Goal: Task Accomplishment & Management: Complete application form

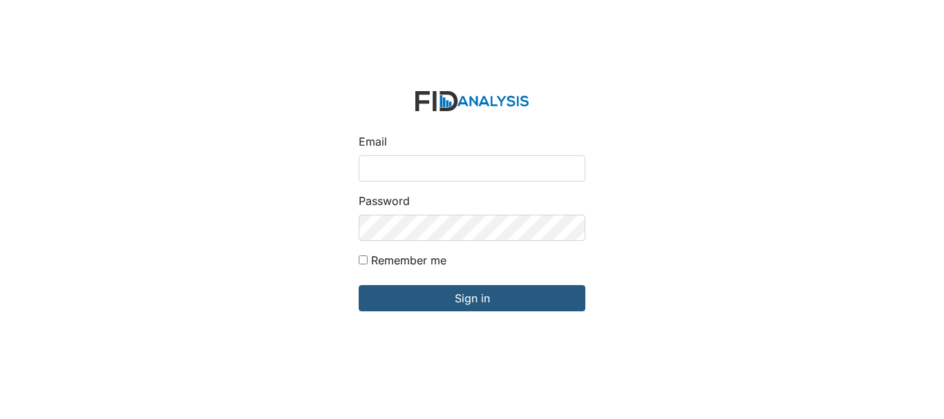
click at [454, 178] on input "Email" at bounding box center [472, 168] width 227 height 26
type input "[EMAIL_ADDRESS][DOMAIN_NAME]"
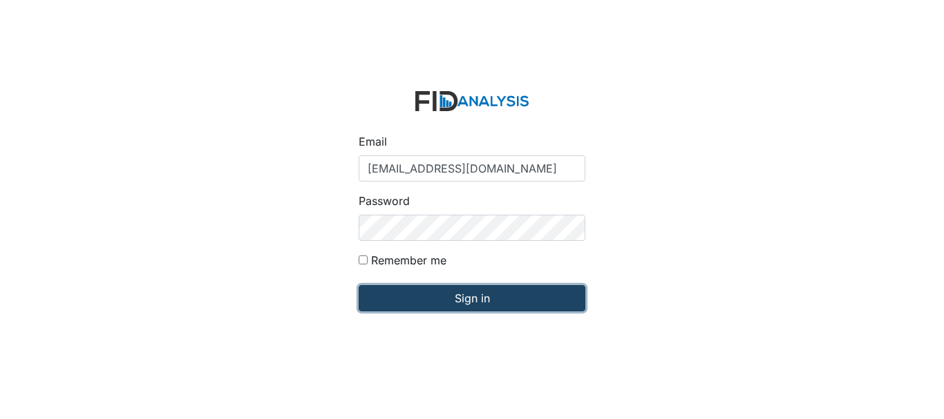
click at [456, 294] on input "Sign in" at bounding box center [472, 298] width 227 height 26
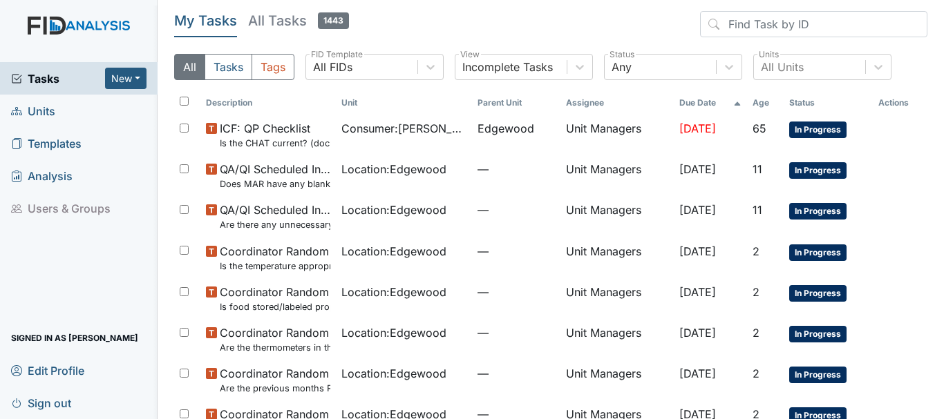
click at [41, 113] on span "Units" at bounding box center [33, 110] width 44 height 21
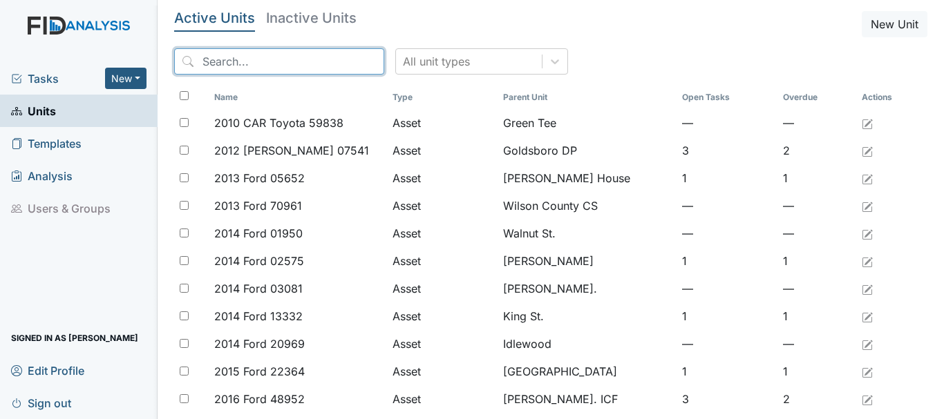
click at [249, 64] on input "search" at bounding box center [279, 61] width 210 height 26
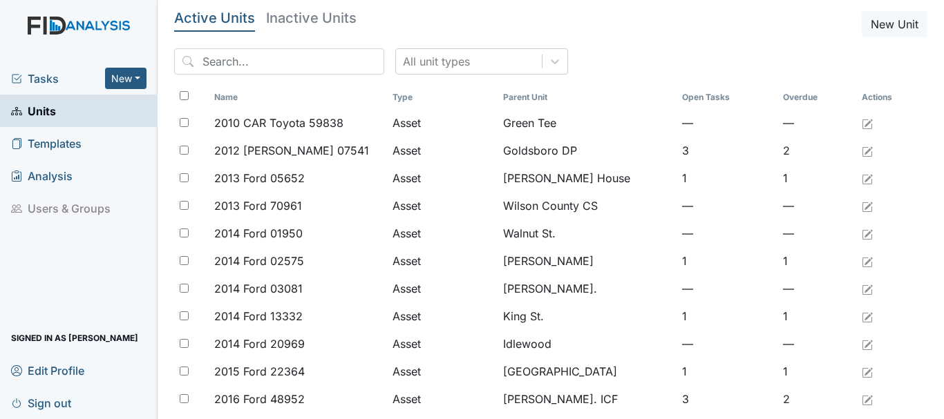
click at [45, 115] on span "Units" at bounding box center [33, 110] width 45 height 21
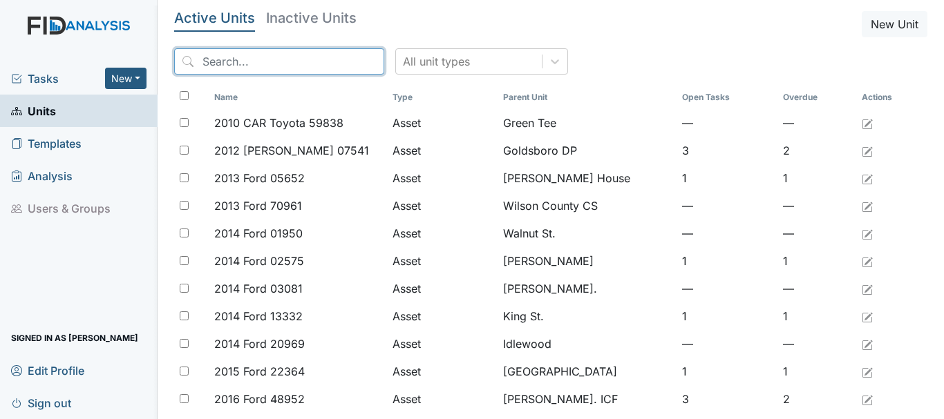
click at [264, 60] on input "search" at bounding box center [279, 61] width 210 height 26
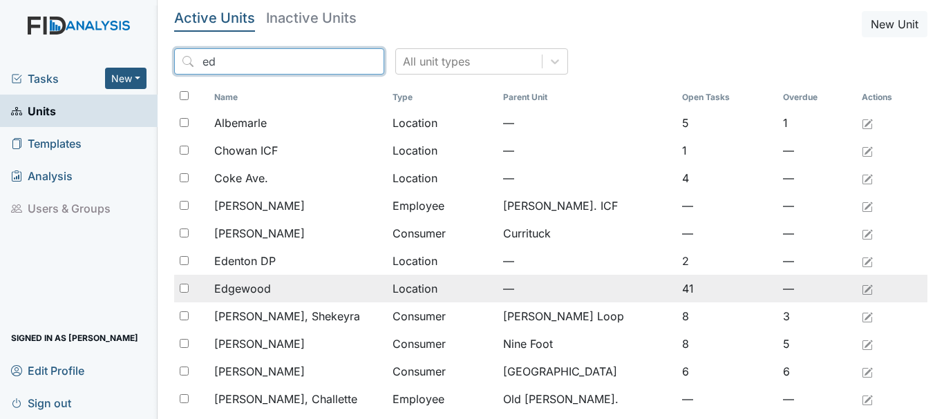
type input "ed"
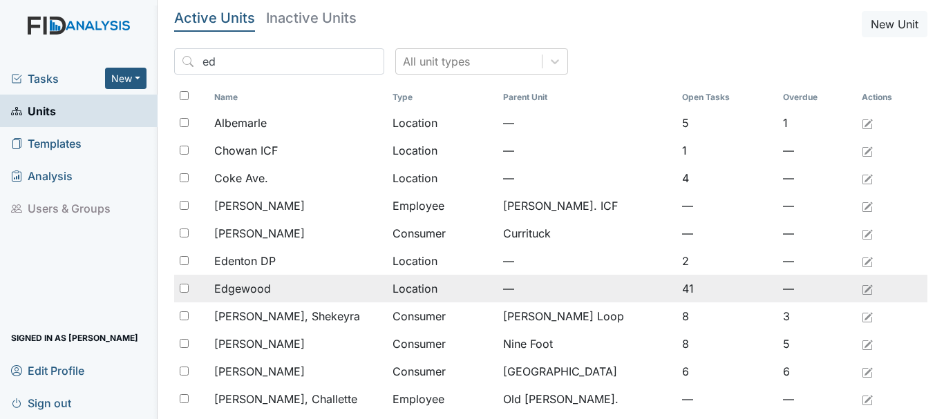
click at [187, 284] on input "checkbox" at bounding box center [184, 288] width 9 height 9
checkbox input "true"
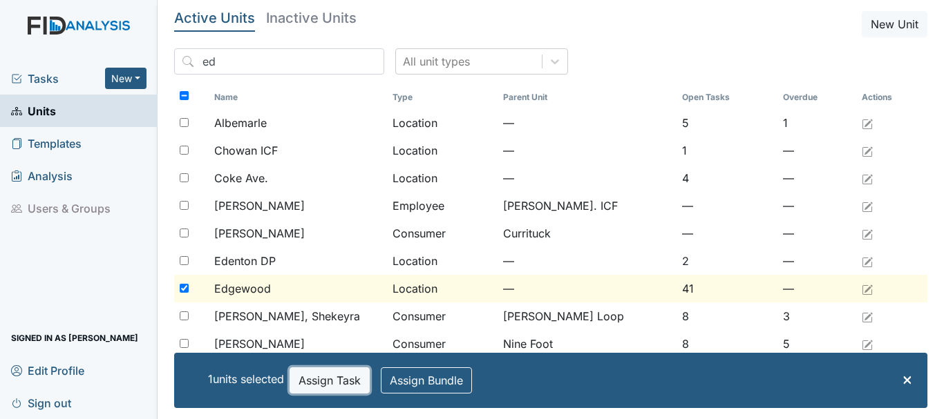
click at [343, 382] on button "Assign Task" at bounding box center [330, 381] width 80 height 26
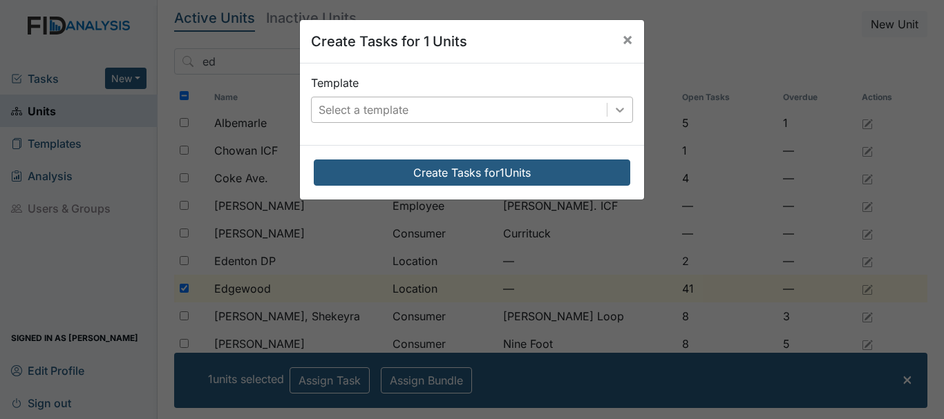
click at [616, 109] on icon at bounding box center [620, 110] width 8 height 5
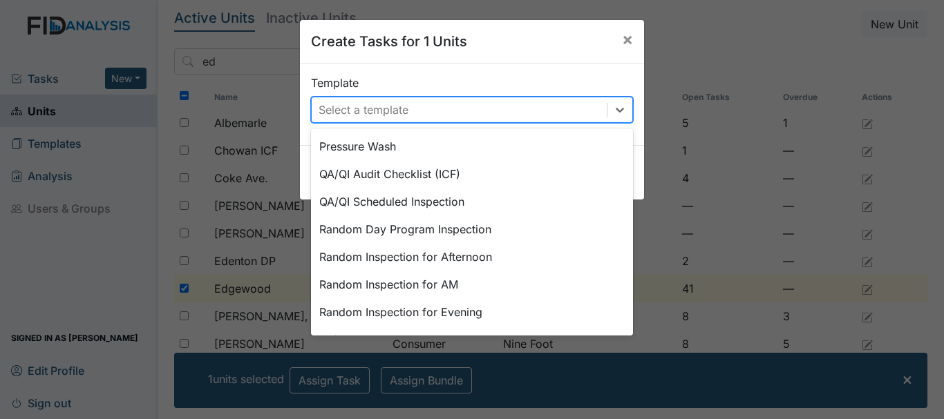
scroll to position [544, 0]
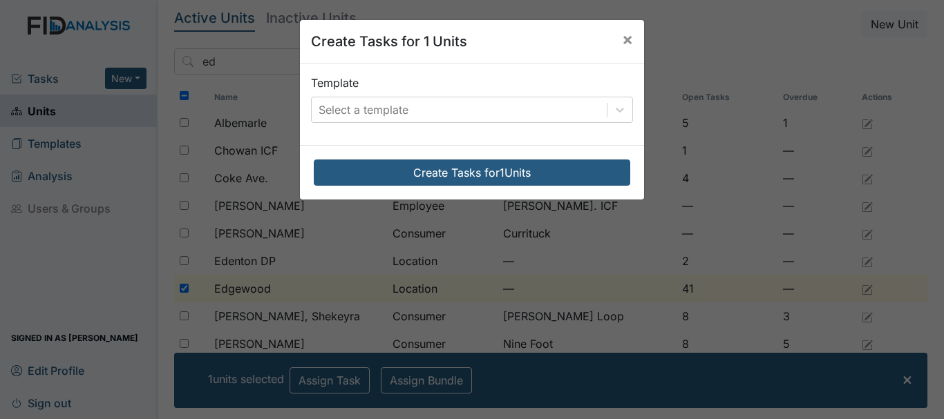
drag, startPoint x: 368, startPoint y: 243, endPoint x: 610, endPoint y: 276, distance: 244.9
click at [610, 276] on div "Create Tasks for 1 Units × Template Select a template Create Tasks for 1 Units" at bounding box center [472, 209] width 944 height 419
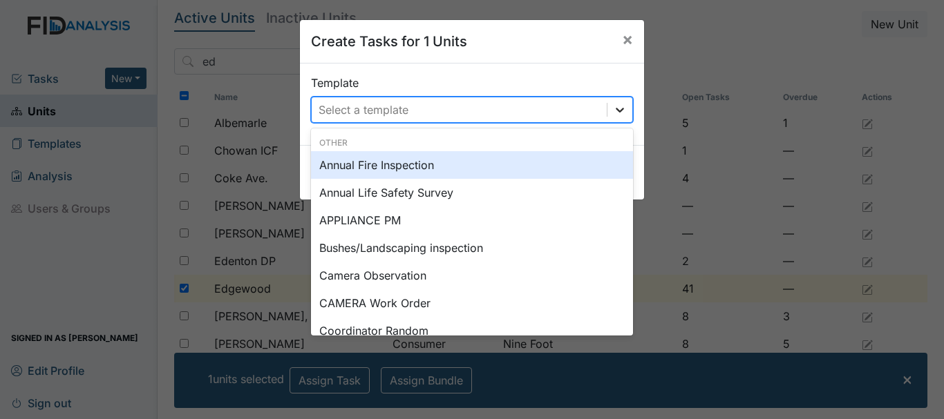
click at [614, 114] on icon at bounding box center [620, 110] width 14 height 14
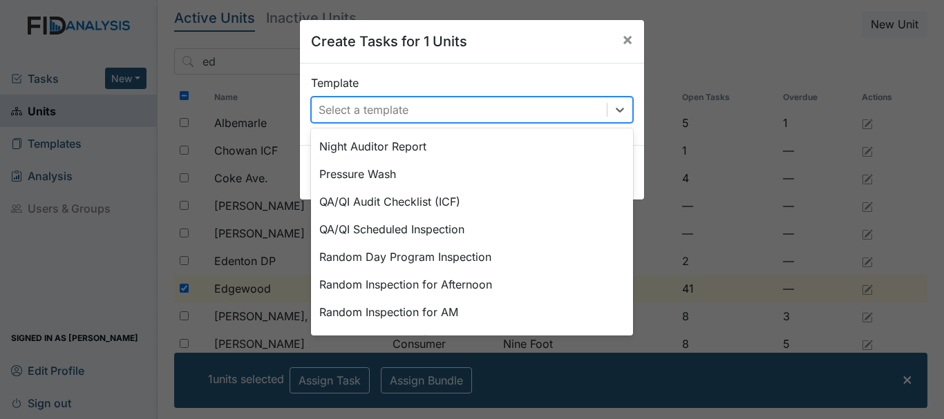
scroll to position [525, 0]
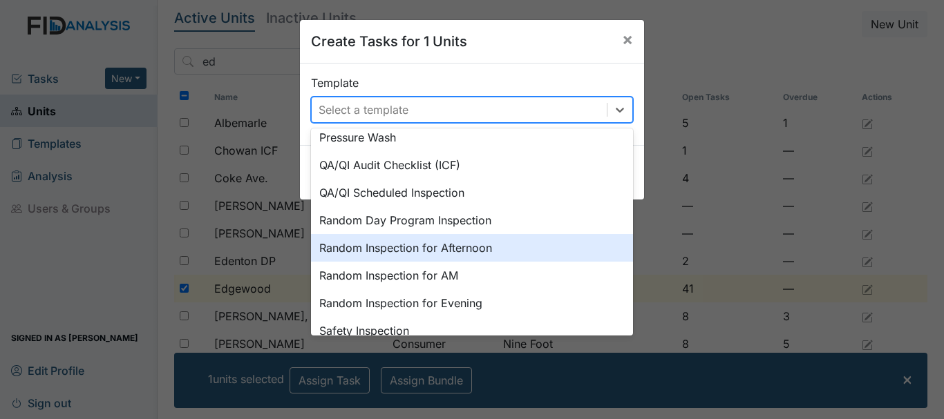
click at [392, 245] on div "Random Inspection for Afternoon" at bounding box center [472, 248] width 322 height 28
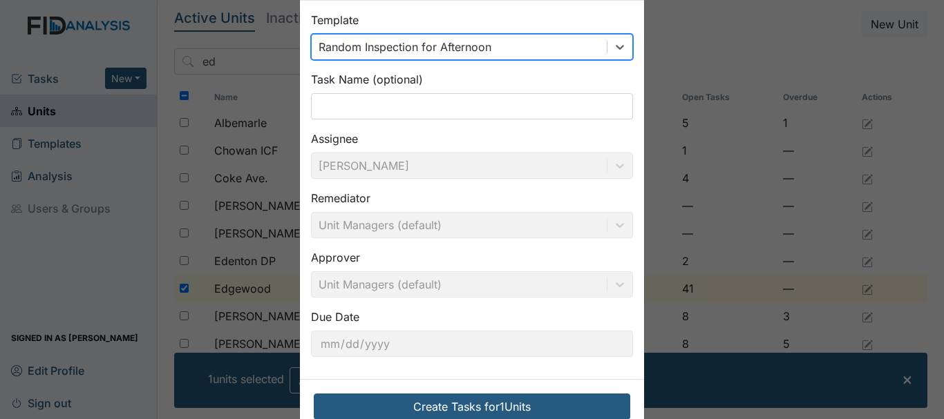
scroll to position [97, 0]
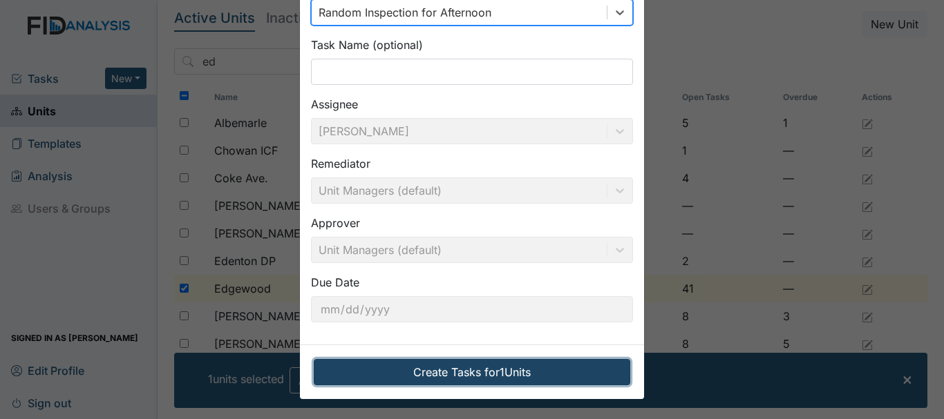
click at [419, 375] on button "Create Tasks for 1 Units" at bounding box center [472, 372] width 316 height 26
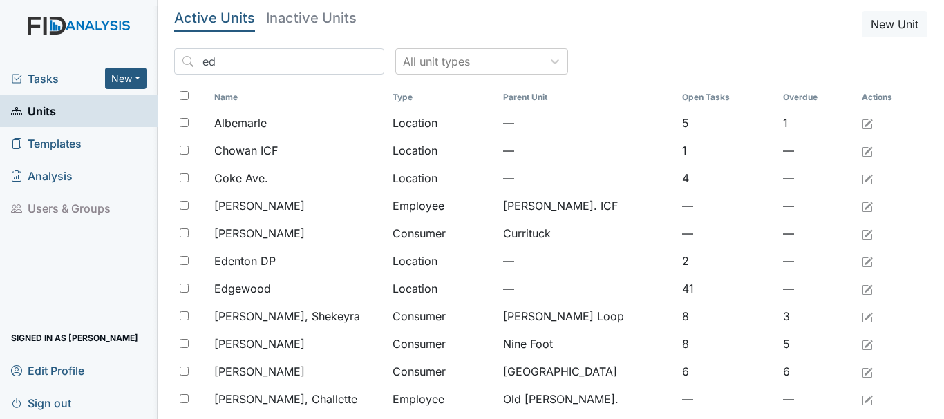
click at [48, 79] on span "Tasks" at bounding box center [58, 78] width 94 height 17
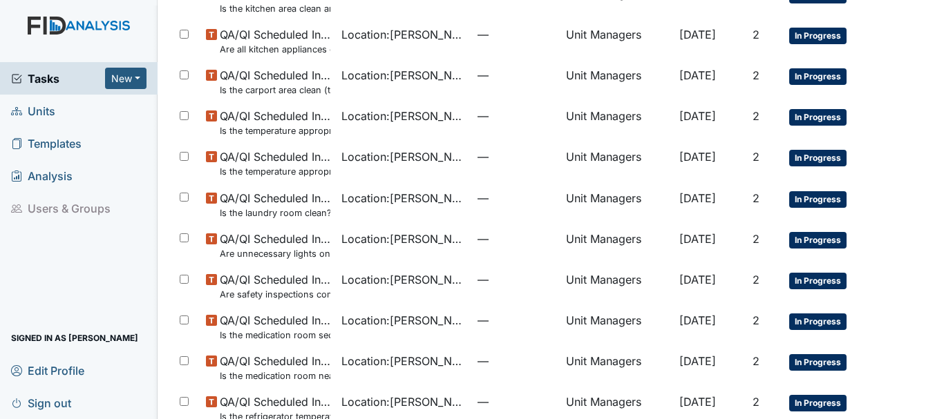
scroll to position [982, 0]
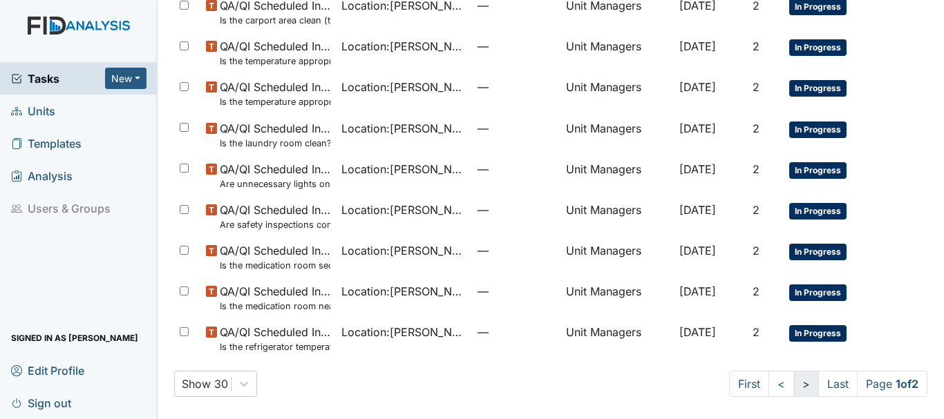
click at [793, 390] on link ">" at bounding box center [806, 384] width 26 height 26
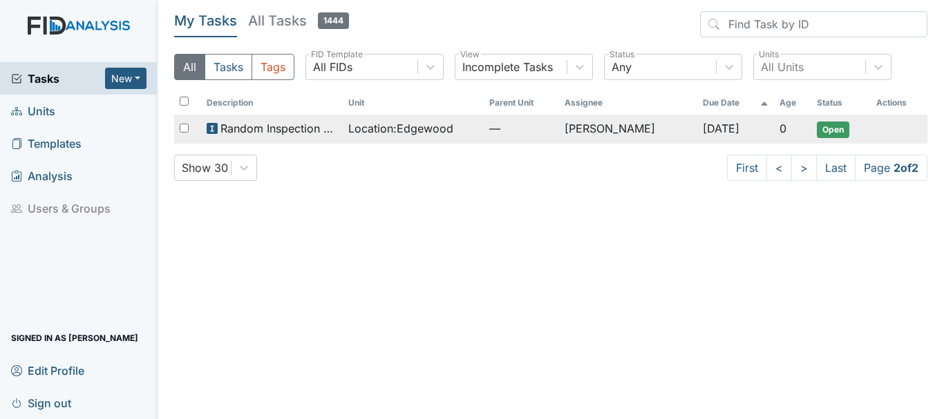
click at [393, 122] on span "Location : Edgewood" at bounding box center [400, 128] width 105 height 17
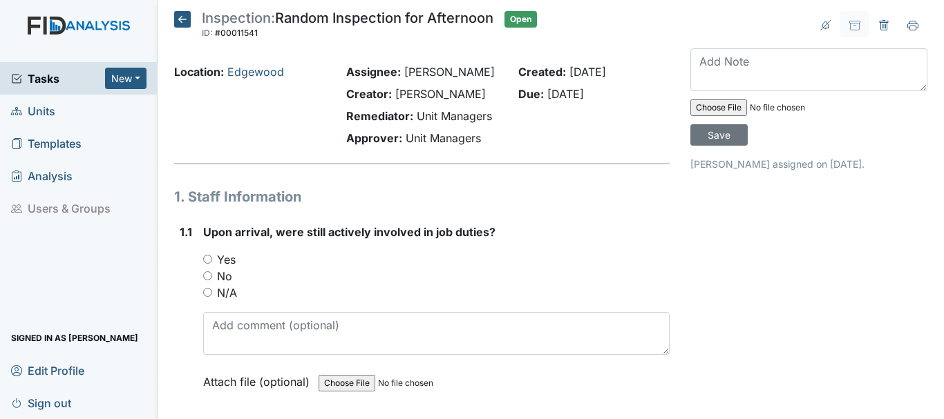
click at [203, 263] on input "Yes" at bounding box center [207, 259] width 9 height 9
radio input "true"
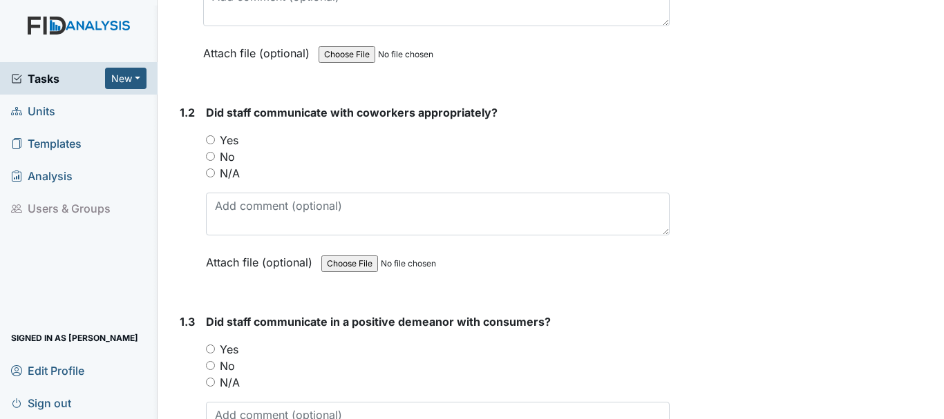
scroll to position [342, 0]
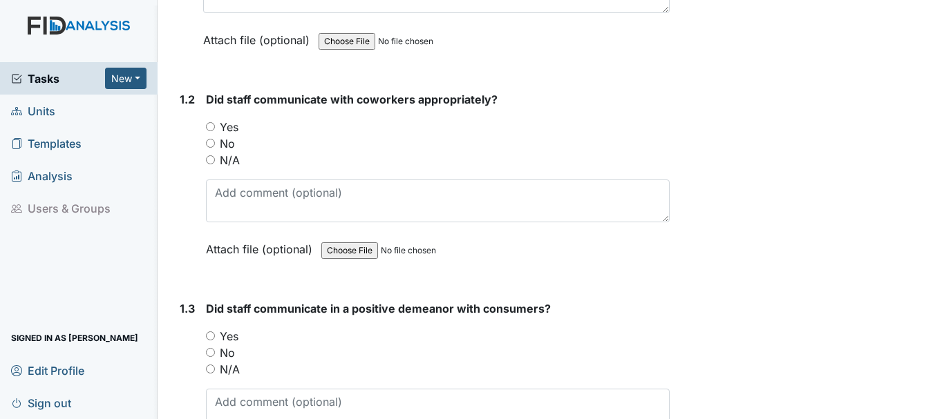
click at [209, 128] on input "Yes" at bounding box center [210, 126] width 9 height 9
radio input "true"
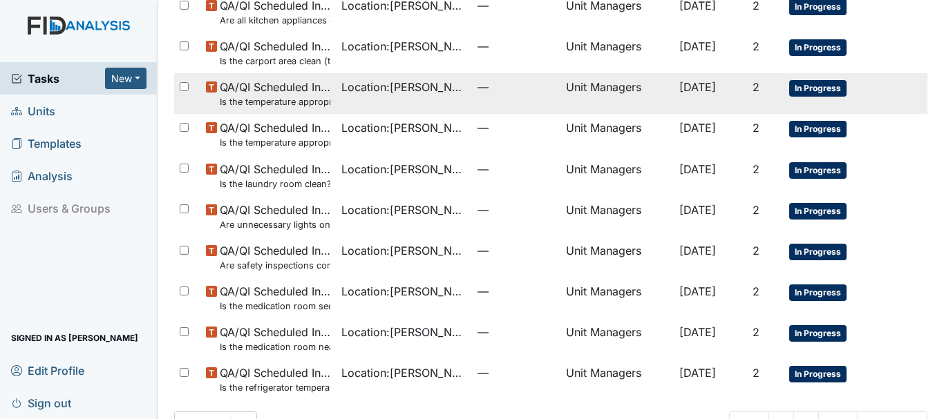
scroll to position [982, 0]
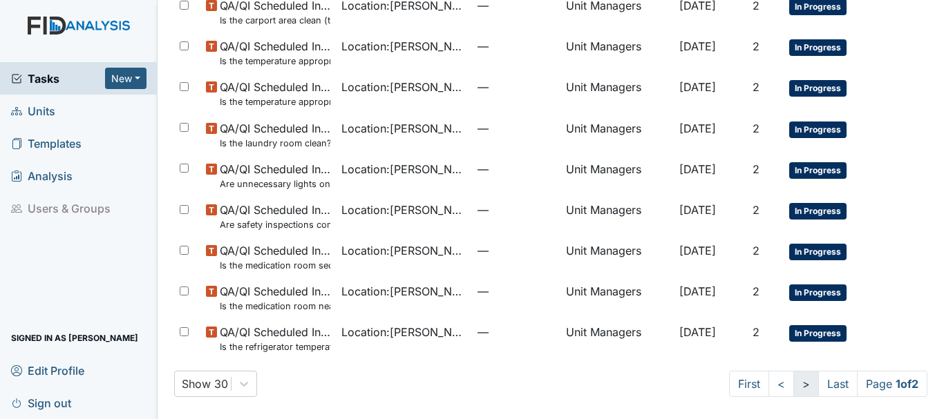
click at [793, 384] on link ">" at bounding box center [806, 384] width 26 height 26
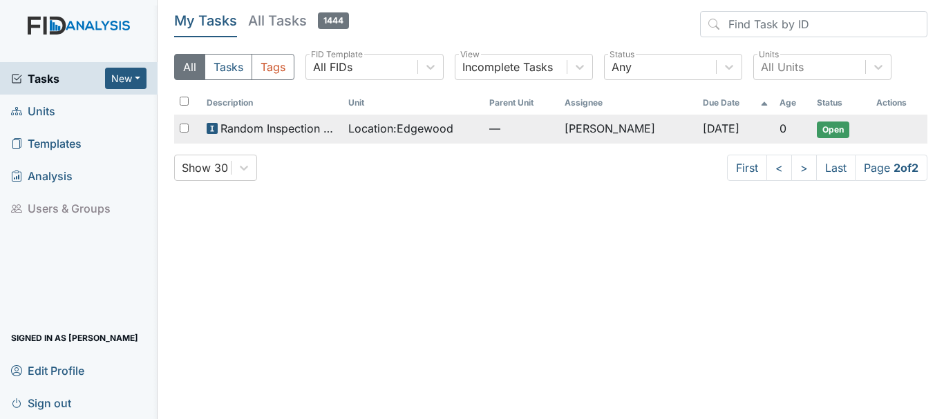
click at [399, 129] on span "Location : Edgewood" at bounding box center [400, 128] width 105 height 17
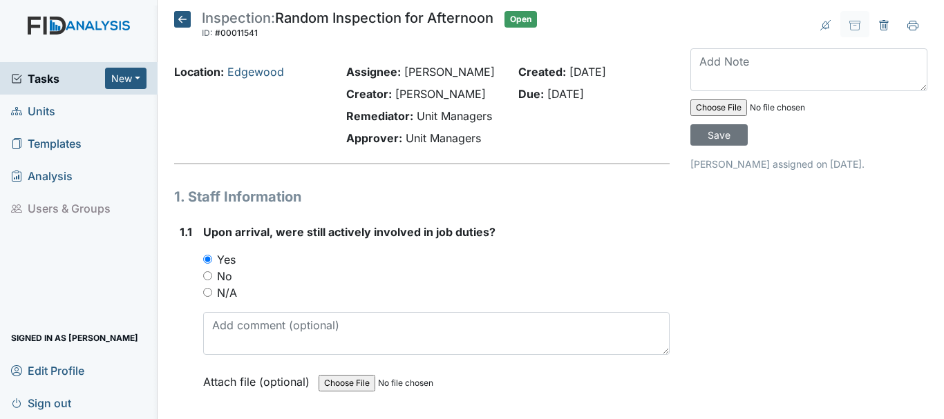
click at [33, 105] on span "Units" at bounding box center [33, 110] width 44 height 21
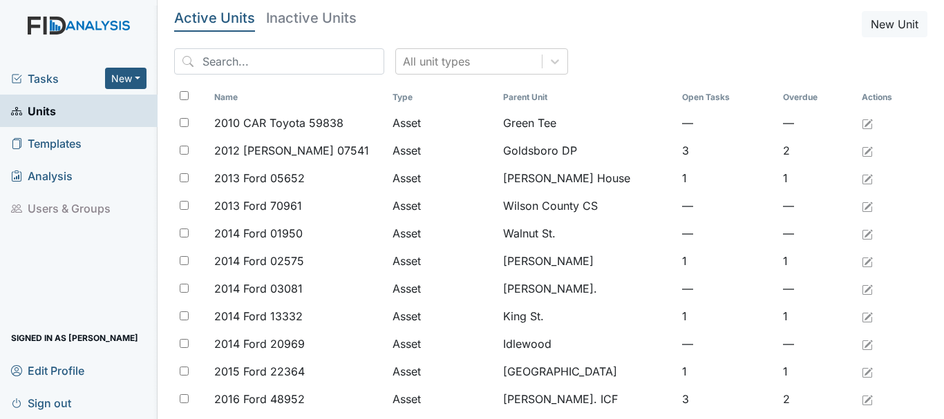
click at [43, 75] on span "Tasks" at bounding box center [58, 78] width 94 height 17
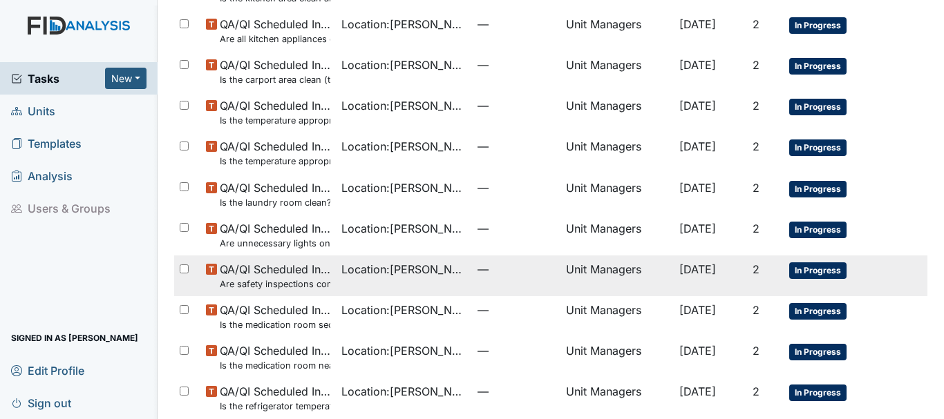
scroll to position [982, 0]
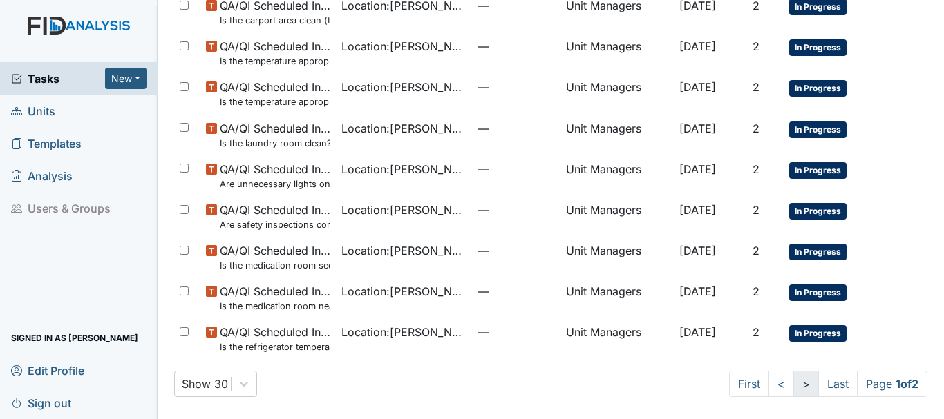
click at [793, 385] on link ">" at bounding box center [806, 384] width 26 height 26
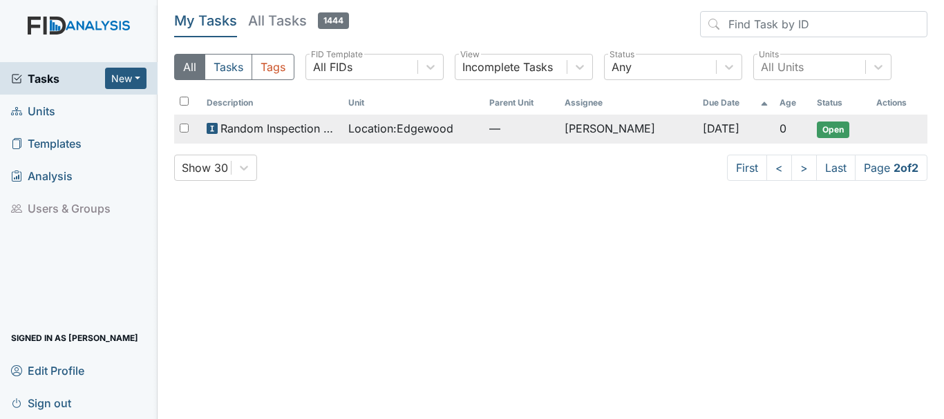
click at [258, 125] on span "Random Inspection for Afternoon" at bounding box center [278, 128] width 116 height 17
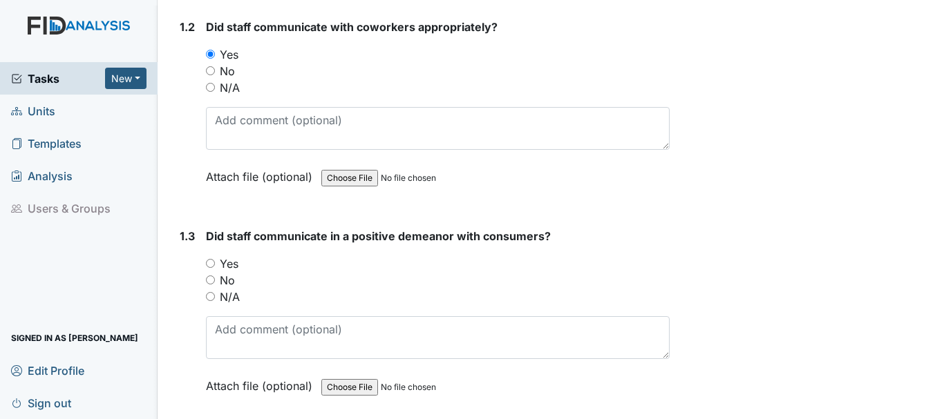
scroll to position [484, 0]
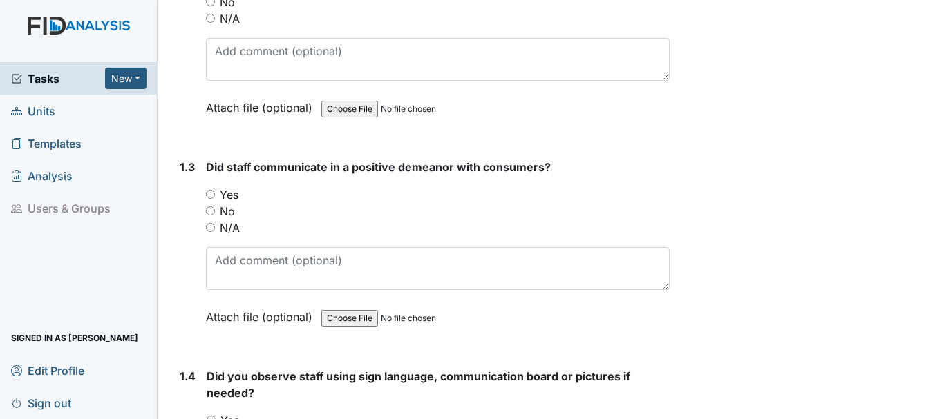
click at [207, 194] on input "Yes" at bounding box center [210, 194] width 9 height 9
radio input "true"
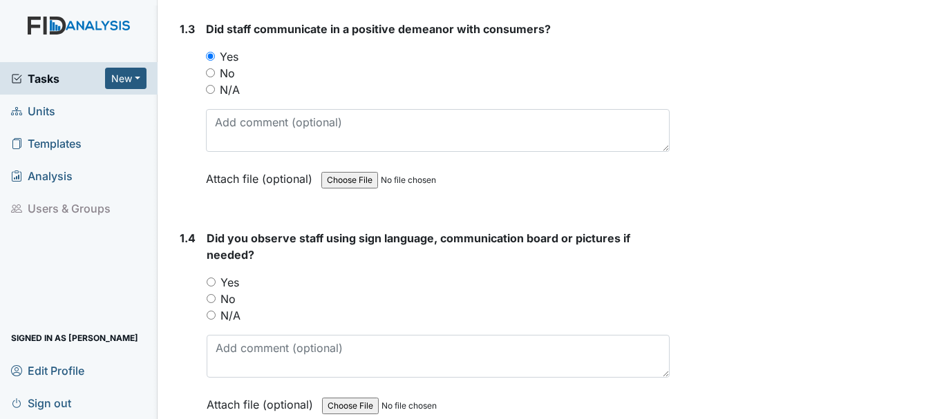
scroll to position [691, 0]
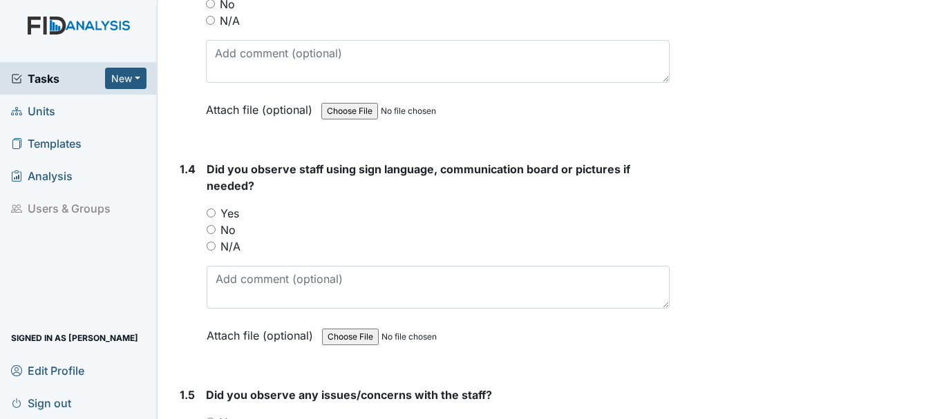
click at [213, 214] on input "Yes" at bounding box center [211, 213] width 9 height 9
radio input "true"
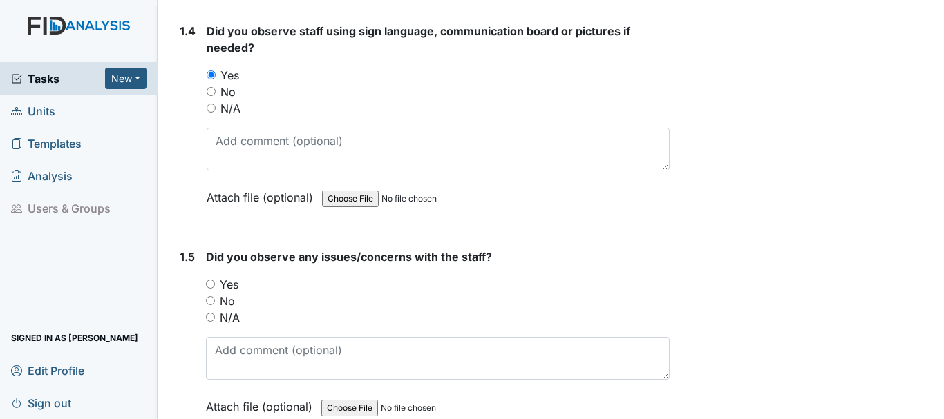
click at [209, 299] on input "No" at bounding box center [210, 300] width 9 height 9
radio input "true"
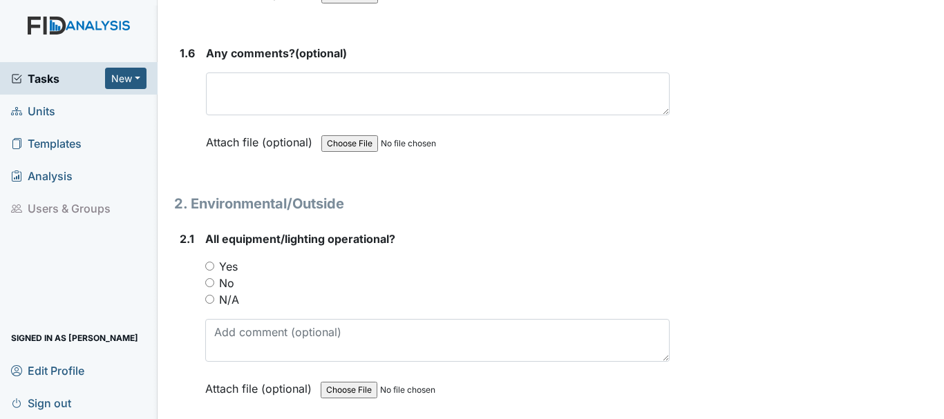
scroll to position [1244, 0]
click at [209, 265] on input "Yes" at bounding box center [209, 265] width 9 height 9
radio input "true"
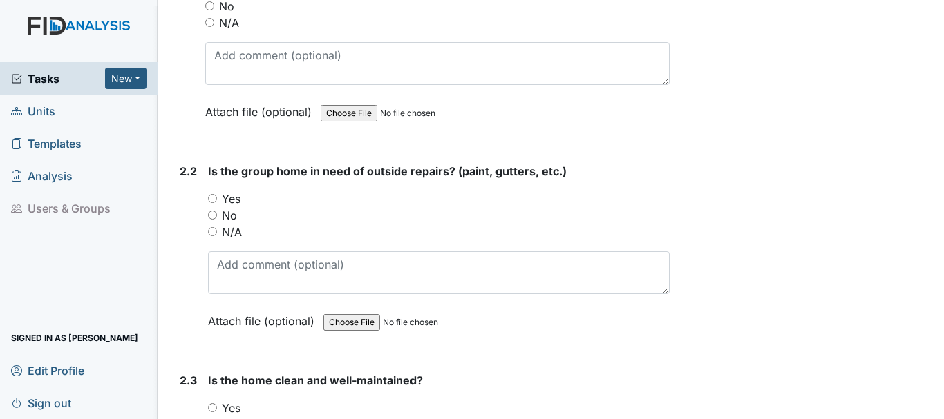
scroll to position [1520, 0]
click at [214, 199] on input "Yes" at bounding box center [212, 197] width 9 height 9
radio input "true"
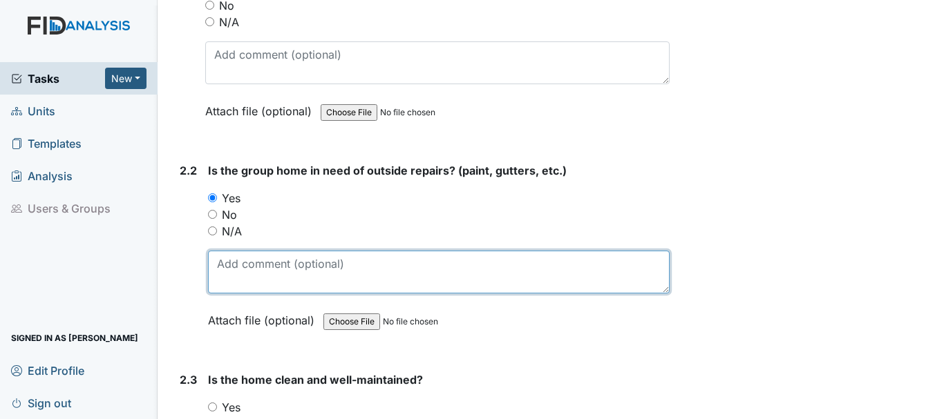
click at [248, 281] on textarea at bounding box center [439, 272] width 462 height 43
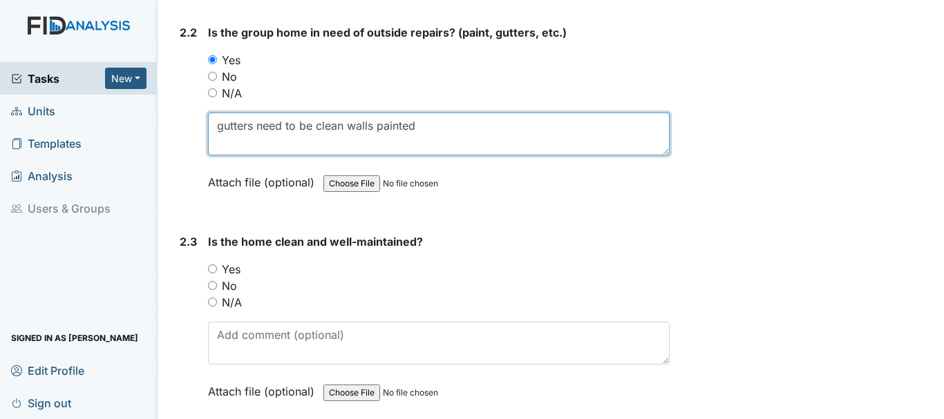
scroll to position [1728, 0]
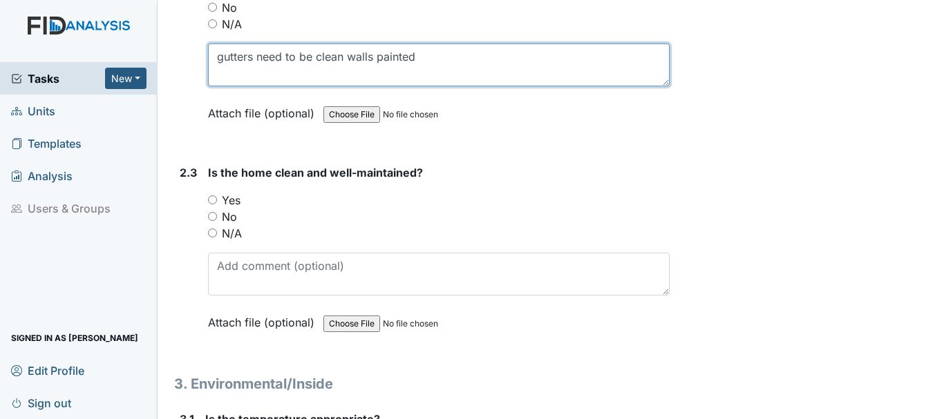
type textarea "gutters need to be clean walls painted"
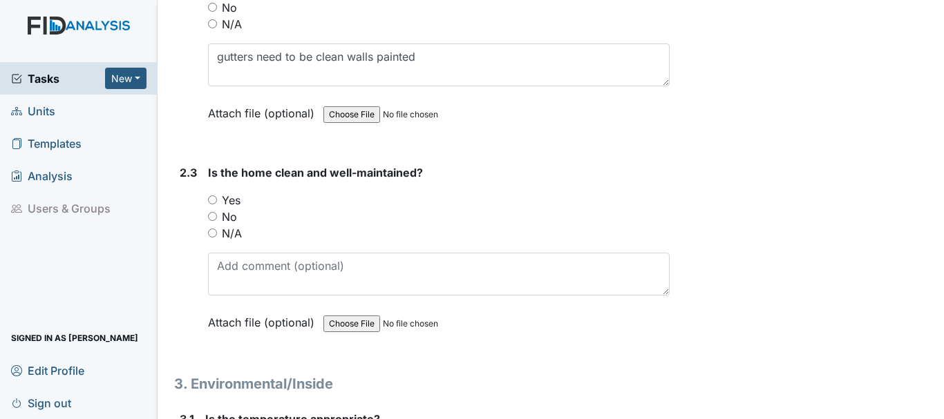
click at [212, 198] on input "Yes" at bounding box center [212, 200] width 9 height 9
radio input "true"
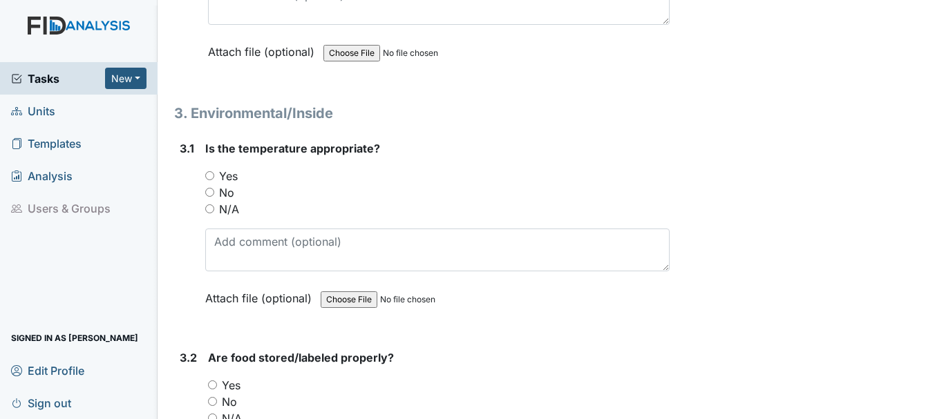
scroll to position [2004, 0]
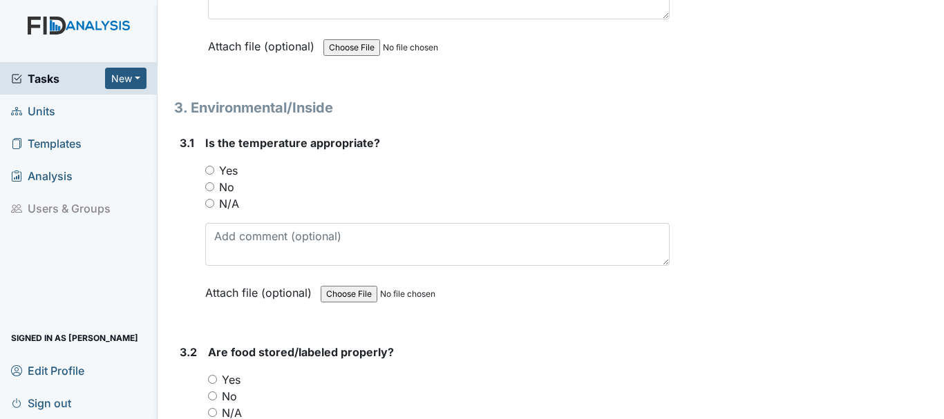
click at [206, 171] on input "Yes" at bounding box center [209, 170] width 9 height 9
radio input "true"
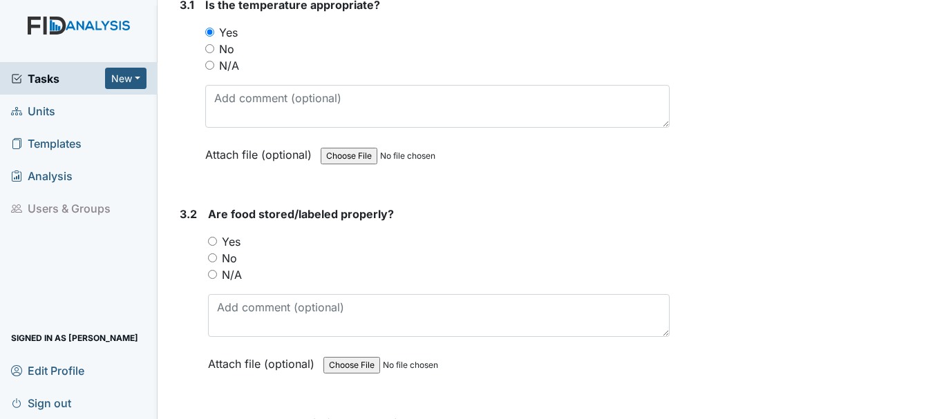
click at [211, 240] on input "Yes" at bounding box center [212, 241] width 9 height 9
radio input "true"
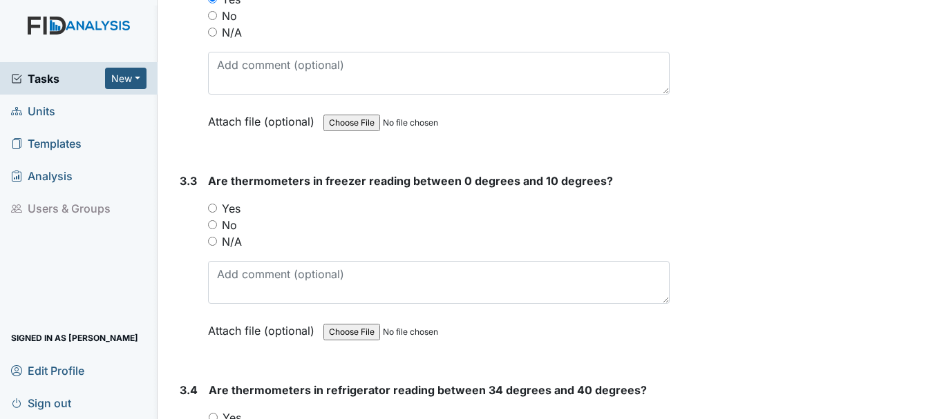
scroll to position [2419, 0]
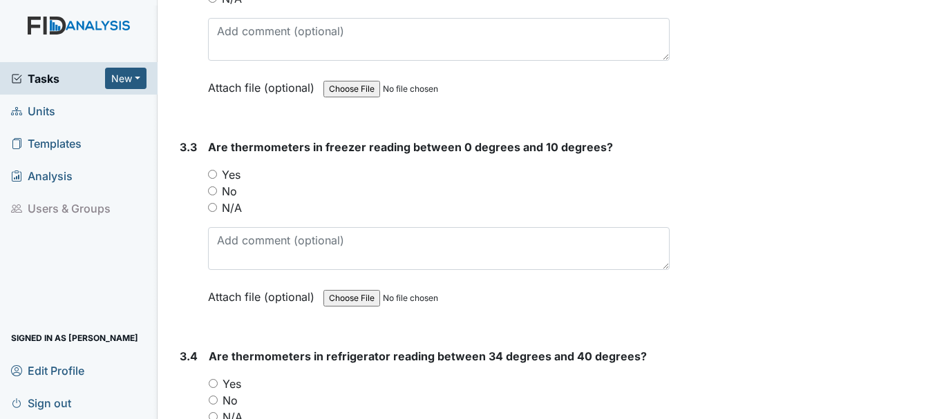
click at [210, 173] on input "Yes" at bounding box center [212, 174] width 9 height 9
radio input "true"
click at [214, 190] on input "No" at bounding box center [212, 191] width 9 height 9
radio input "true"
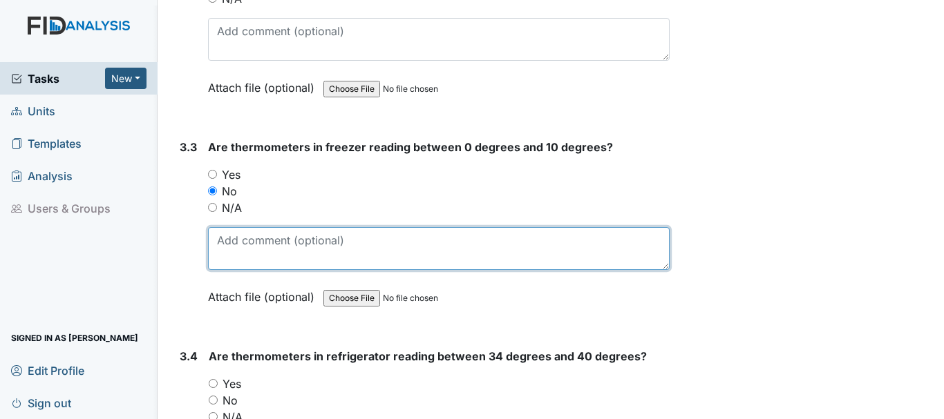
click at [240, 258] on textarea at bounding box center [439, 248] width 462 height 43
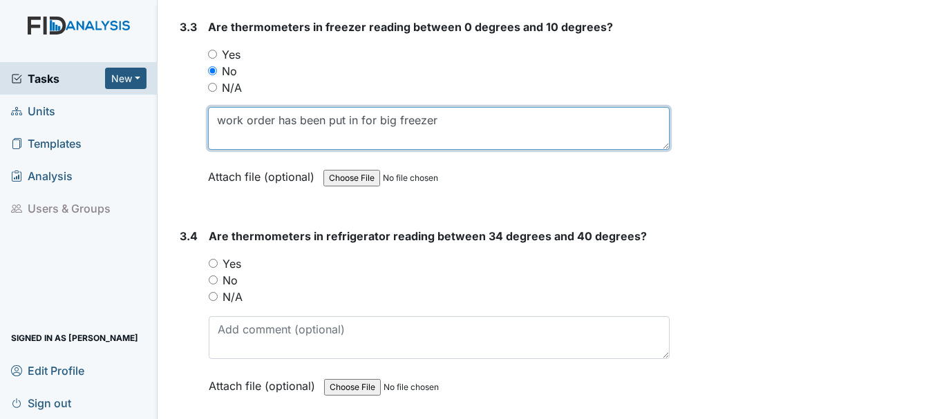
scroll to position [2557, 0]
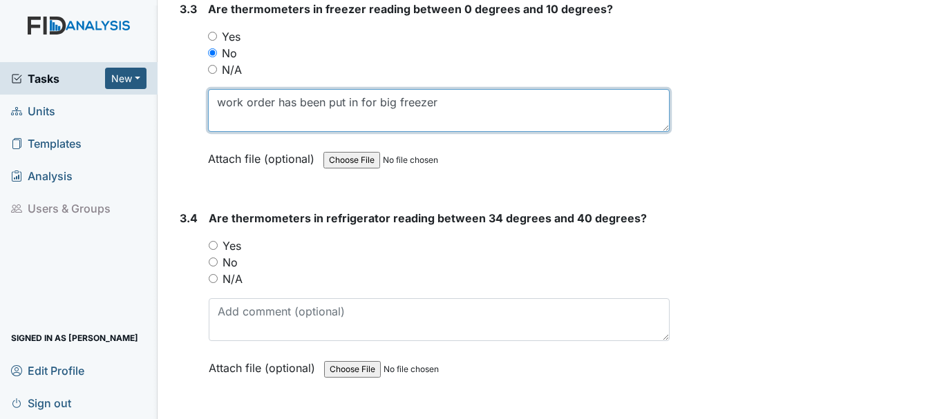
type textarea "work order has been put in for big freezer"
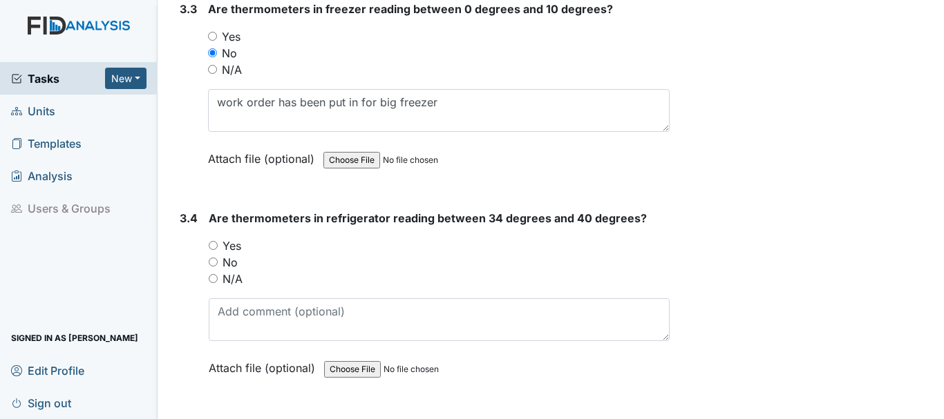
click at [214, 242] on input "Yes" at bounding box center [213, 245] width 9 height 9
radio input "true"
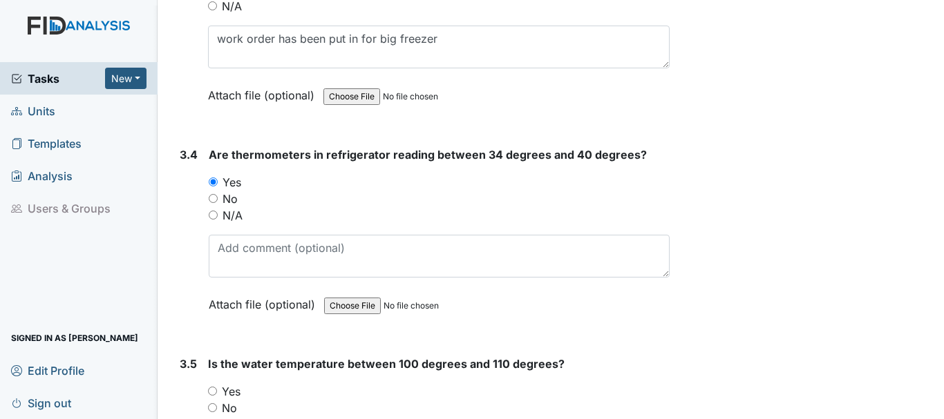
scroll to position [2764, 0]
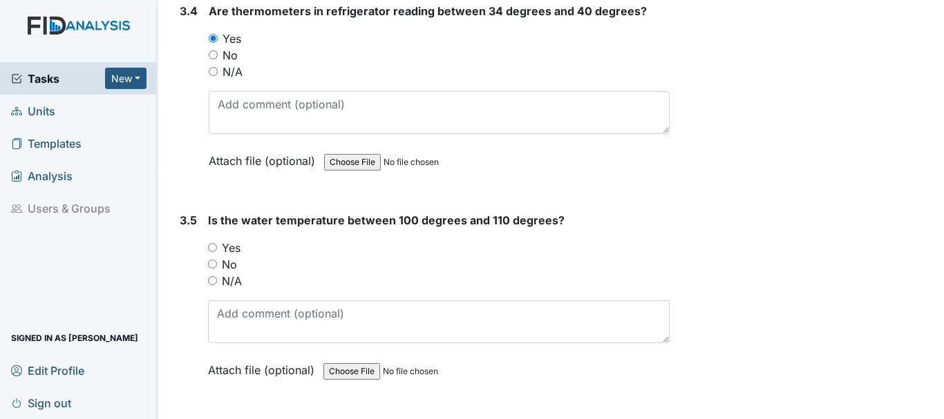
click at [213, 247] on input "Yes" at bounding box center [212, 247] width 9 height 9
radio input "true"
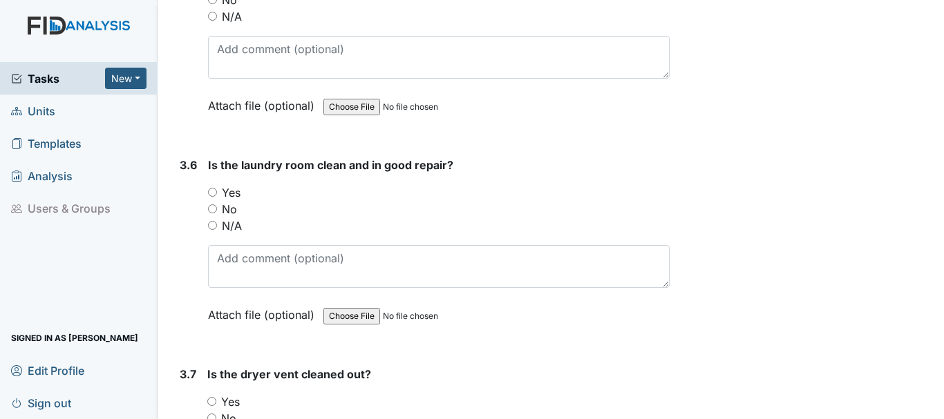
scroll to position [3040, 0]
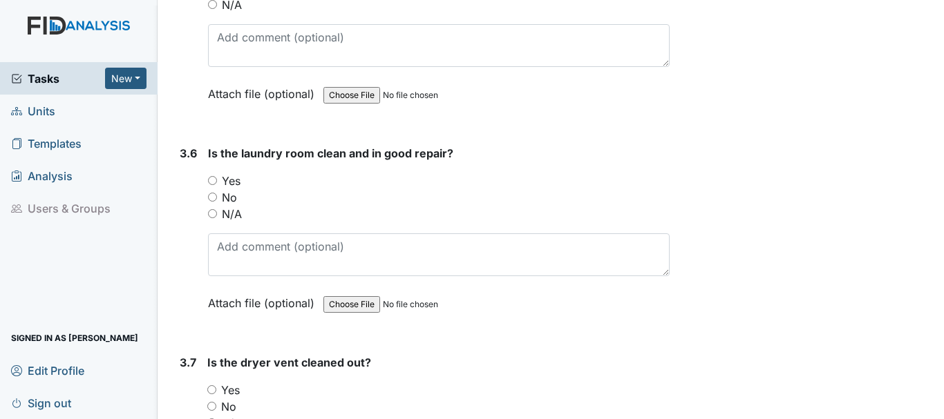
click at [213, 176] on input "Yes" at bounding box center [212, 180] width 9 height 9
radio input "true"
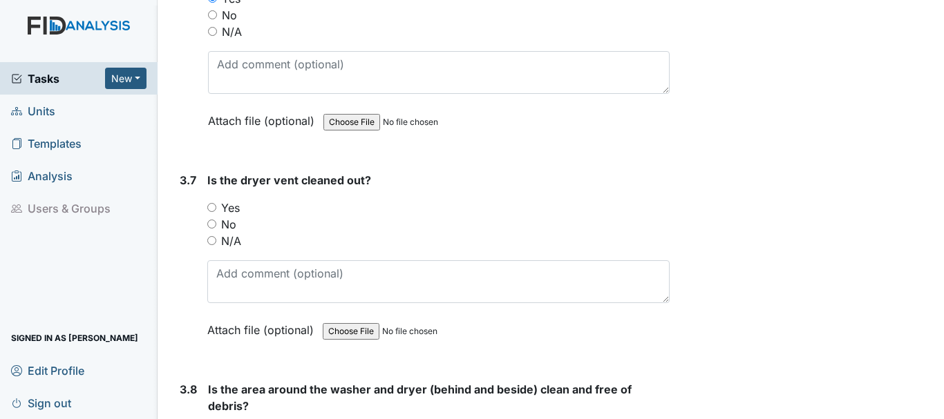
scroll to position [3248, 0]
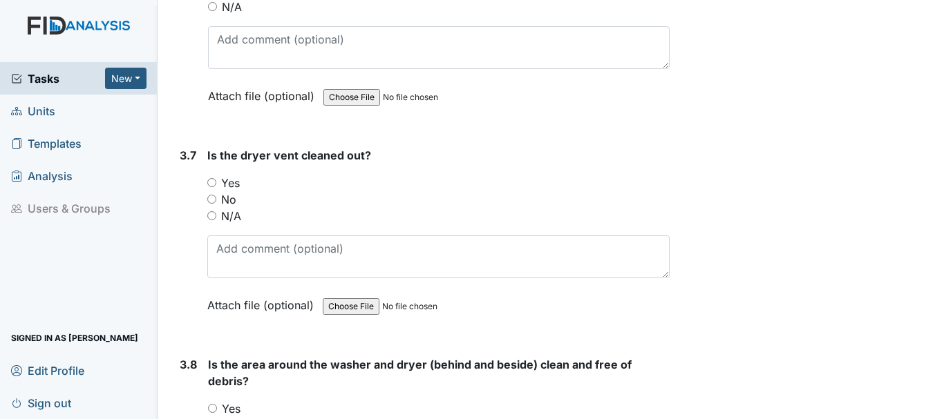
click at [210, 182] on input "Yes" at bounding box center [211, 182] width 9 height 9
radio input "true"
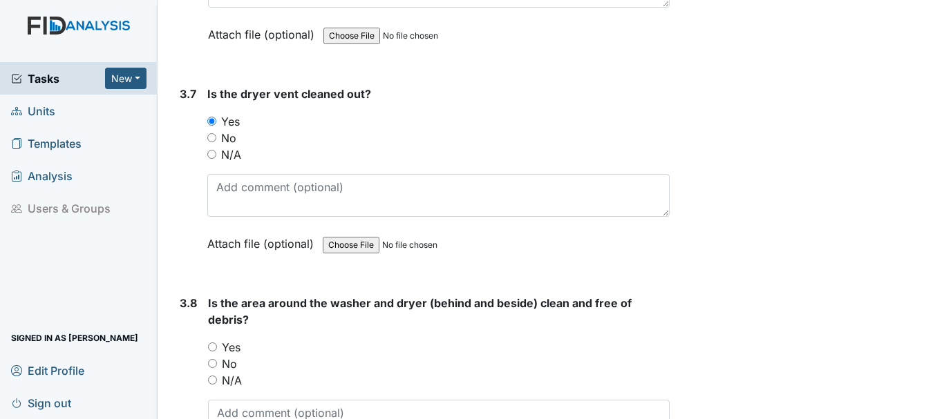
scroll to position [3386, 0]
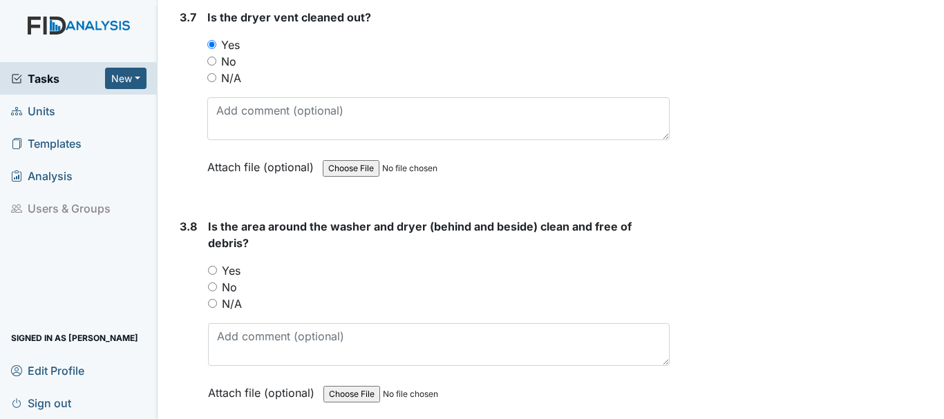
click at [212, 268] on input "Yes" at bounding box center [212, 270] width 9 height 9
radio input "true"
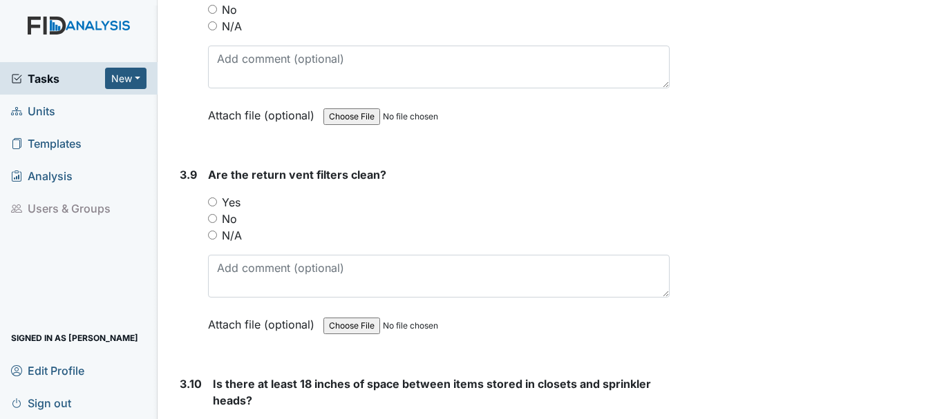
scroll to position [3732, 0]
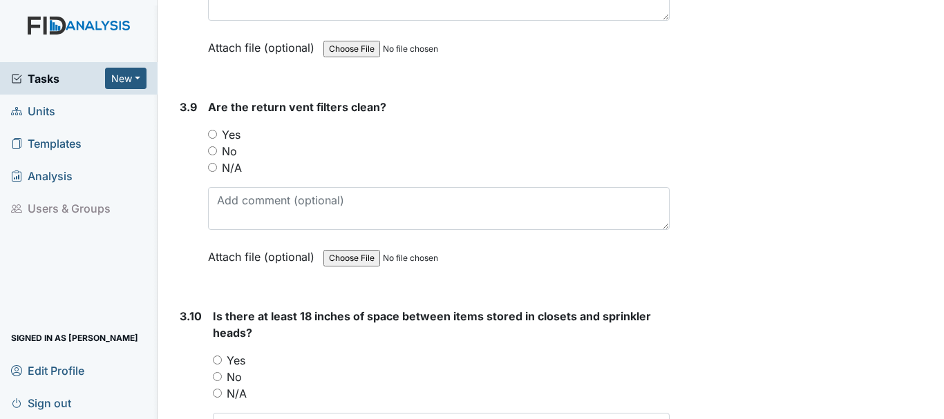
click at [225, 131] on label "Yes" at bounding box center [231, 134] width 19 height 17
click at [217, 131] on input "Yes" at bounding box center [212, 134] width 9 height 9
radio input "true"
click at [216, 358] on input "Yes" at bounding box center [217, 360] width 9 height 9
radio input "true"
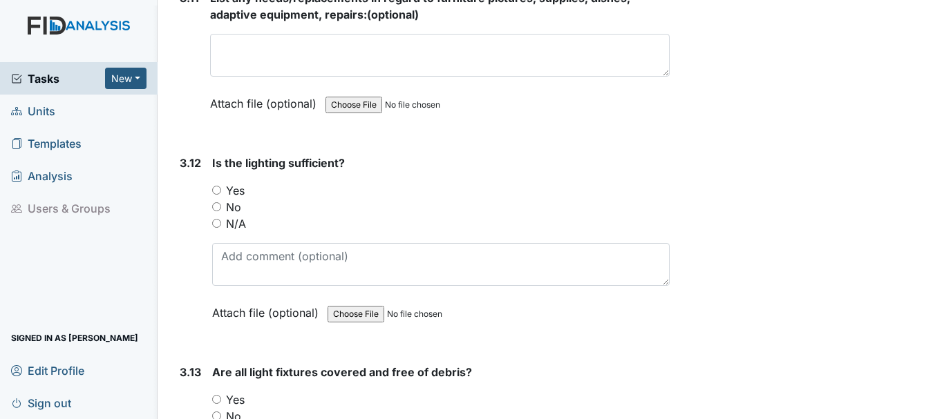
scroll to position [4284, 0]
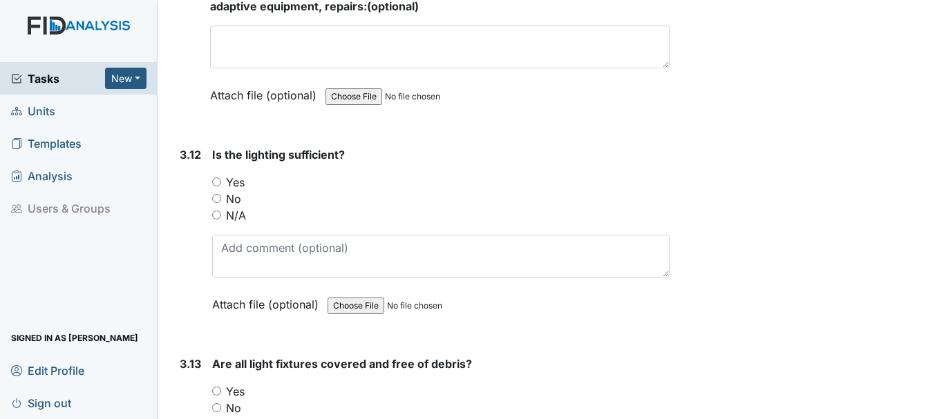
click at [214, 182] on input "Yes" at bounding box center [216, 182] width 9 height 9
radio input "true"
click at [215, 388] on input "Yes" at bounding box center [216, 391] width 9 height 9
radio input "true"
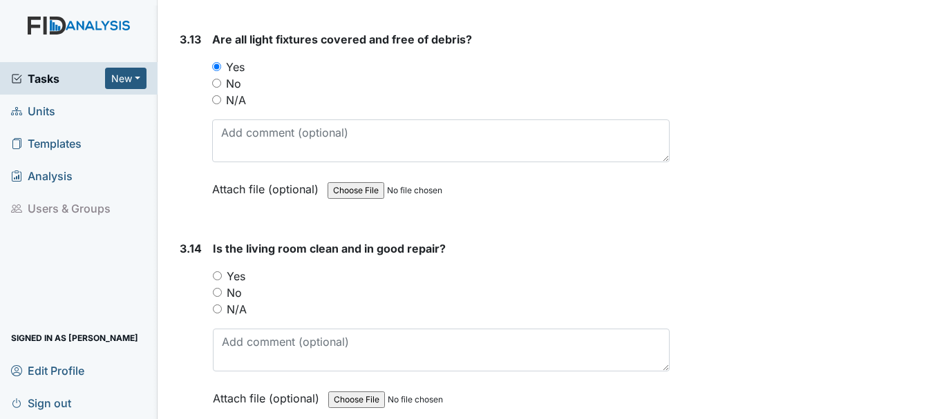
scroll to position [4630, 0]
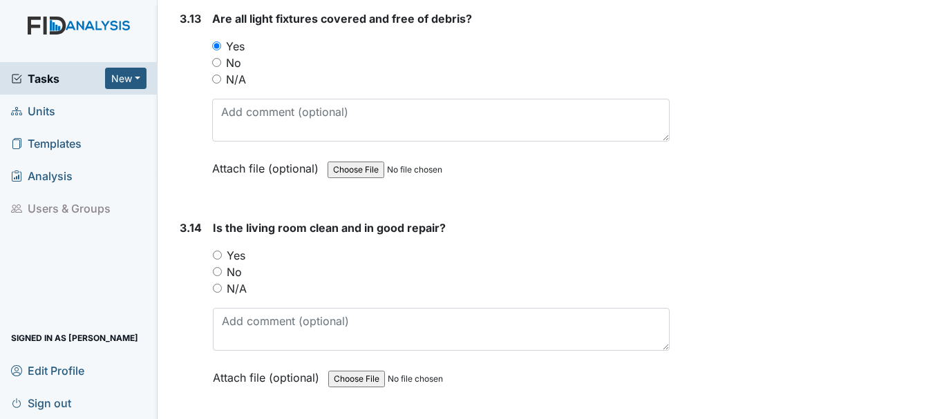
click at [214, 254] on input "Yes" at bounding box center [217, 255] width 9 height 9
radio input "true"
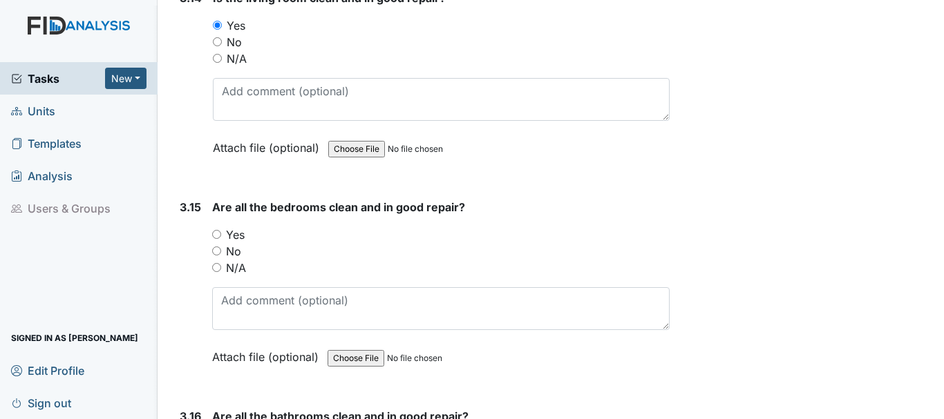
scroll to position [4906, 0]
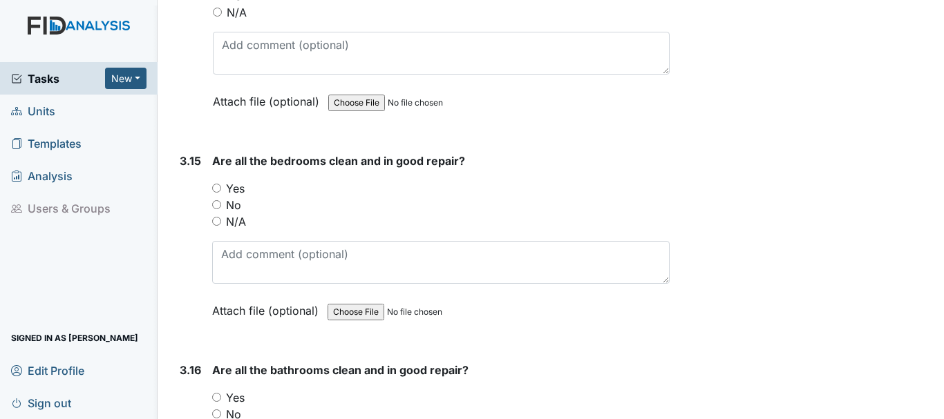
click at [215, 184] on input "Yes" at bounding box center [216, 188] width 9 height 9
radio input "true"
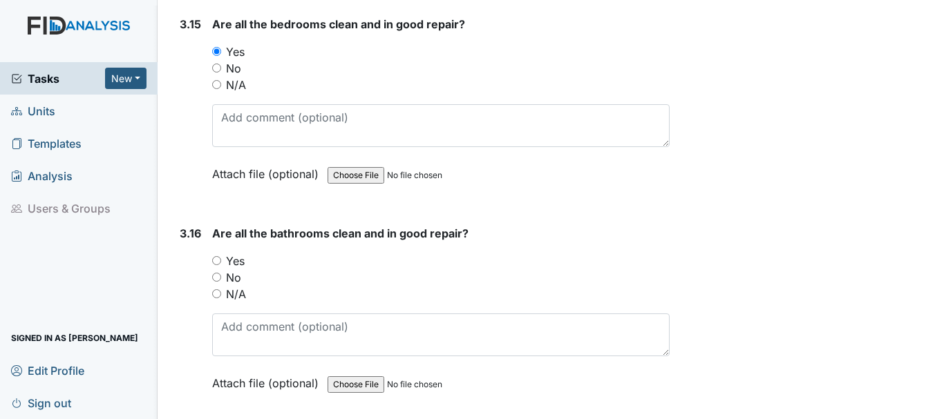
scroll to position [5044, 0]
click at [216, 257] on input "Yes" at bounding box center [216, 259] width 9 height 9
radio input "true"
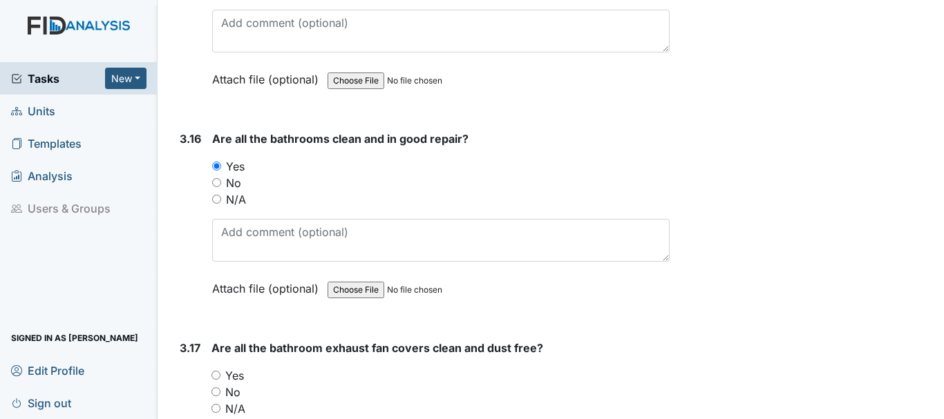
scroll to position [5114, 0]
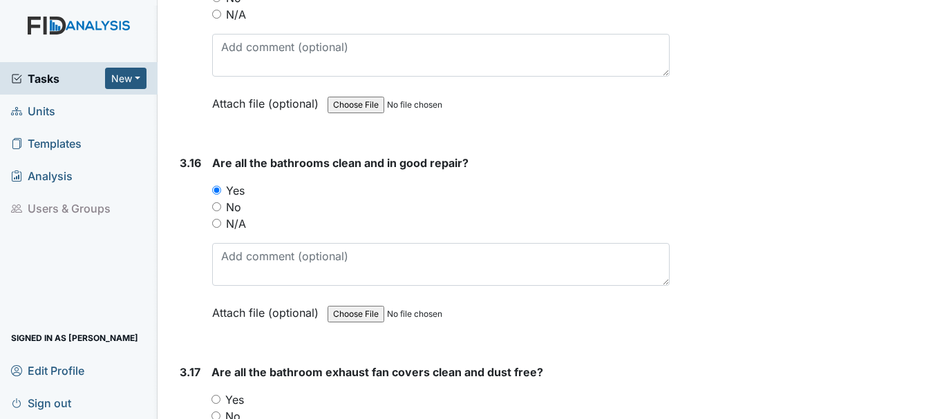
click at [215, 207] on input "No" at bounding box center [216, 206] width 9 height 9
radio input "true"
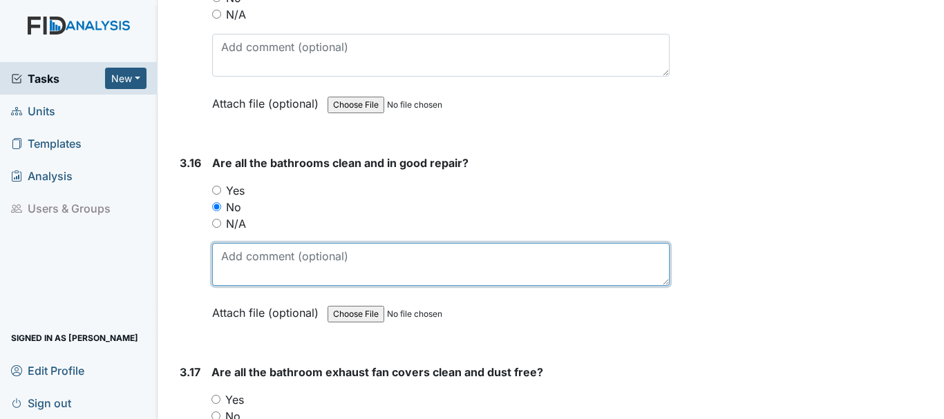
click at [293, 265] on textarea at bounding box center [440, 264] width 457 height 43
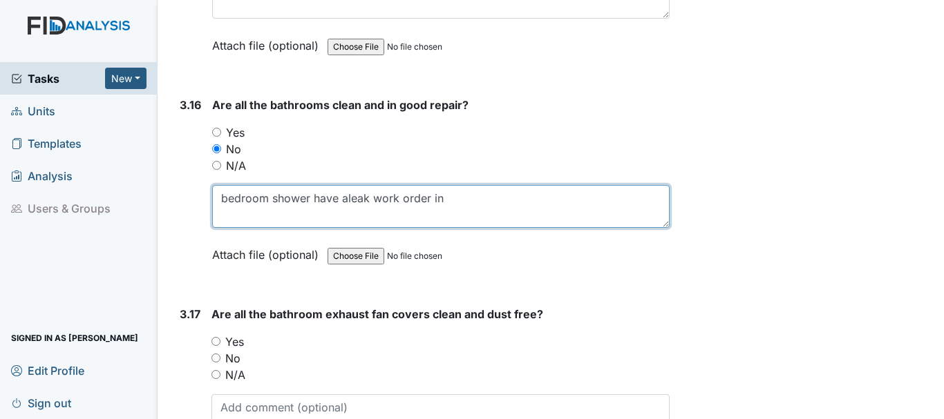
scroll to position [5252, 0]
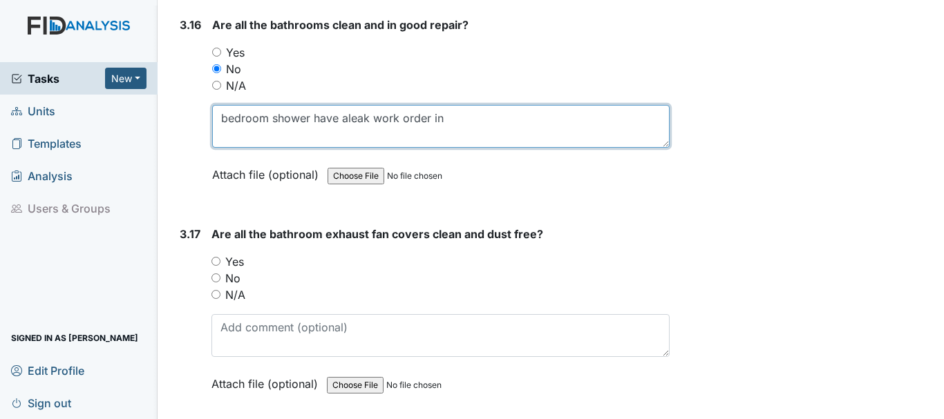
type textarea "bedroom shower have aleak work order in"
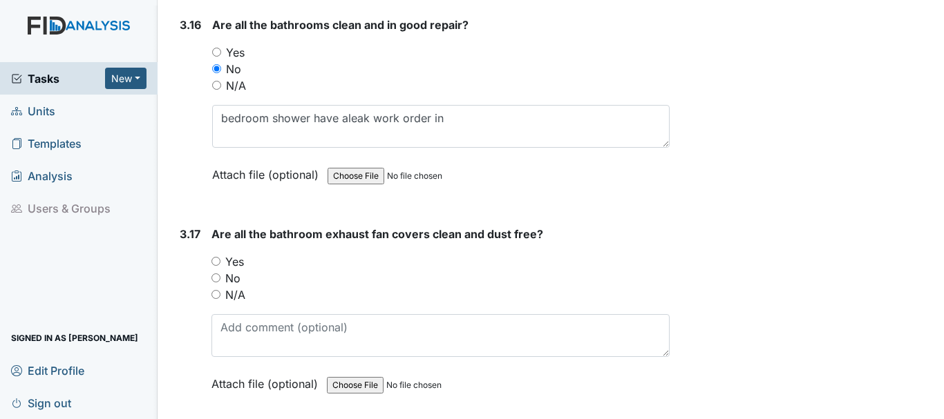
click at [217, 260] on input "Yes" at bounding box center [215, 261] width 9 height 9
radio input "true"
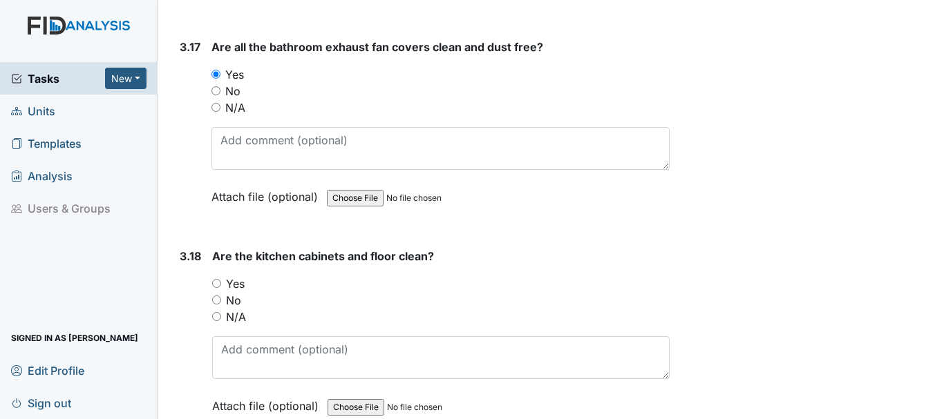
scroll to position [5528, 0]
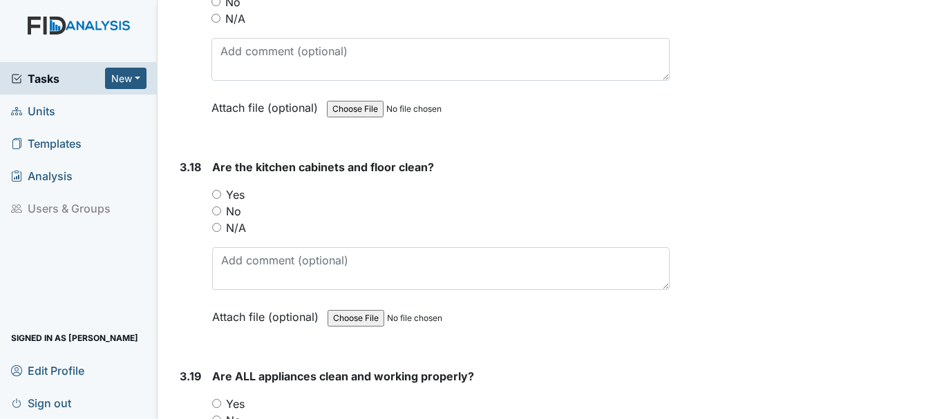
click at [218, 193] on input "Yes" at bounding box center [216, 194] width 9 height 9
radio input "true"
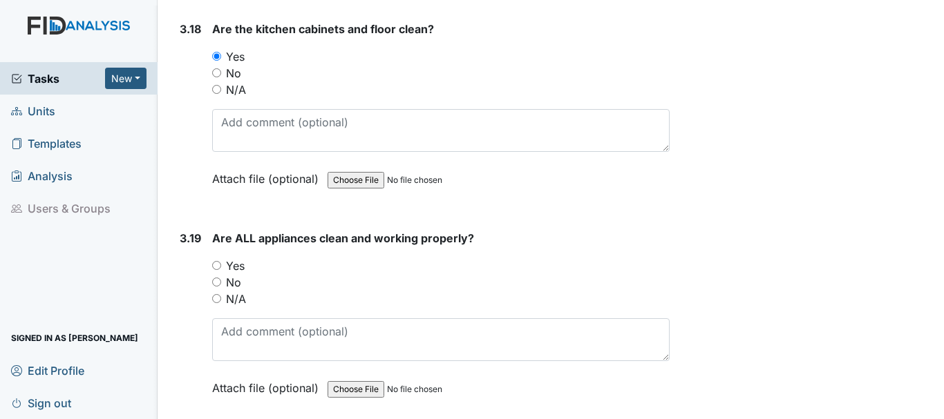
click at [216, 265] on input "Yes" at bounding box center [216, 265] width 9 height 9
radio input "true"
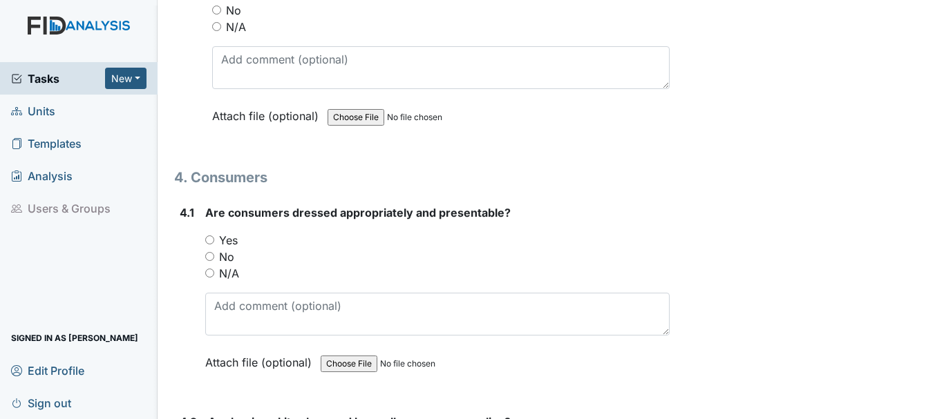
scroll to position [5943, 0]
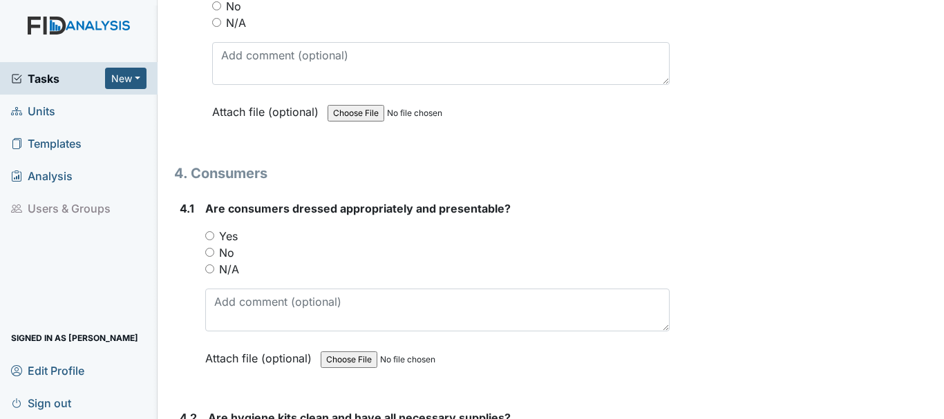
click at [211, 236] on input "Yes" at bounding box center [209, 235] width 9 height 9
radio input "true"
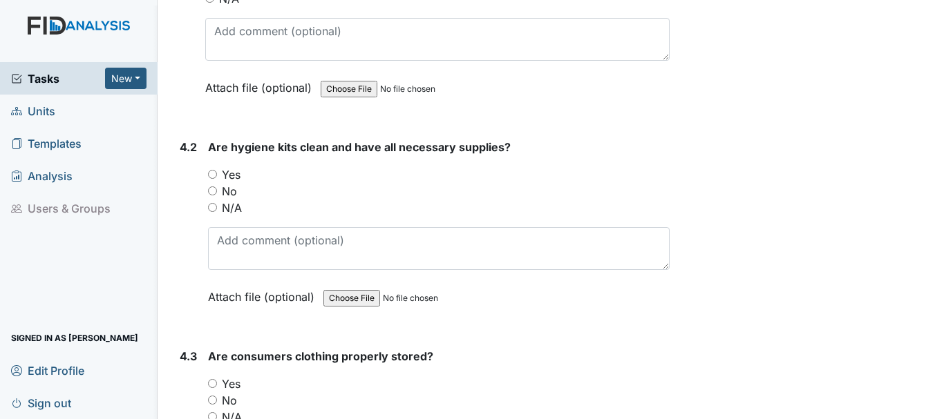
scroll to position [6219, 0]
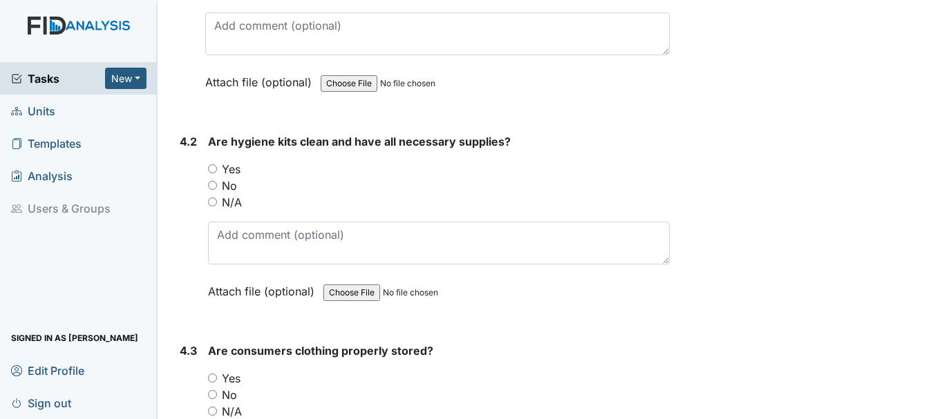
click at [214, 167] on input "Yes" at bounding box center [212, 168] width 9 height 9
radio input "true"
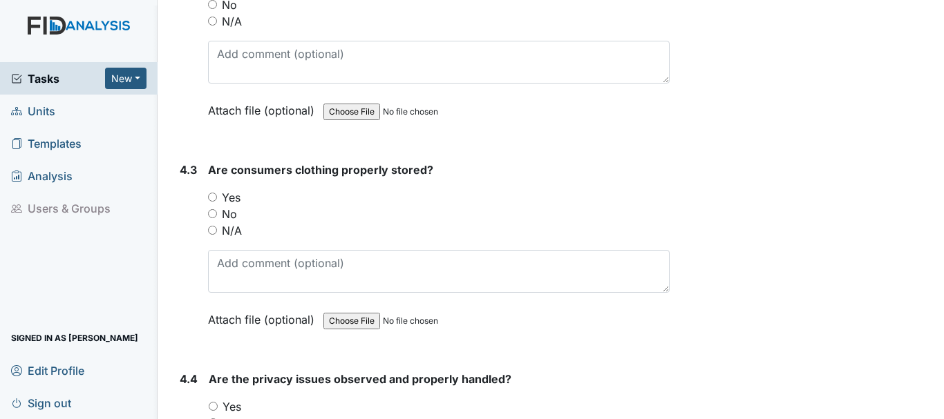
scroll to position [6427, 0]
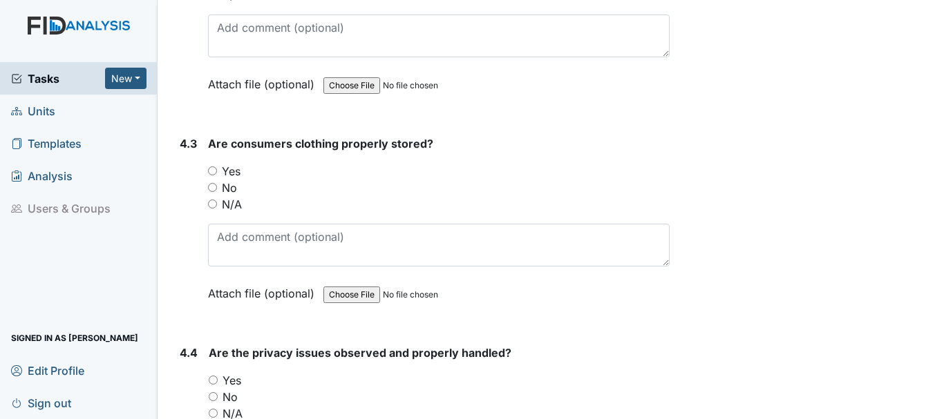
click at [214, 175] on input "Yes" at bounding box center [212, 171] width 9 height 9
radio input "true"
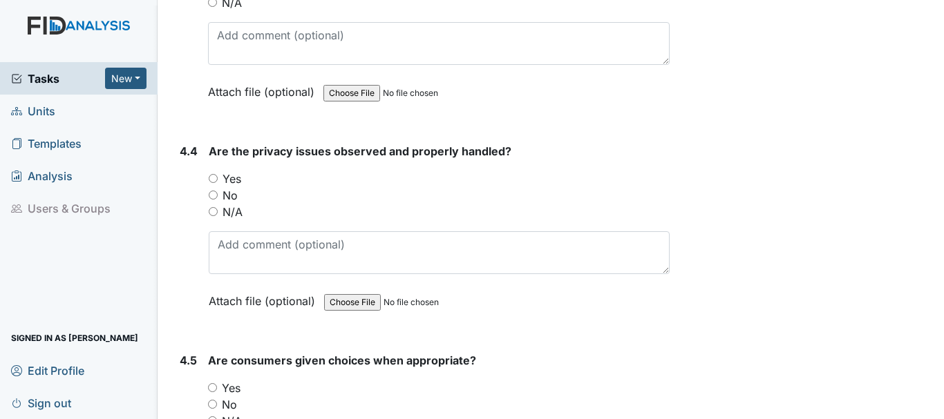
scroll to position [6634, 0]
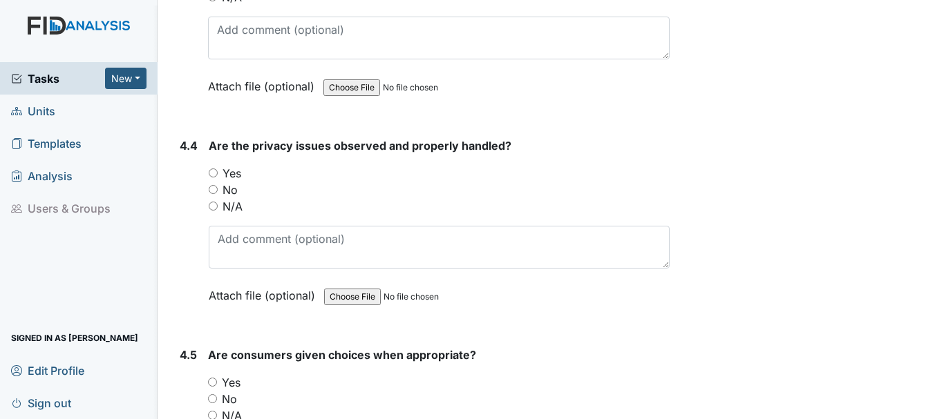
click at [211, 208] on input "N/A" at bounding box center [213, 206] width 9 height 9
radio input "true"
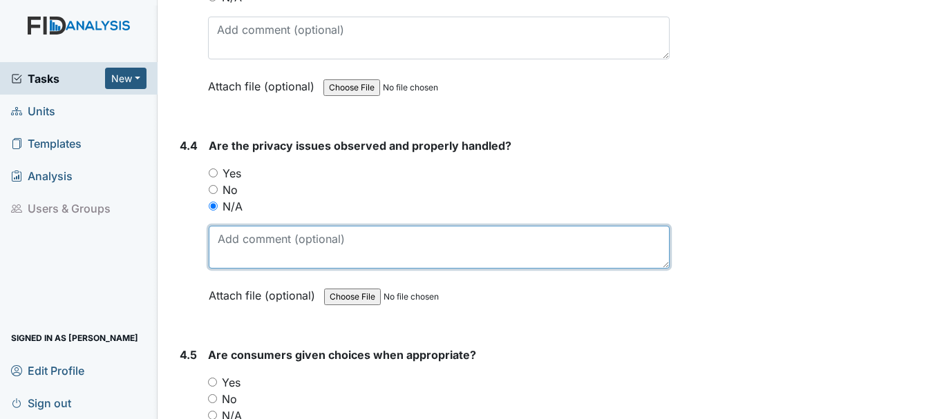
click at [255, 249] on textarea at bounding box center [439, 247] width 461 height 43
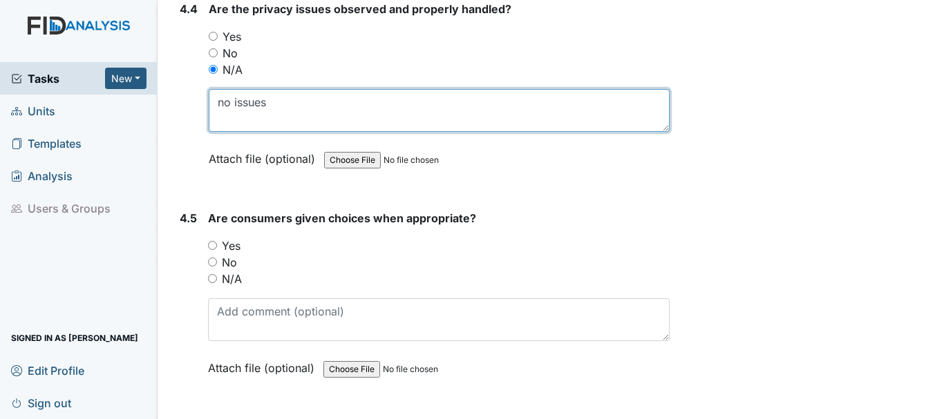
scroll to position [6772, 0]
type textarea "no issues"
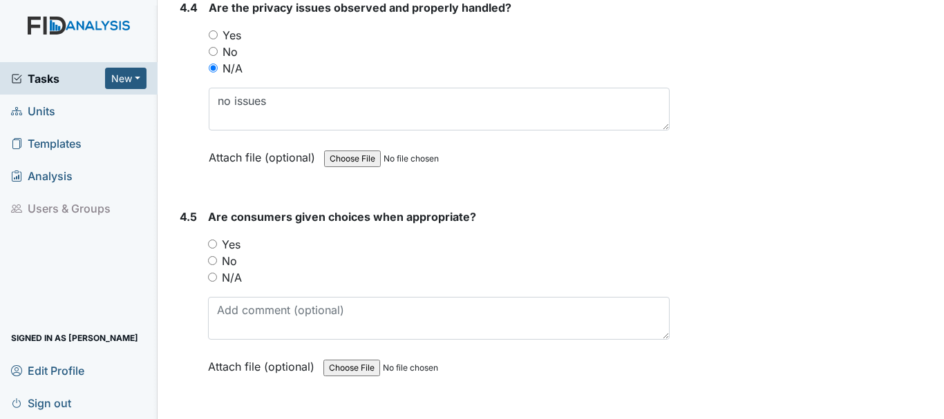
click at [211, 244] on input "Yes" at bounding box center [212, 244] width 9 height 9
radio input "true"
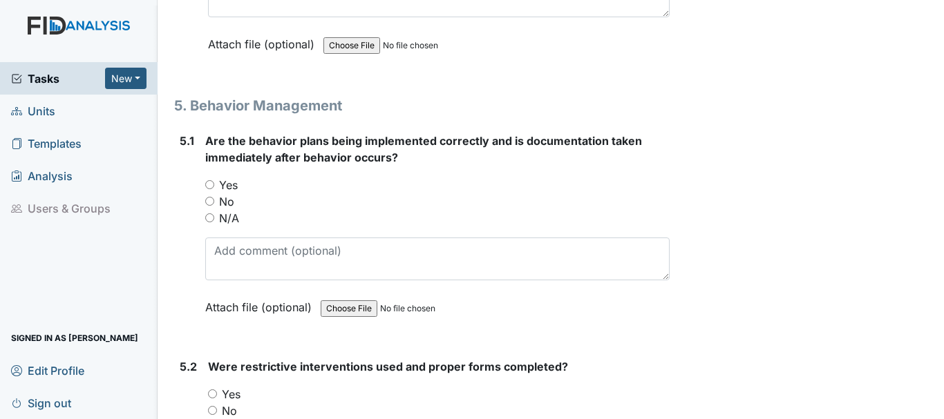
scroll to position [7256, 0]
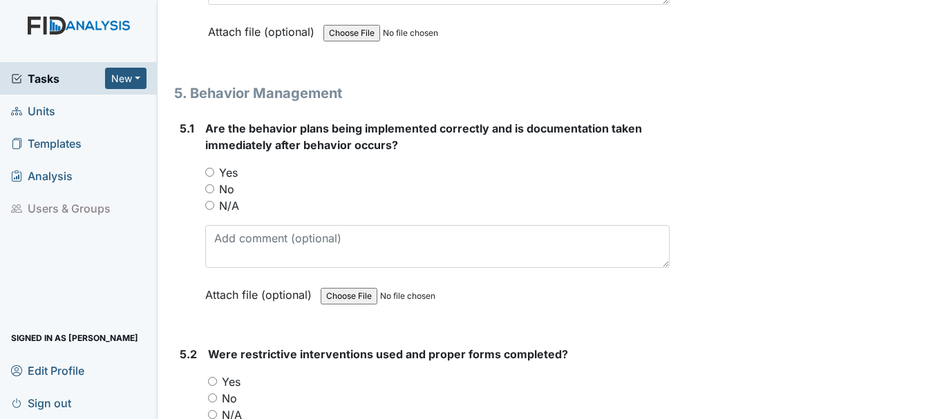
click at [209, 172] on input "Yes" at bounding box center [209, 172] width 9 height 9
radio input "true"
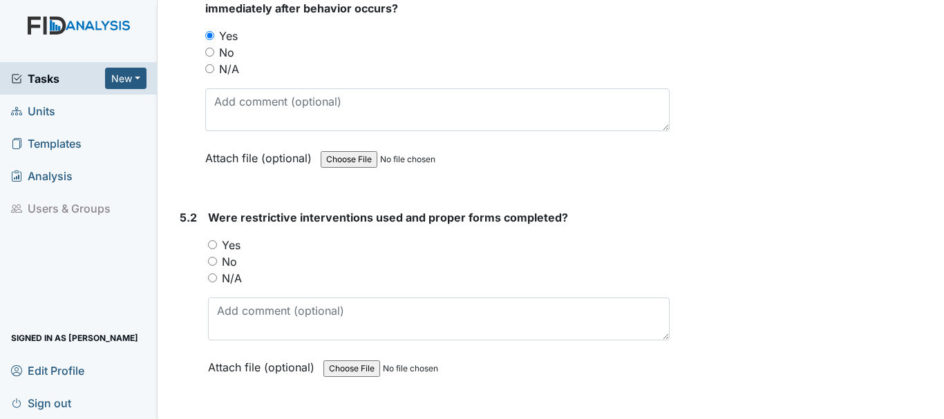
scroll to position [7394, 0]
click at [211, 277] on input "N/A" at bounding box center [212, 276] width 9 height 9
radio input "true"
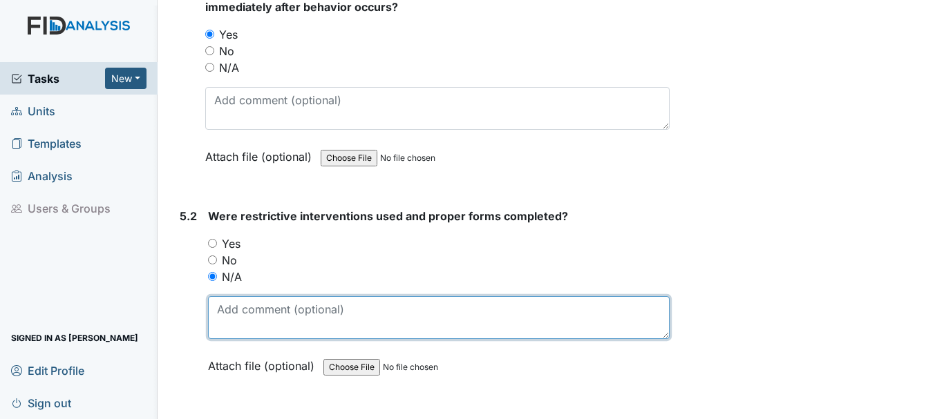
click at [285, 314] on textarea at bounding box center [439, 317] width 462 height 43
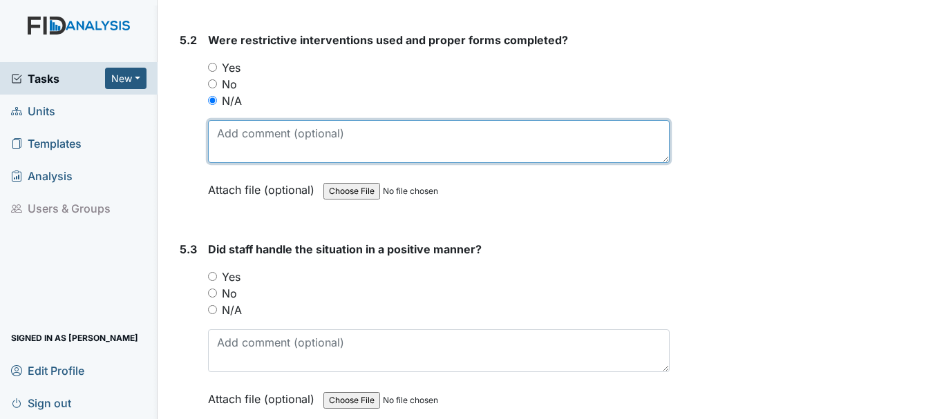
scroll to position [7601, 0]
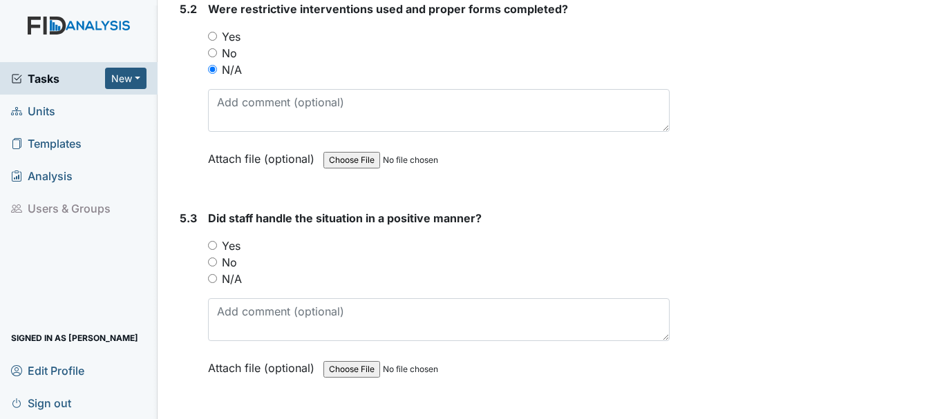
click at [208, 245] on input "Yes" at bounding box center [212, 245] width 9 height 9
radio input "true"
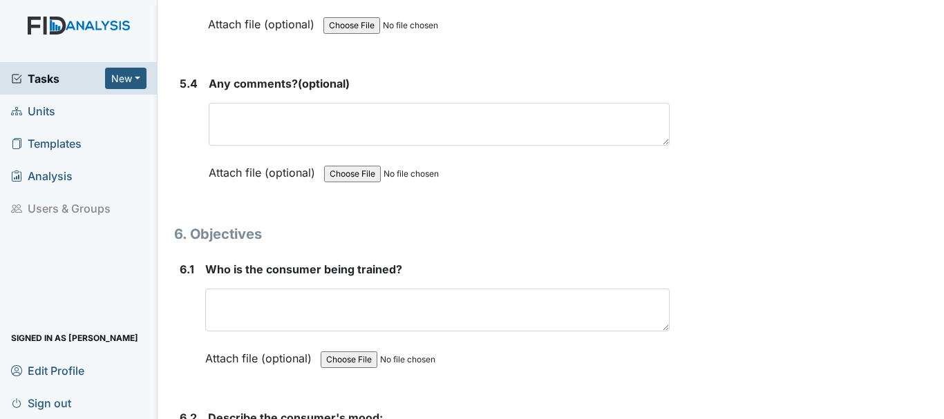
scroll to position [7947, 0]
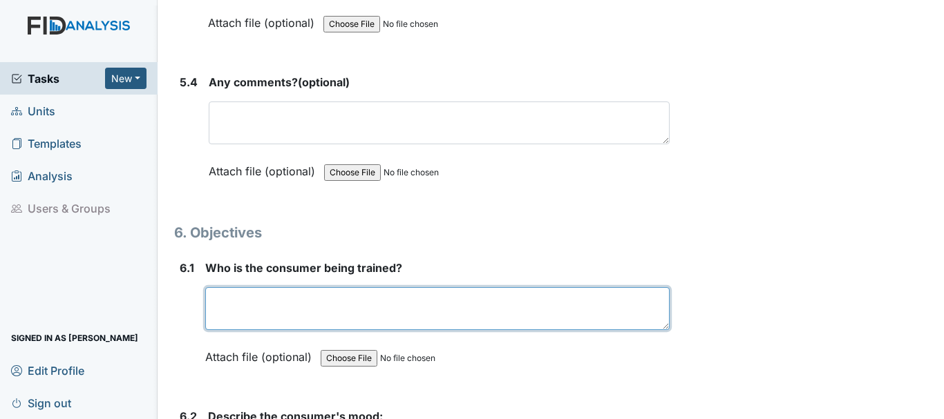
click at [302, 307] on textarea at bounding box center [437, 308] width 464 height 43
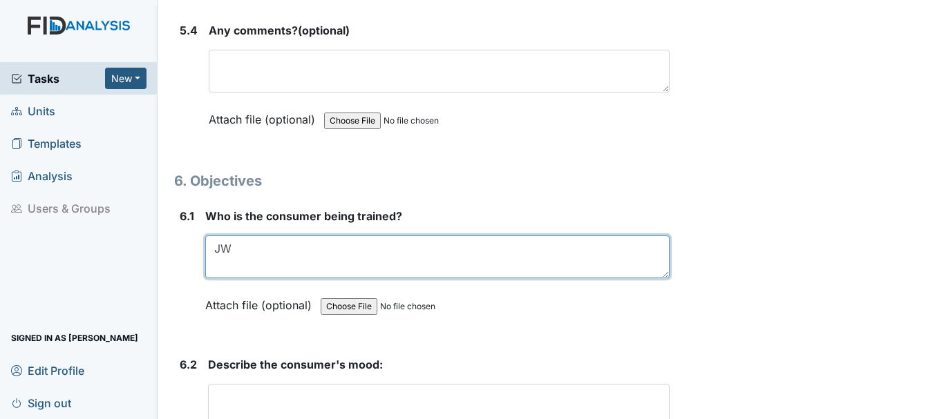
scroll to position [8085, 0]
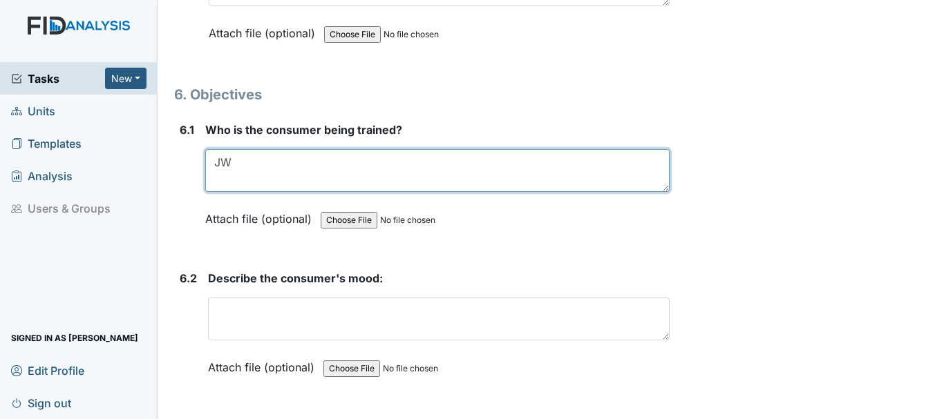
type textarea "JW"
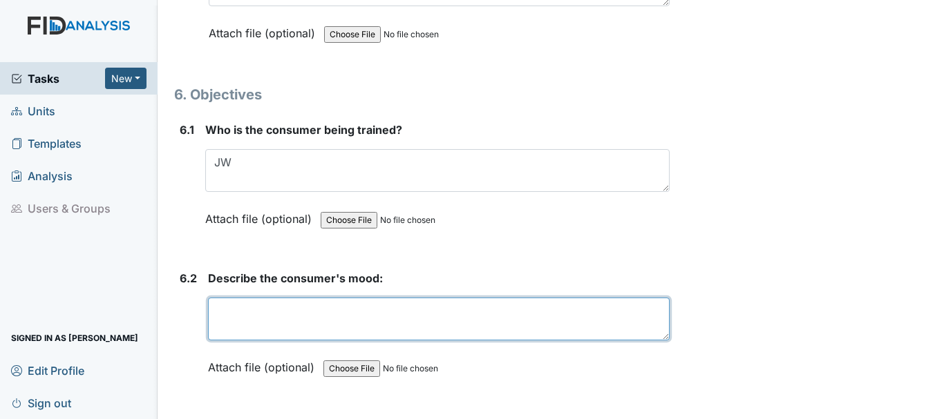
click at [339, 316] on textarea at bounding box center [439, 319] width 462 height 43
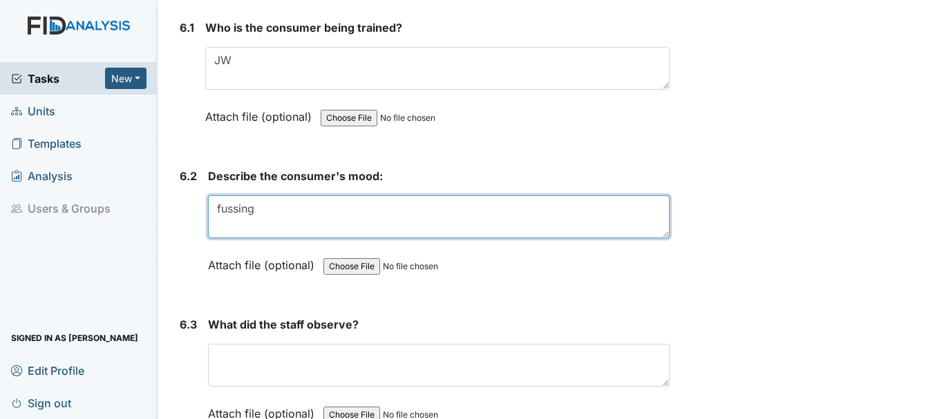
scroll to position [8292, 0]
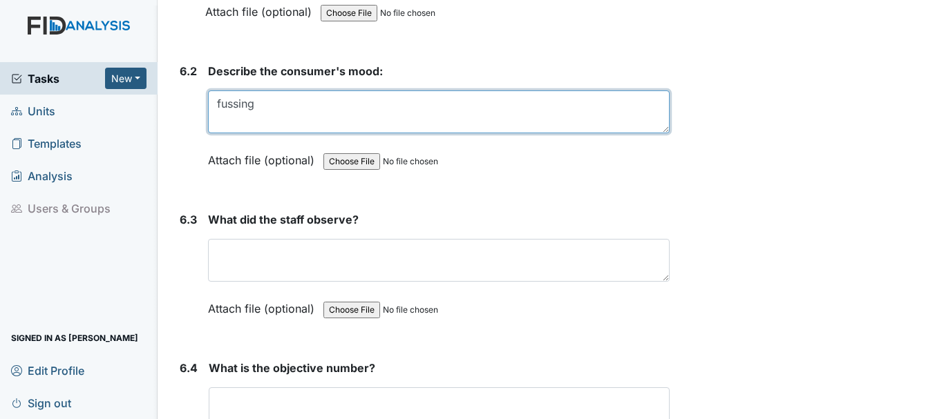
type textarea "fussing"
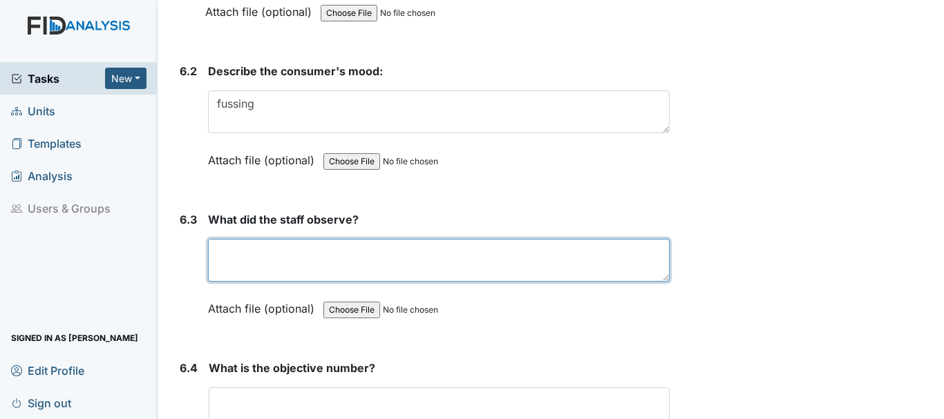
click at [283, 267] on textarea at bounding box center [439, 260] width 462 height 43
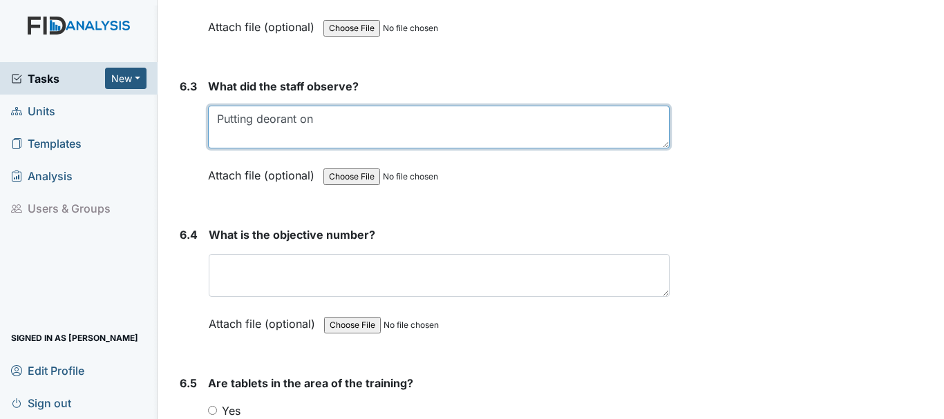
scroll to position [8500, 0]
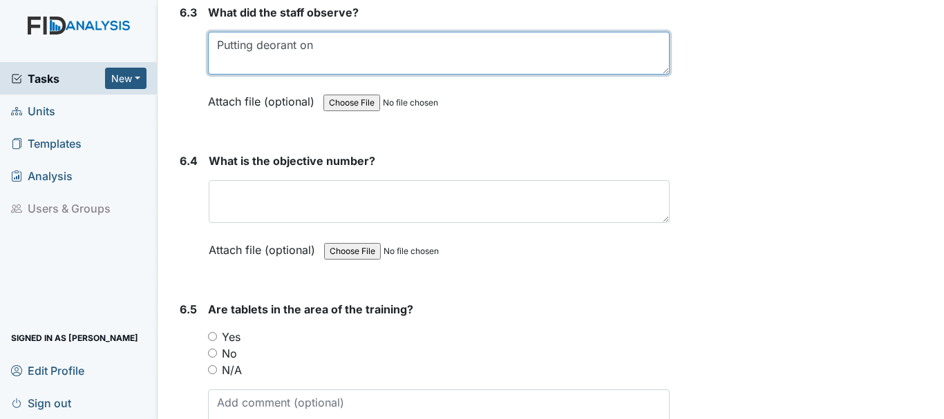
type textarea "Putting deorant on"
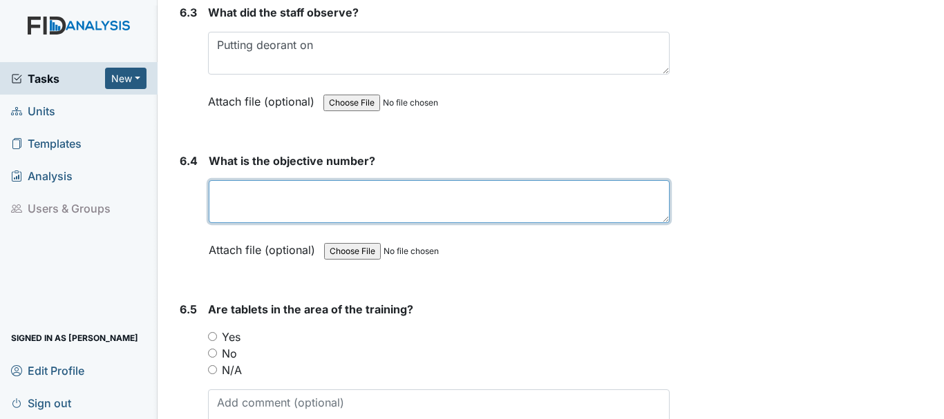
click at [321, 207] on textarea at bounding box center [439, 201] width 461 height 43
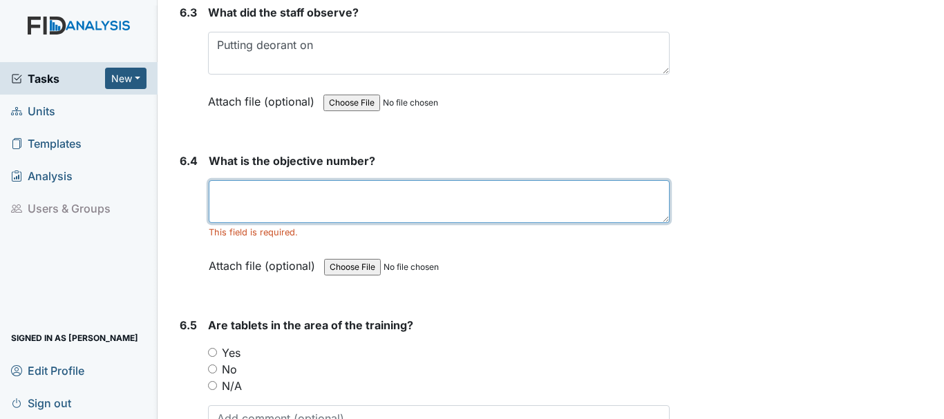
click at [286, 194] on textarea at bounding box center [439, 201] width 461 height 43
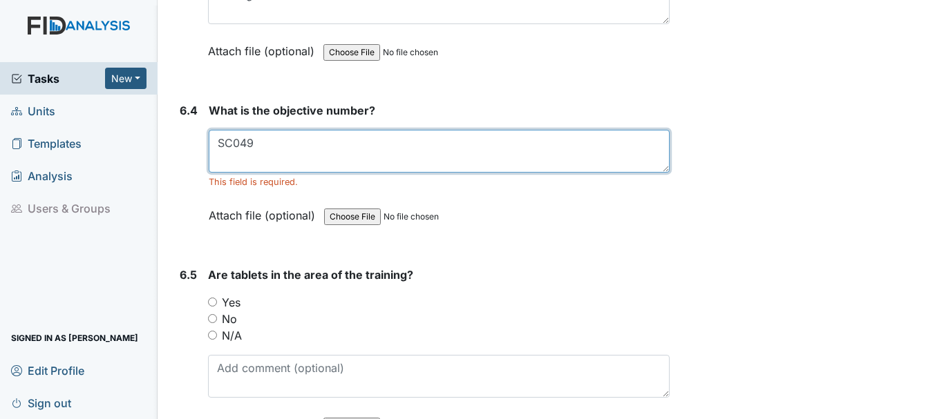
scroll to position [8638, 0]
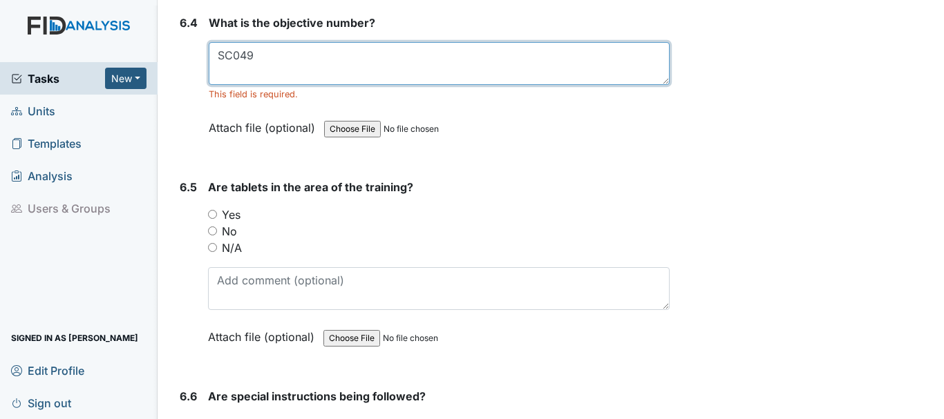
type textarea "SC049"
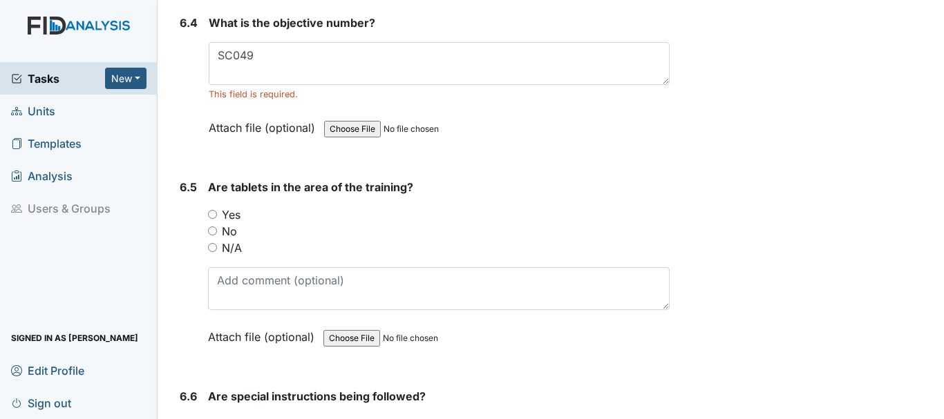
click at [208, 212] on input "Yes" at bounding box center [212, 214] width 9 height 9
radio input "true"
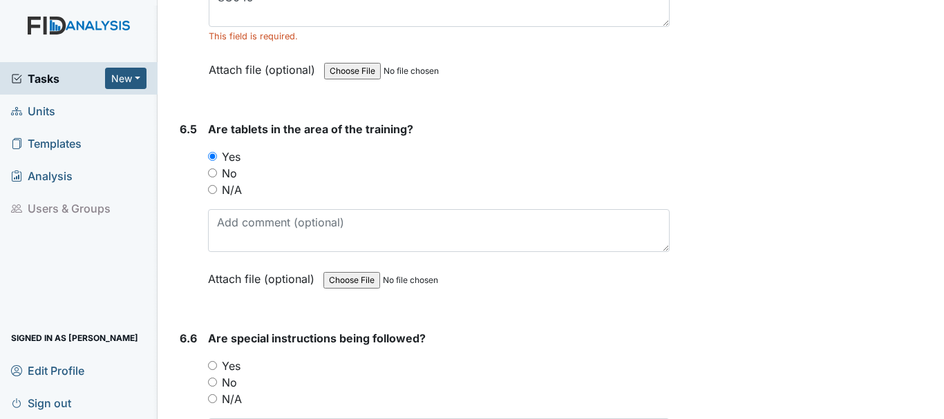
scroll to position [8776, 0]
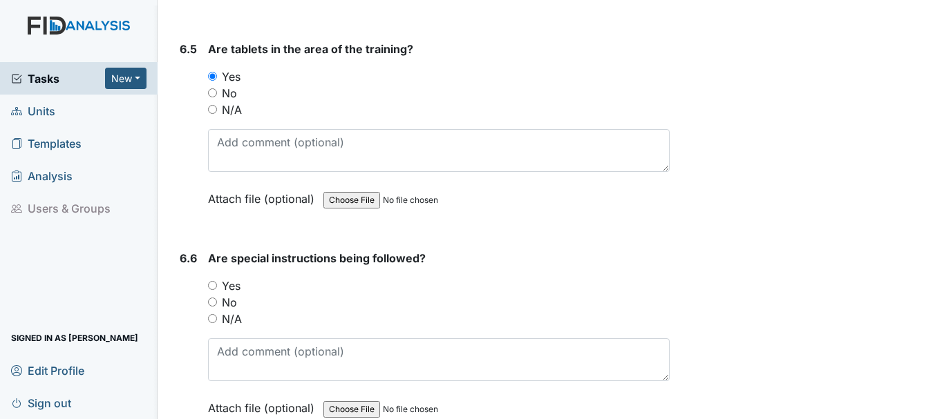
click at [216, 283] on input "Yes" at bounding box center [212, 285] width 9 height 9
radio input "true"
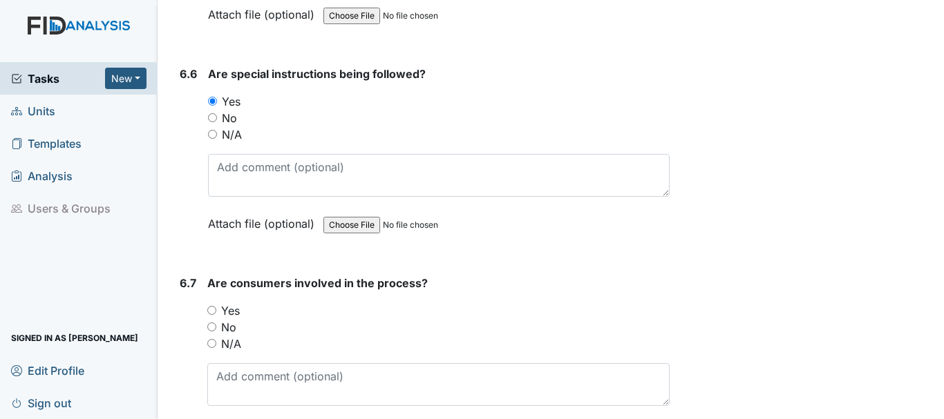
scroll to position [8983, 0]
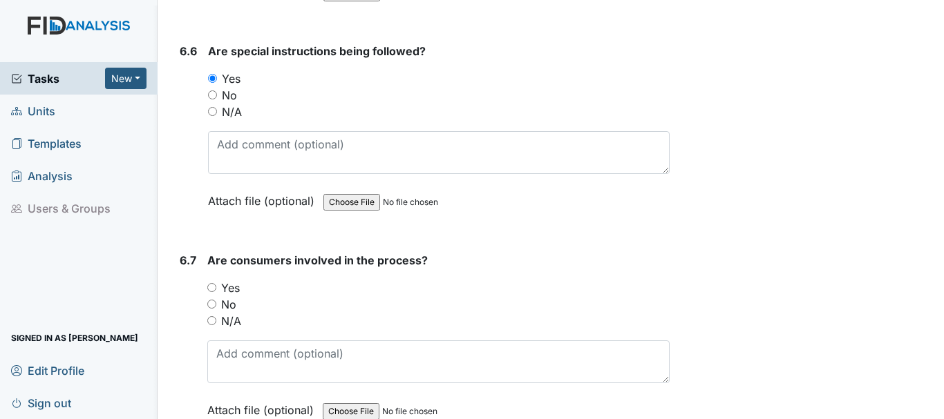
click at [209, 285] on input "Yes" at bounding box center [211, 287] width 9 height 9
radio input "true"
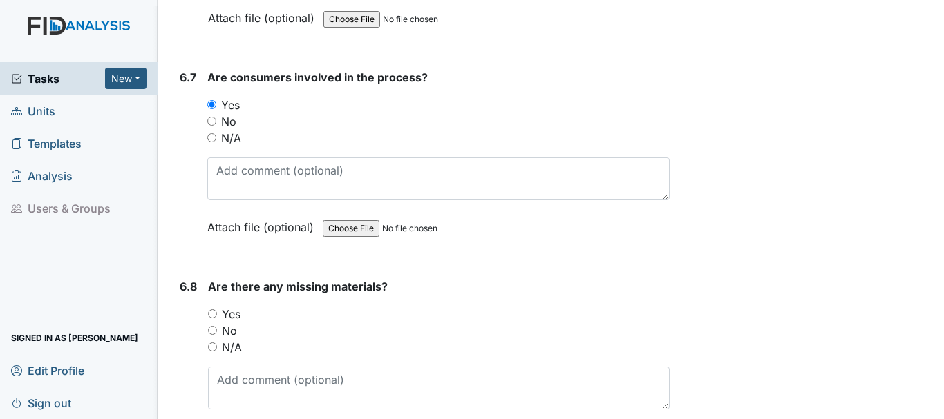
scroll to position [9191, 0]
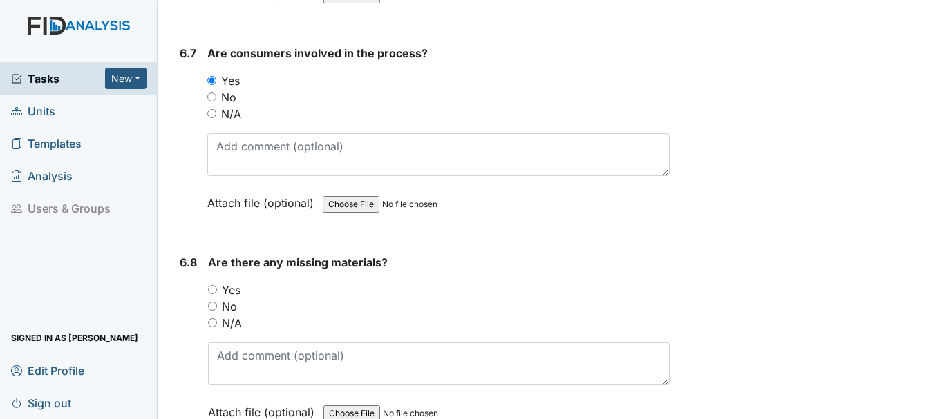
click at [214, 306] on input "No" at bounding box center [212, 306] width 9 height 9
radio input "true"
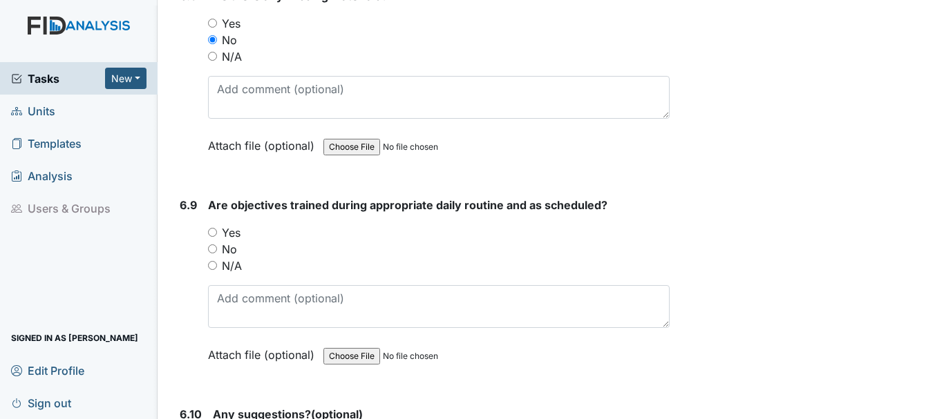
scroll to position [9467, 0]
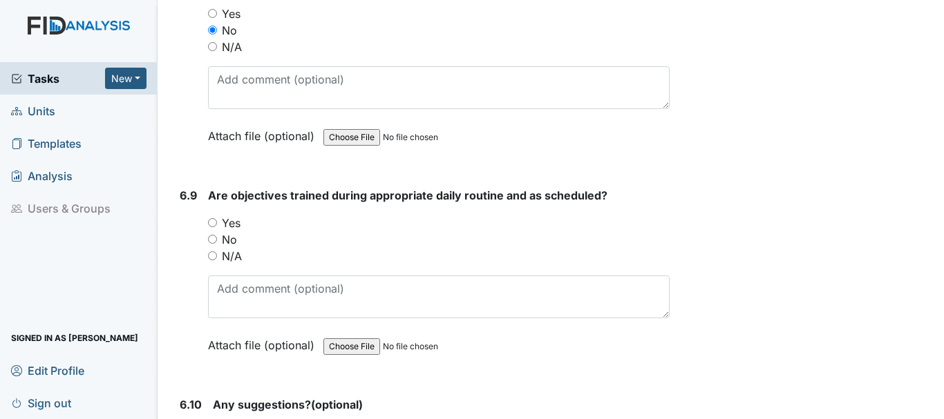
click at [214, 223] on input "Yes" at bounding box center [212, 222] width 9 height 9
radio input "true"
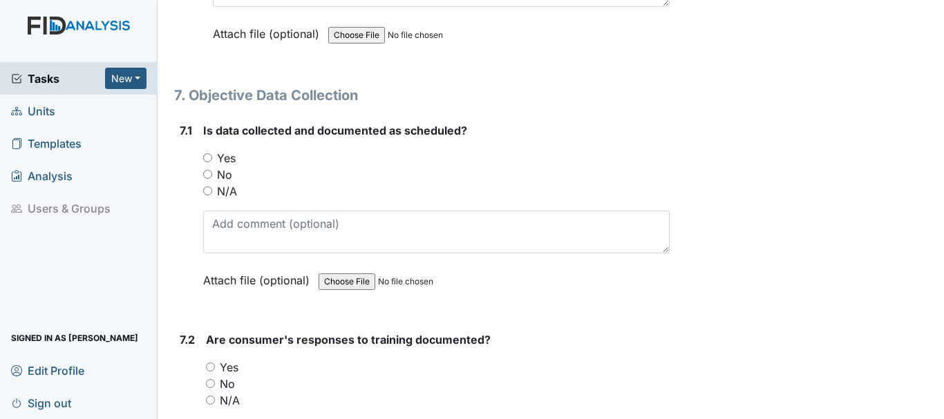
scroll to position [9951, 0]
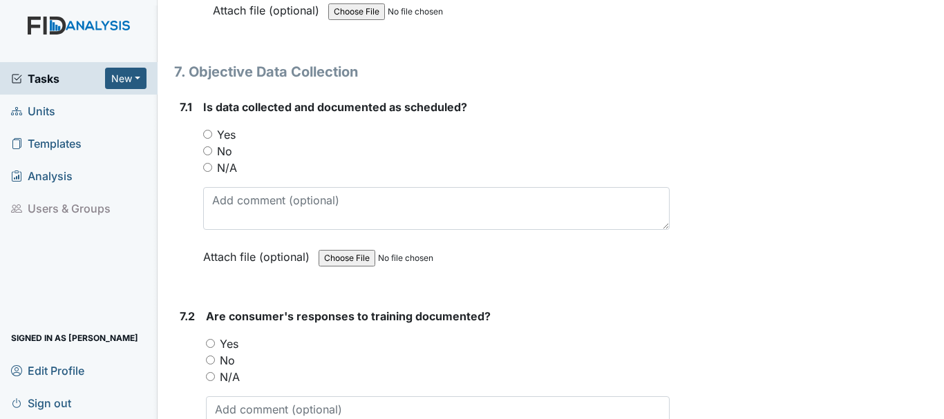
click at [209, 132] on input "Yes" at bounding box center [207, 134] width 9 height 9
radio input "true"
click at [210, 344] on input "Yes" at bounding box center [210, 343] width 9 height 9
radio input "true"
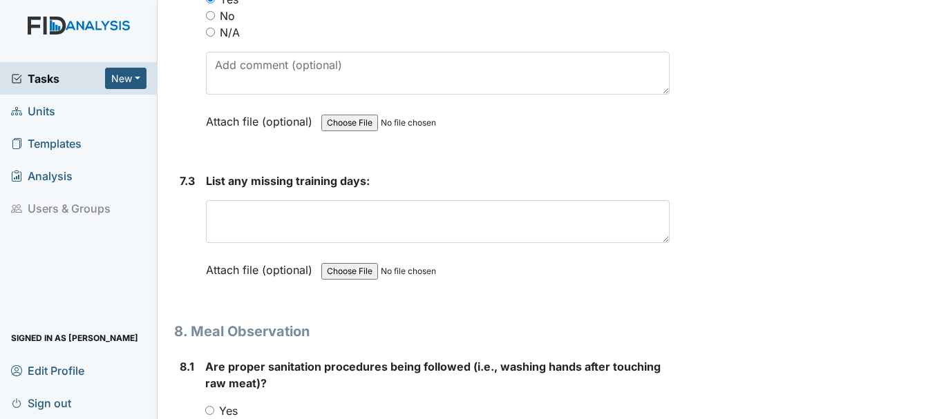
scroll to position [10296, 0]
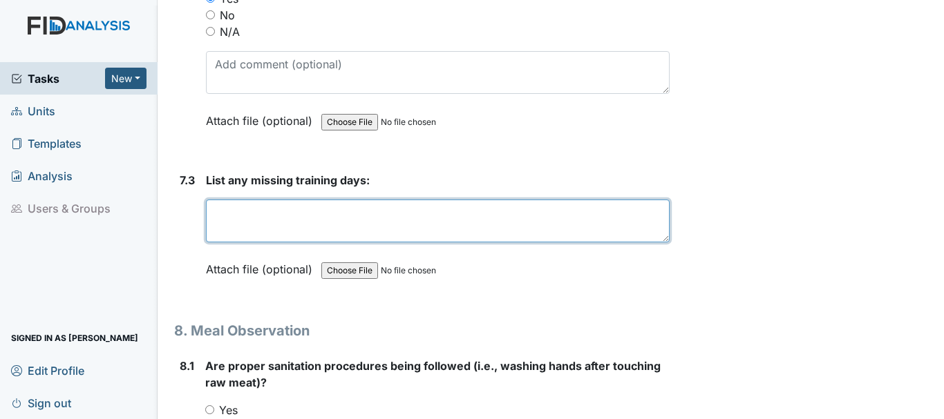
click at [308, 228] on textarea at bounding box center [438, 221] width 464 height 43
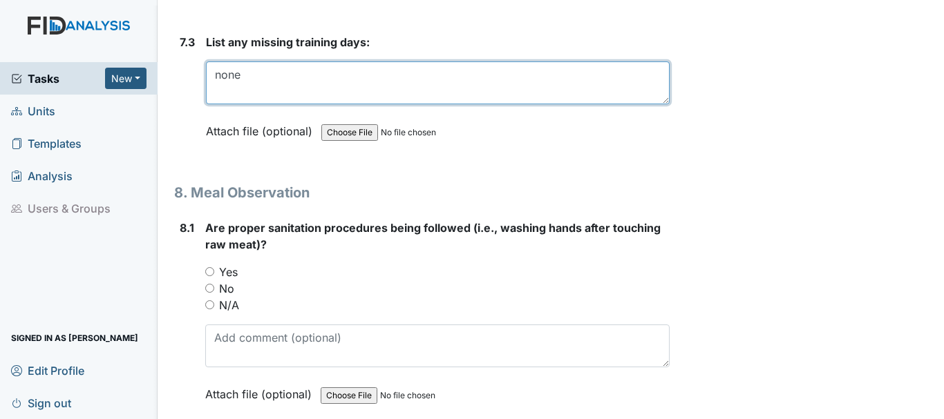
scroll to position [10504, 0]
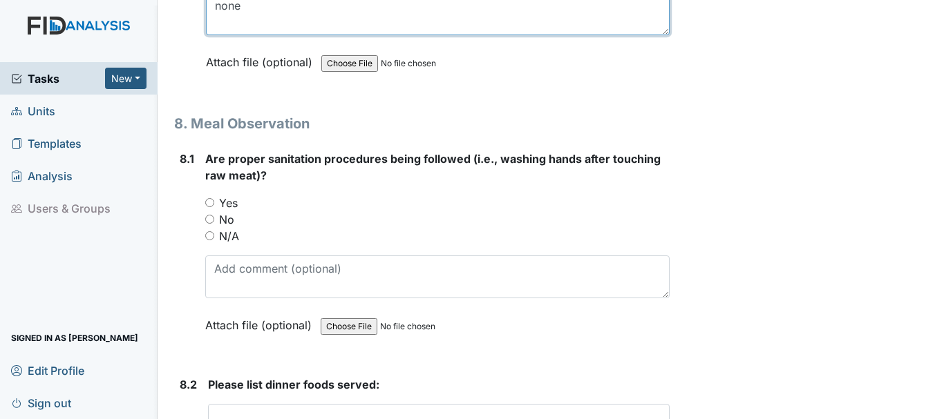
type textarea "none"
click at [210, 200] on input "Yes" at bounding box center [209, 202] width 9 height 9
radio input "true"
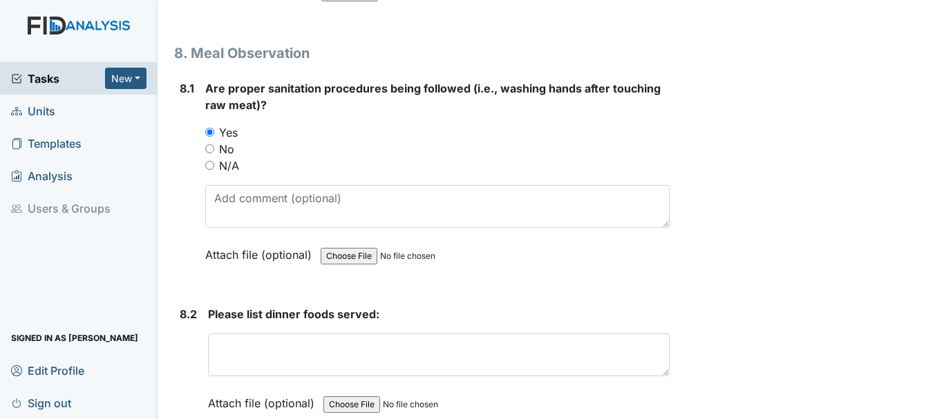
scroll to position [10642, 0]
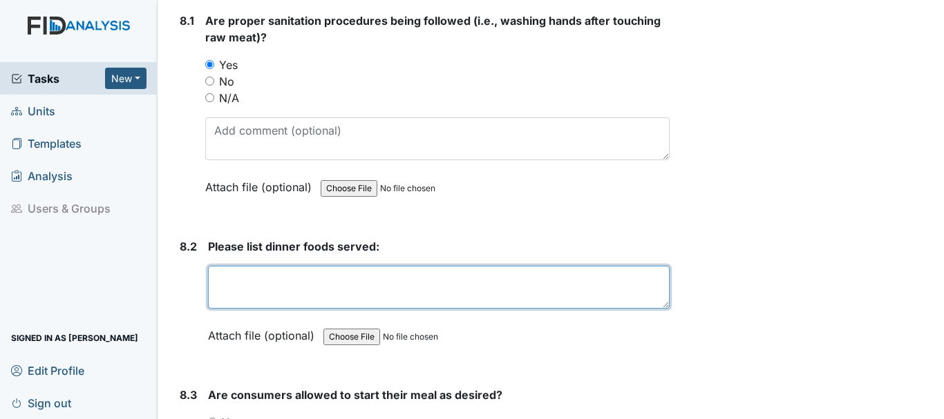
click at [281, 288] on textarea at bounding box center [439, 287] width 462 height 43
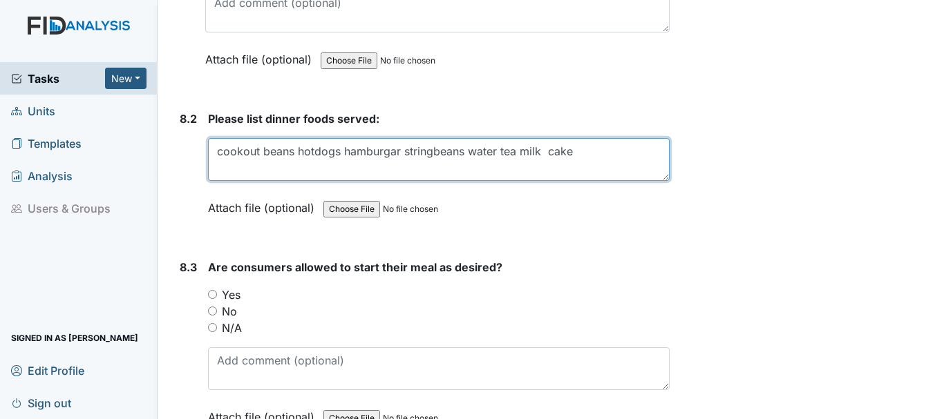
scroll to position [10780, 0]
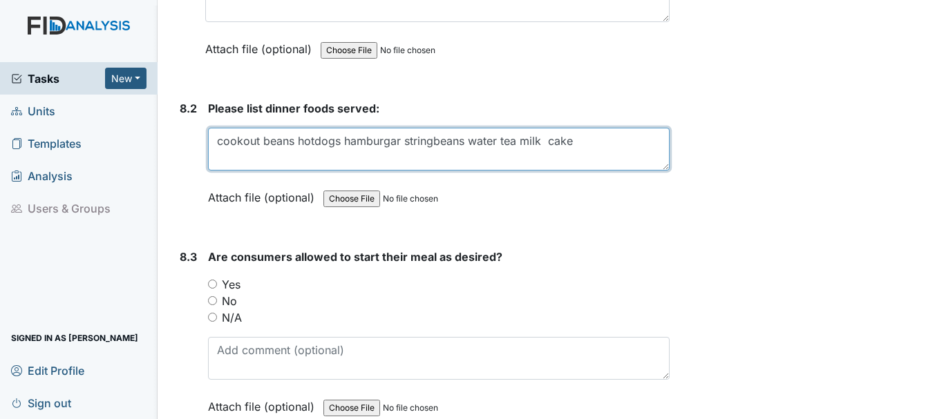
type textarea "cookout beans hotdogs hamburgar stringbeans water tea milk cake"
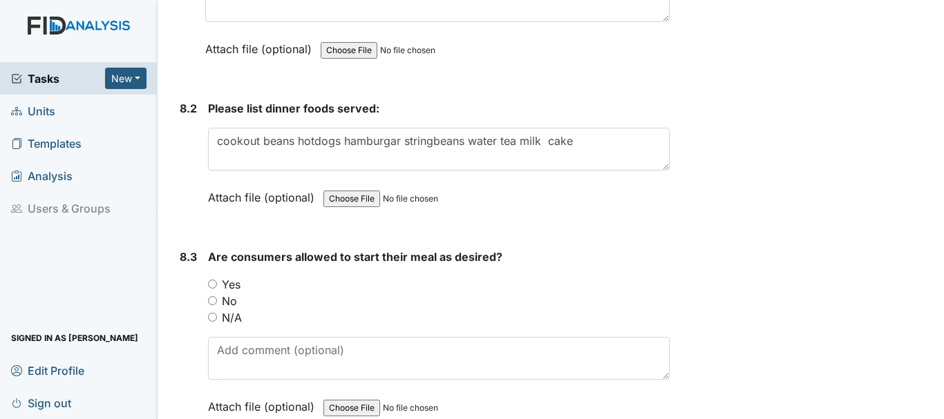
drag, startPoint x: 213, startPoint y: 284, endPoint x: 230, endPoint y: 278, distance: 18.1
click at [211, 283] on input "Yes" at bounding box center [212, 284] width 9 height 9
radio input "true"
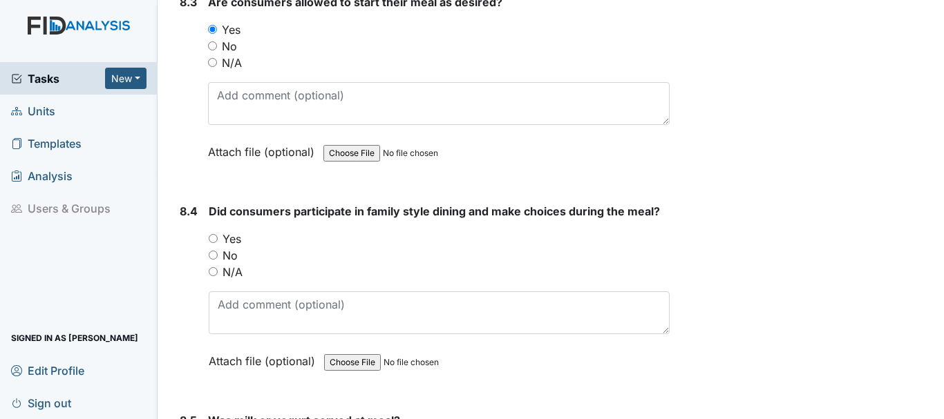
scroll to position [11056, 0]
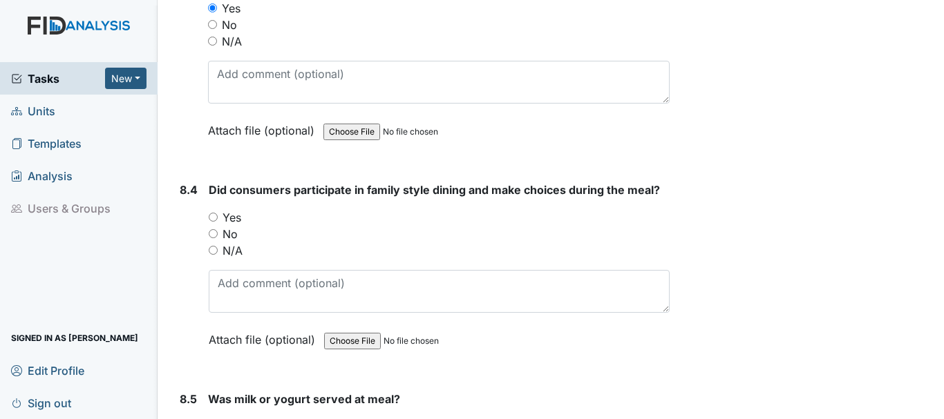
click at [205, 218] on div "8.4 Did consumers participate in family style dining and make choices during th…" at bounding box center [421, 275] width 495 height 187
click at [215, 217] on input "Yes" at bounding box center [213, 217] width 9 height 9
radio input "true"
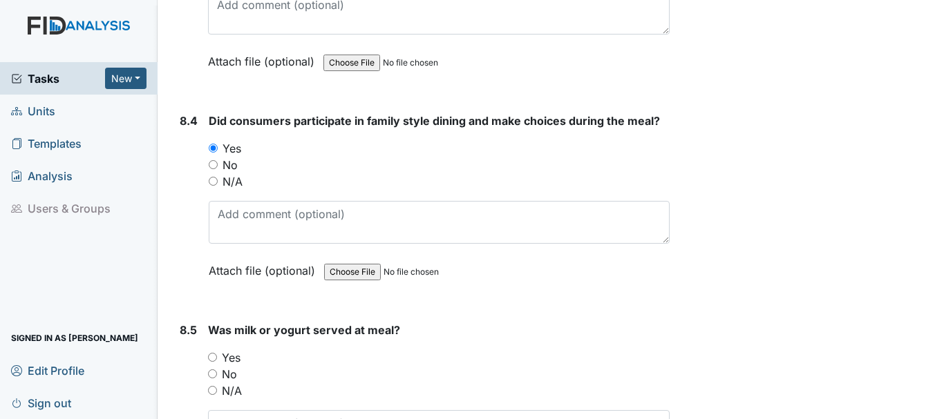
click at [211, 361] on input "Yes" at bounding box center [212, 357] width 9 height 9
radio input "true"
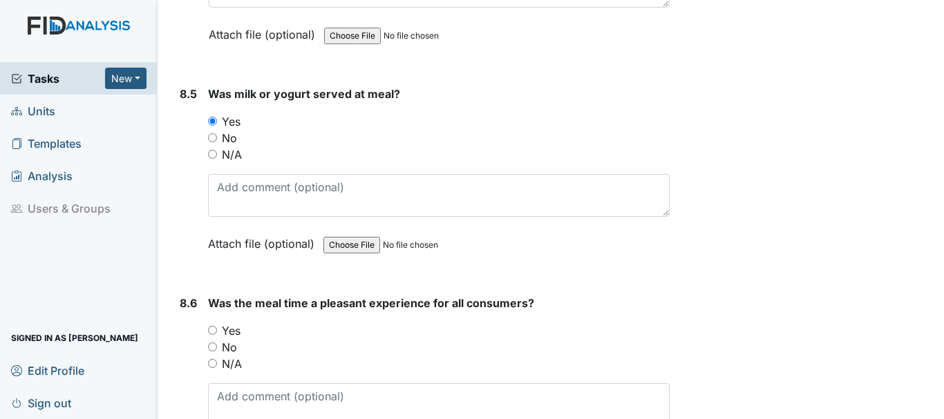
scroll to position [11333, 0]
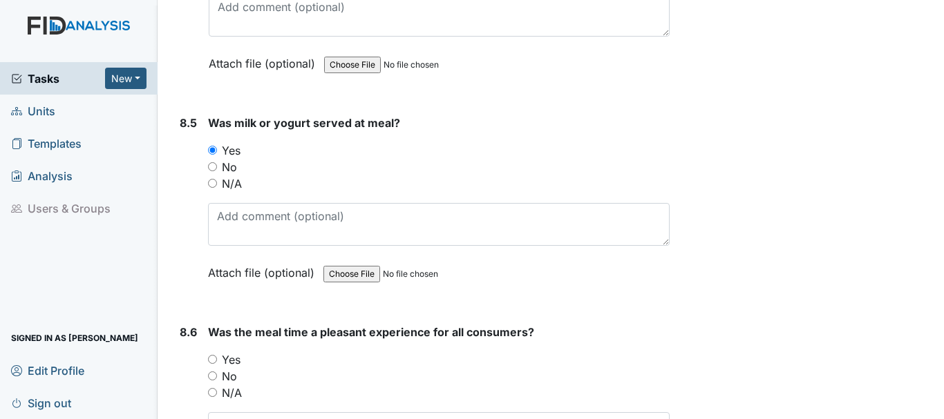
click at [214, 357] on input "Yes" at bounding box center [212, 359] width 9 height 9
radio input "true"
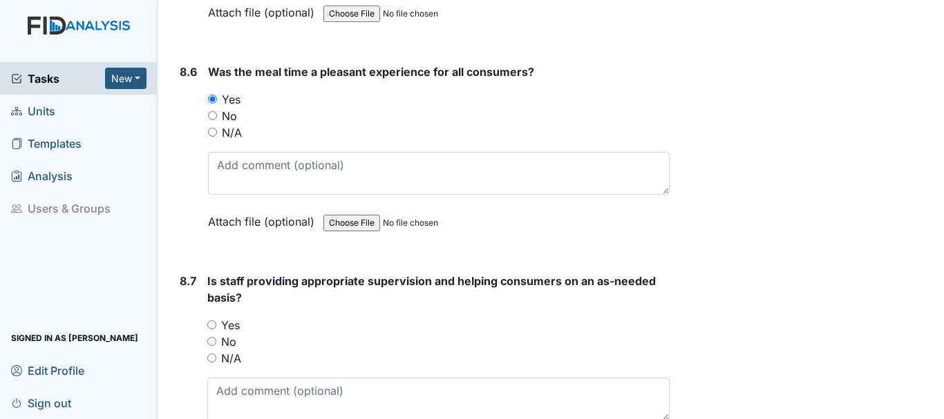
scroll to position [11678, 0]
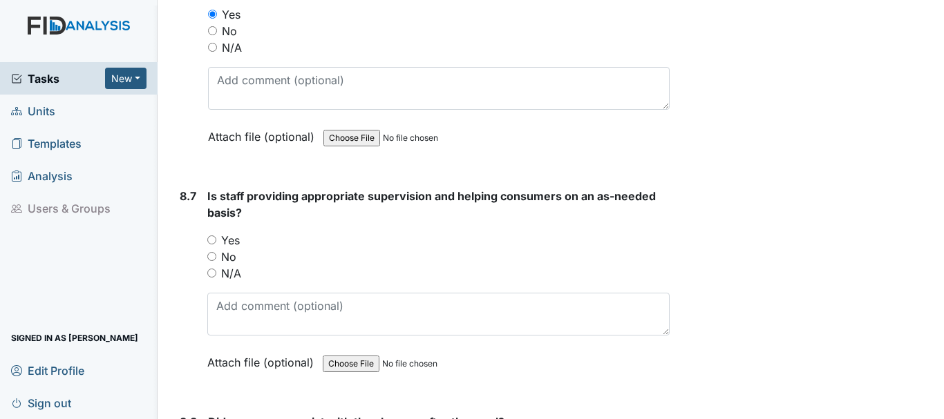
click at [212, 240] on input "Yes" at bounding box center [211, 240] width 9 height 9
radio input "true"
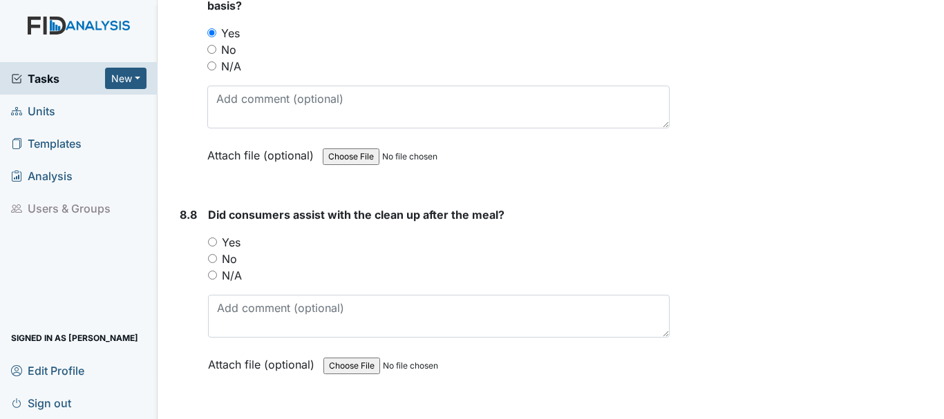
drag, startPoint x: 211, startPoint y: 240, endPoint x: 238, endPoint y: 238, distance: 27.0
click at [211, 240] on input "Yes" at bounding box center [212, 242] width 9 height 9
radio input "true"
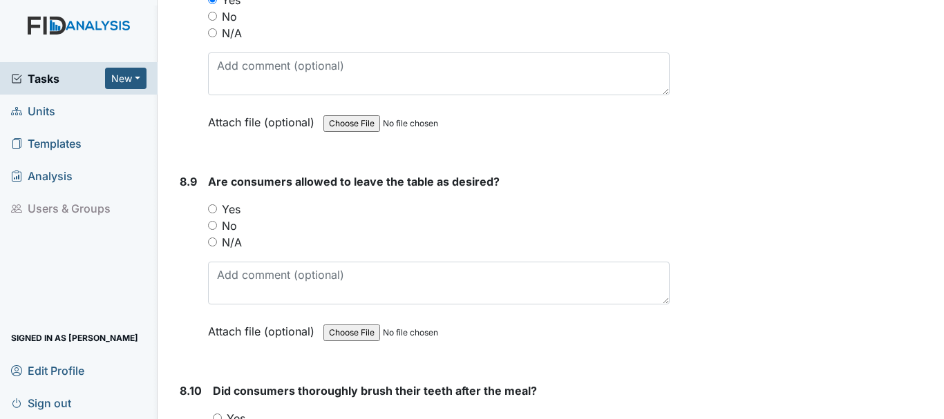
scroll to position [12162, 0]
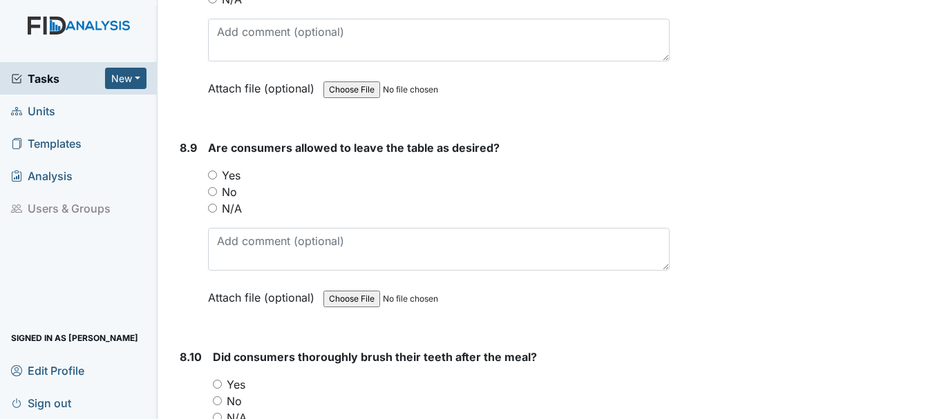
drag, startPoint x: 212, startPoint y: 177, endPoint x: 285, endPoint y: 180, distance: 73.3
click at [214, 177] on input "Yes" at bounding box center [212, 175] width 9 height 9
radio input "true"
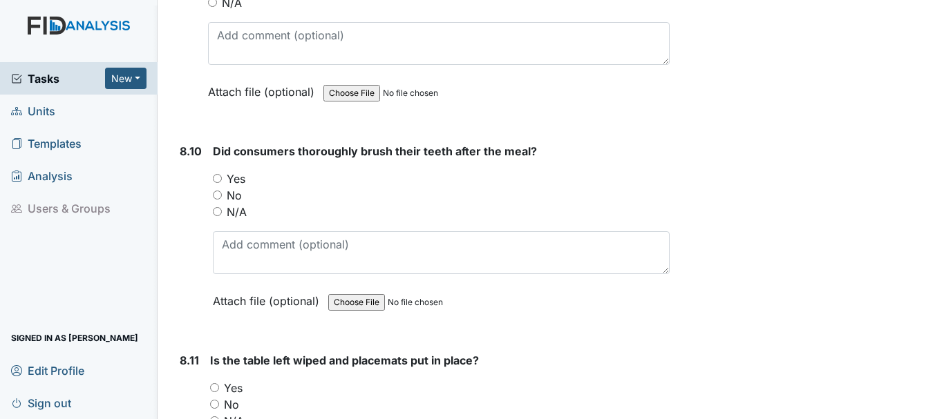
scroll to position [12369, 0]
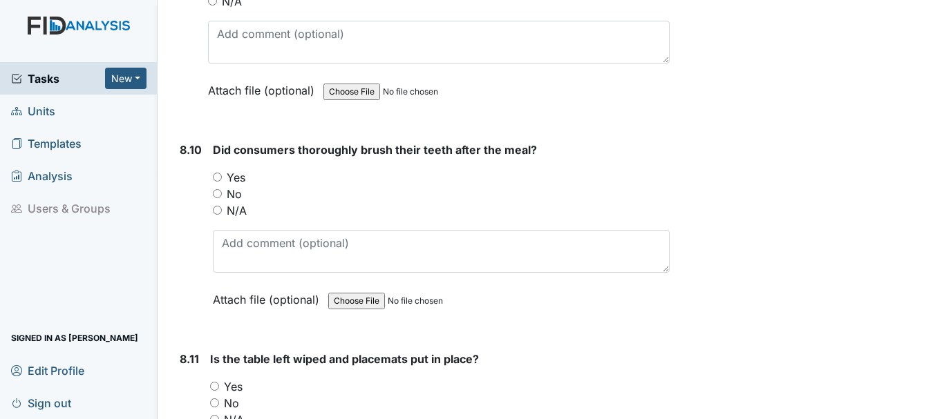
click at [219, 177] on input "Yes" at bounding box center [217, 177] width 9 height 9
radio input "true"
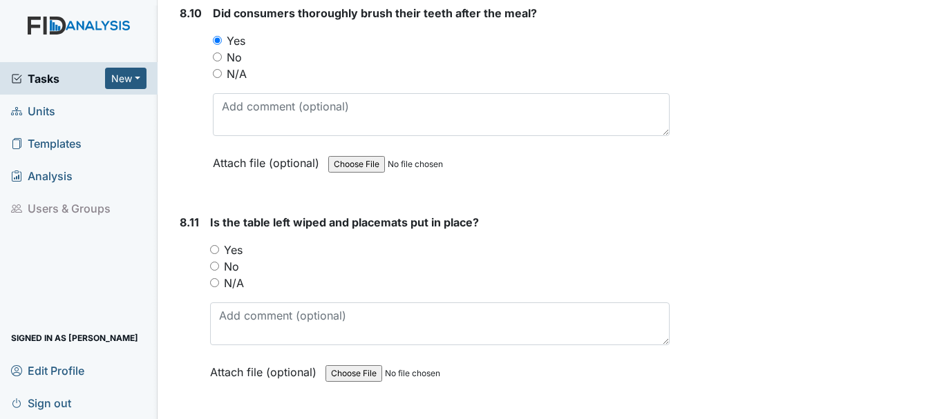
scroll to position [12507, 0]
click at [217, 245] on input "Yes" at bounding box center [214, 248] width 9 height 9
radio input "true"
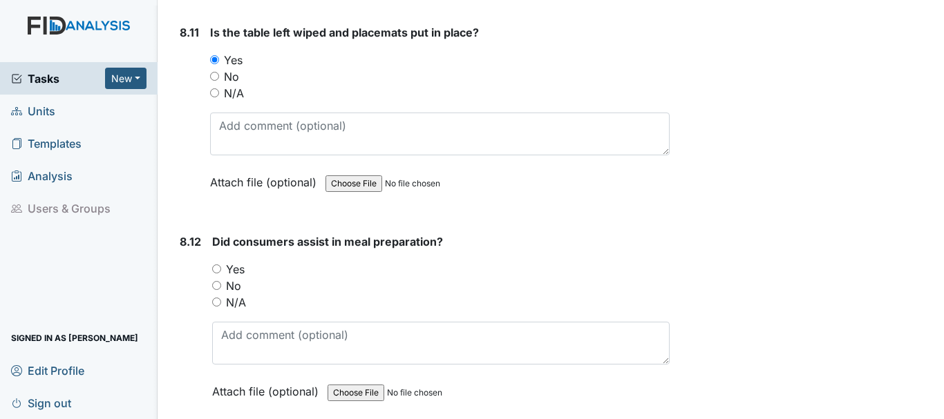
scroll to position [12715, 0]
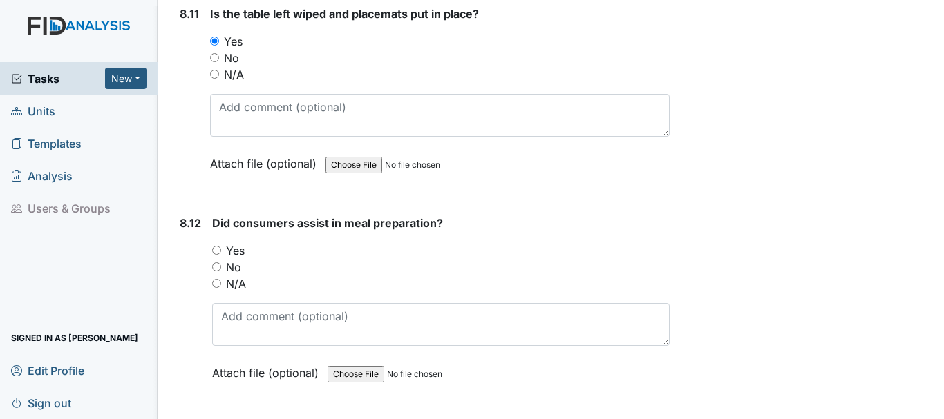
click at [217, 249] on input "Yes" at bounding box center [216, 250] width 9 height 9
radio input "true"
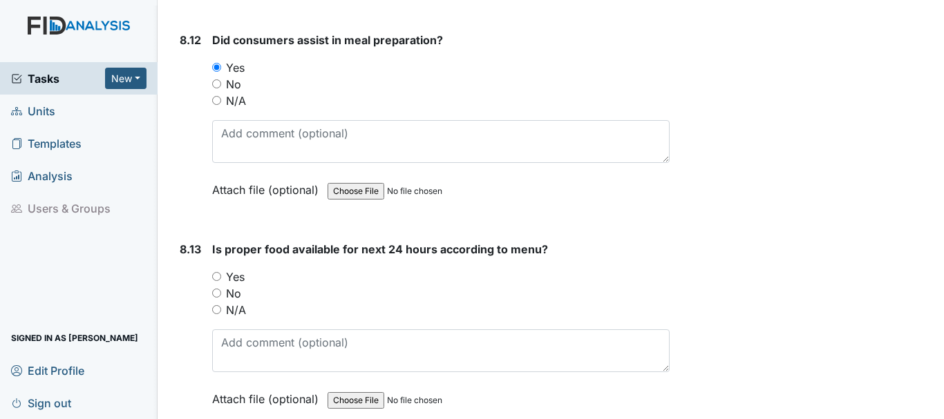
scroll to position [12991, 0]
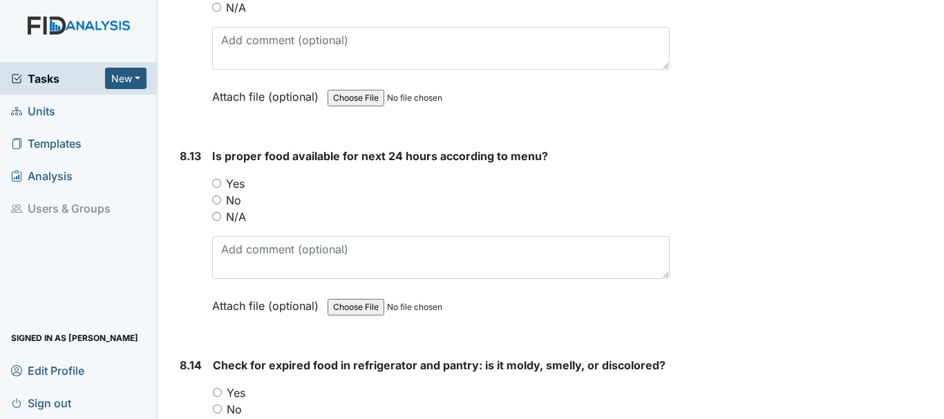
click at [216, 183] on input "Yes" at bounding box center [216, 183] width 9 height 9
radio input "true"
click at [216, 391] on input "Yes" at bounding box center [217, 392] width 9 height 9
radio input "true"
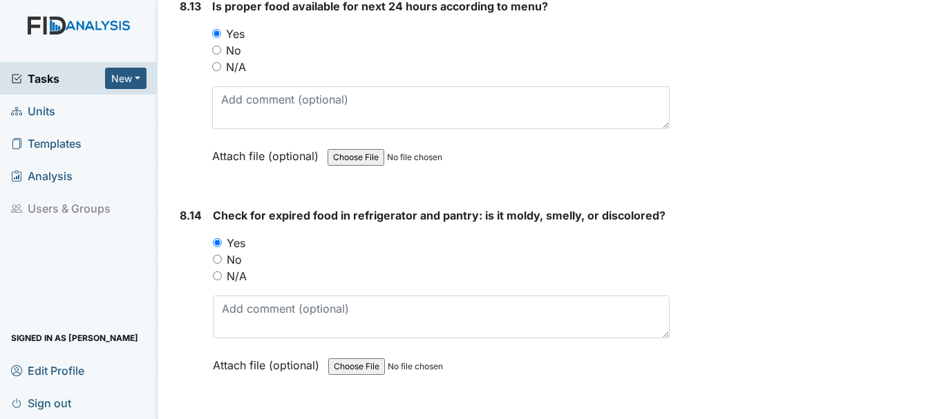
scroll to position [13129, 0]
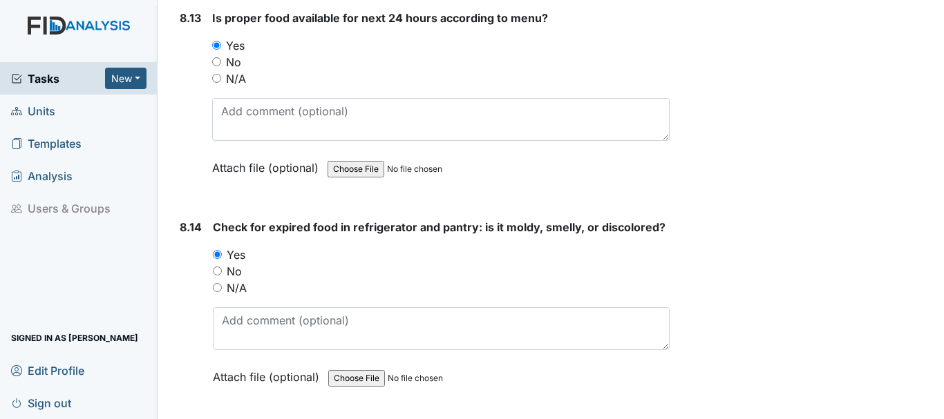
click at [216, 272] on input "No" at bounding box center [217, 271] width 9 height 9
radio input "true"
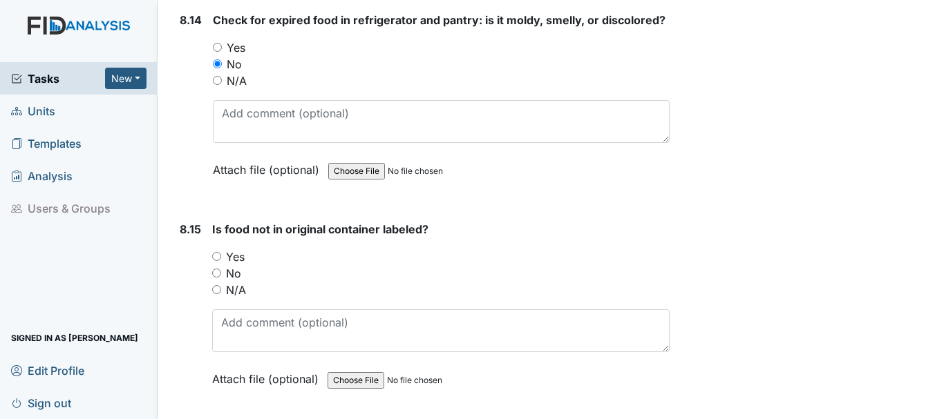
click at [217, 255] on input "Yes" at bounding box center [216, 256] width 9 height 9
radio input "true"
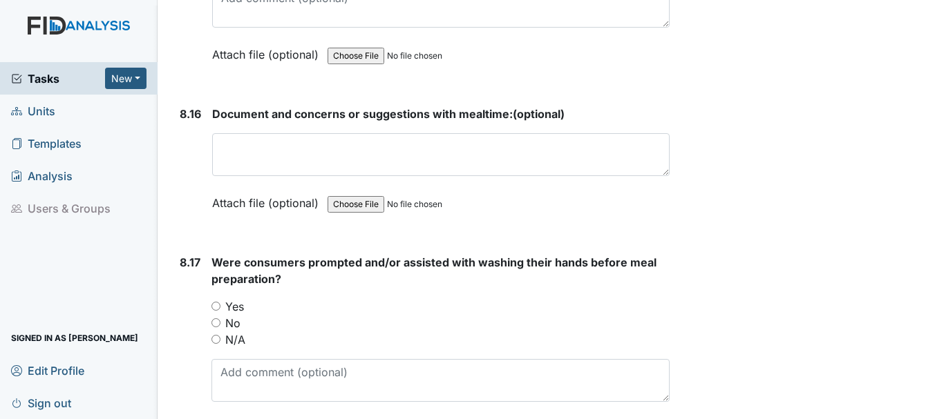
scroll to position [13682, 0]
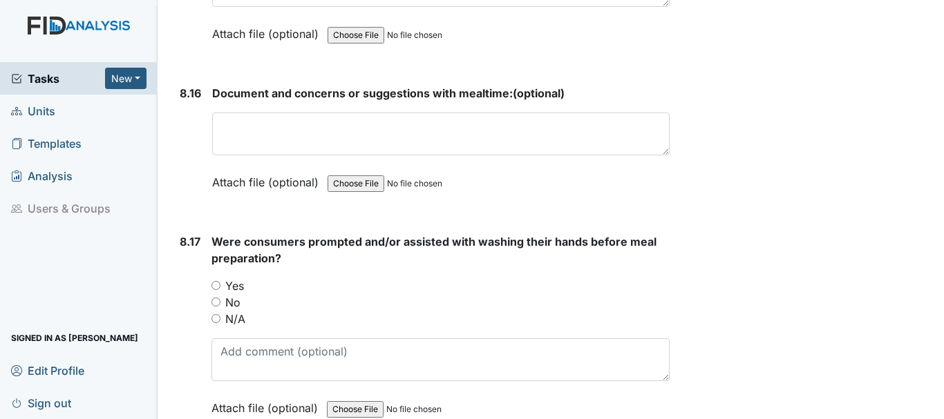
click at [214, 285] on input "Yes" at bounding box center [215, 285] width 9 height 9
radio input "true"
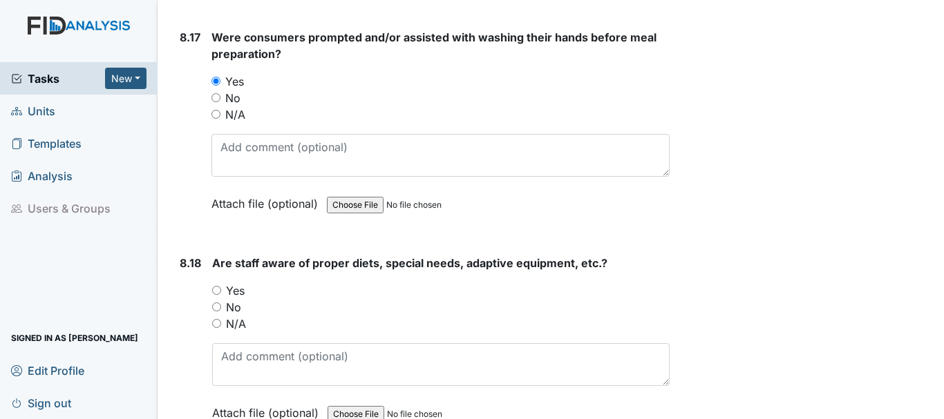
scroll to position [13890, 0]
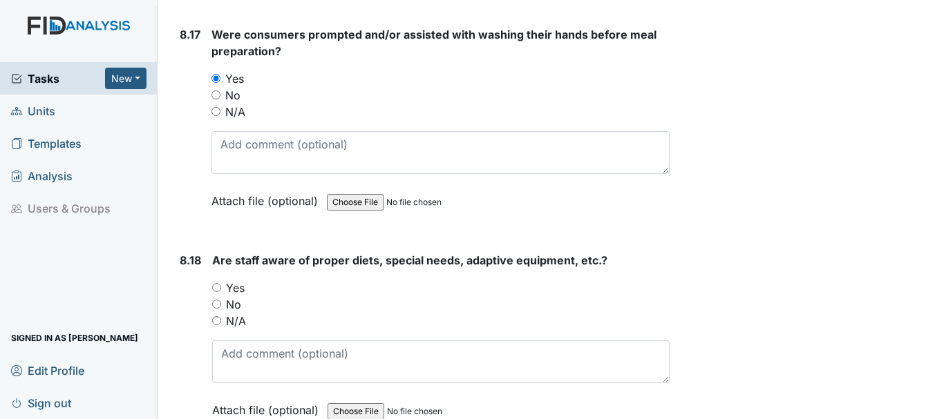
click at [216, 285] on input "Yes" at bounding box center [216, 287] width 9 height 9
radio input "true"
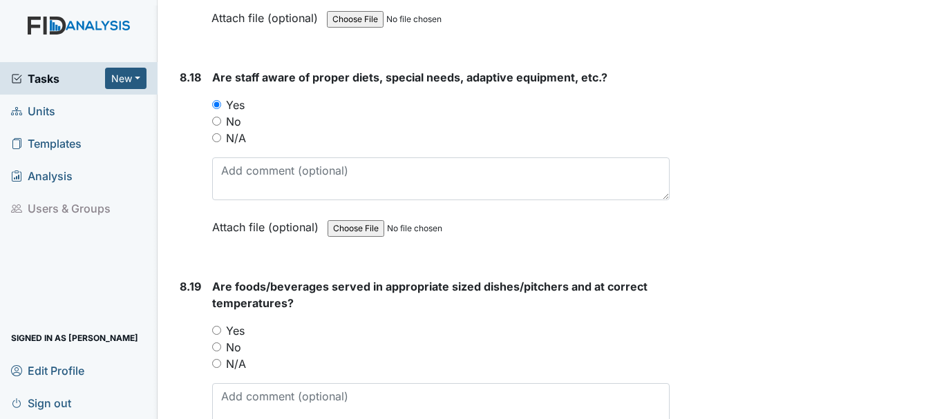
scroll to position [14097, 0]
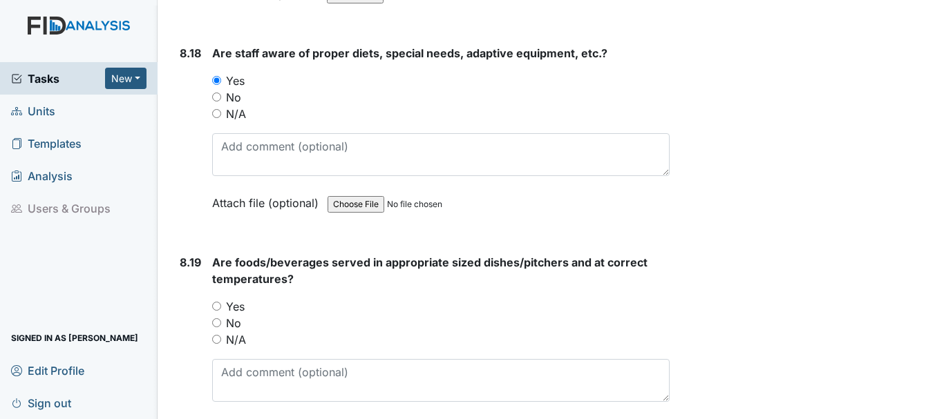
click at [218, 302] on input "Yes" at bounding box center [216, 306] width 9 height 9
radio input "true"
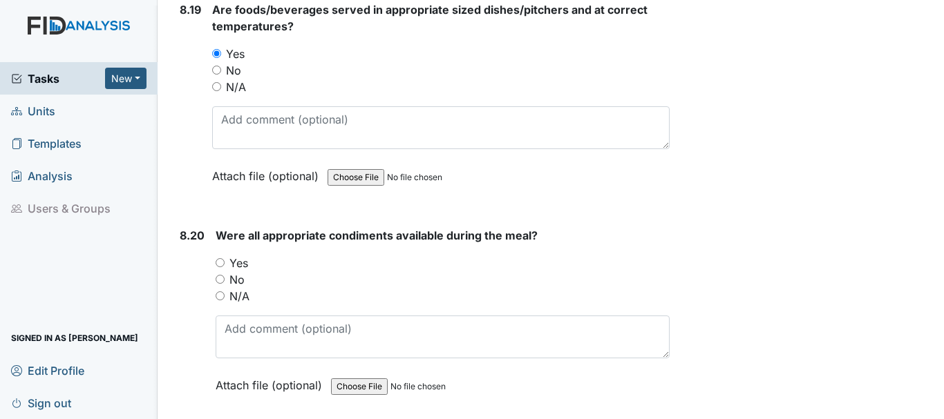
scroll to position [14373, 0]
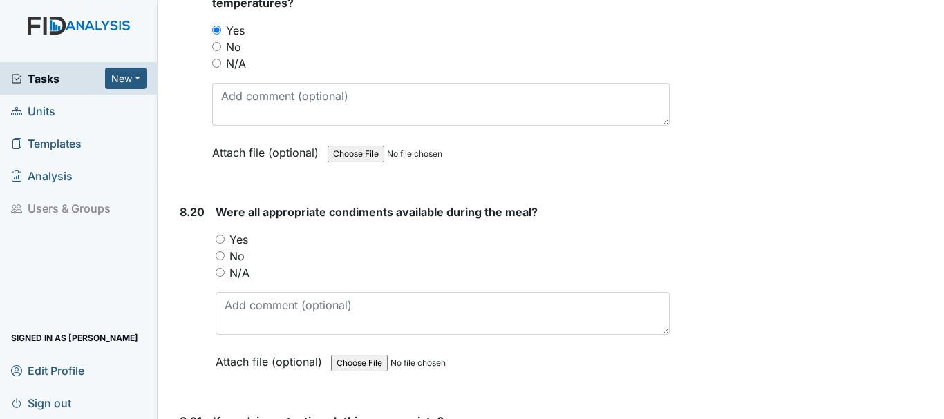
click at [220, 240] on input "Yes" at bounding box center [220, 239] width 9 height 9
radio input "true"
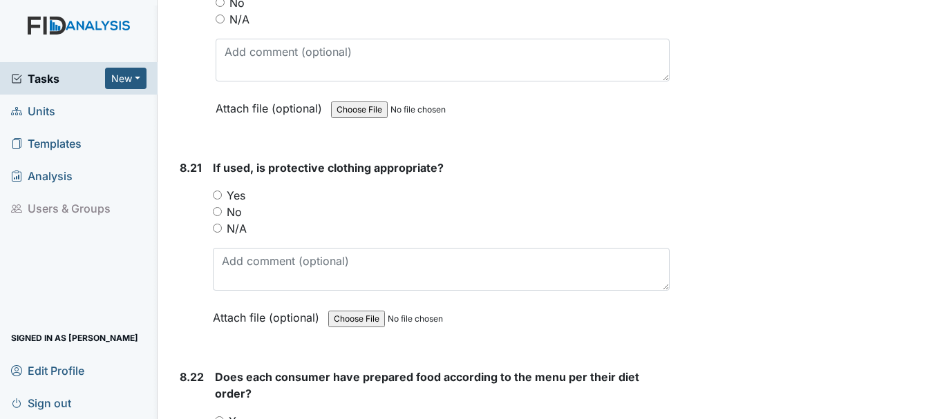
scroll to position [14650, 0]
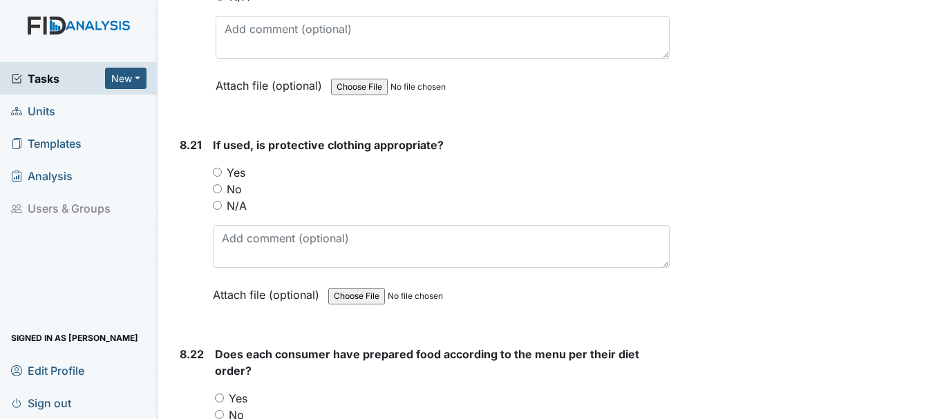
click at [214, 202] on input "N/A" at bounding box center [217, 205] width 9 height 9
radio input "true"
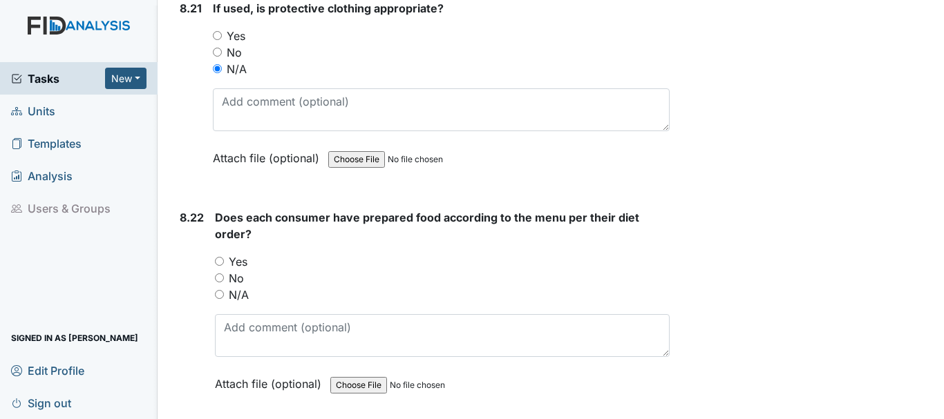
scroll to position [14788, 0]
click at [218, 259] on input "Yes" at bounding box center [219, 260] width 9 height 9
radio input "true"
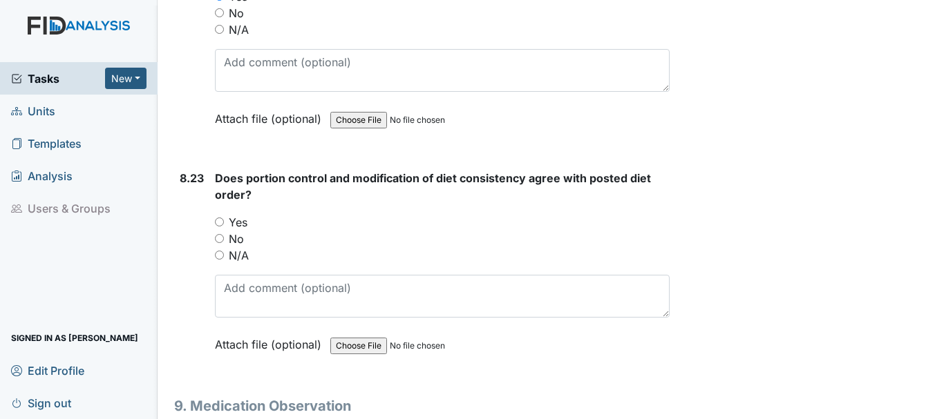
scroll to position [15064, 0]
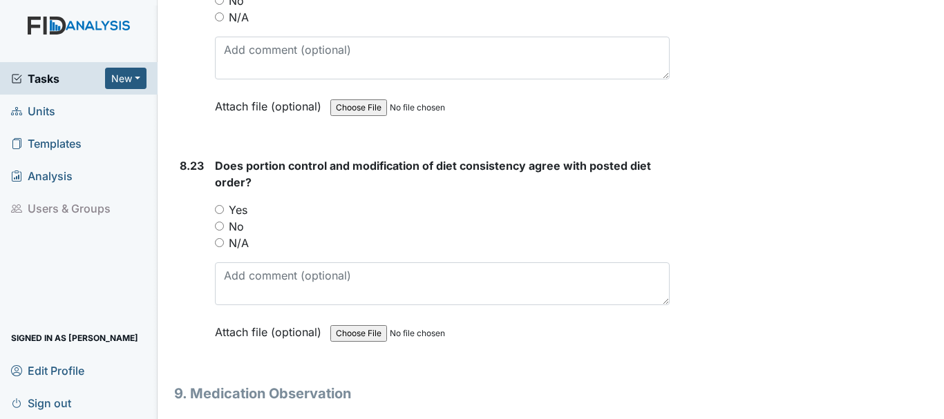
click at [220, 210] on input "Yes" at bounding box center [219, 209] width 9 height 9
radio input "true"
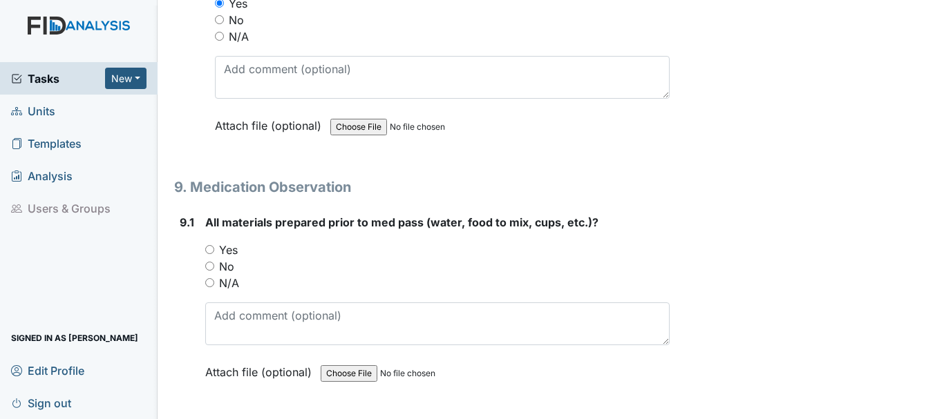
scroll to position [15272, 0]
click at [211, 247] on input "Yes" at bounding box center [209, 249] width 9 height 9
radio input "true"
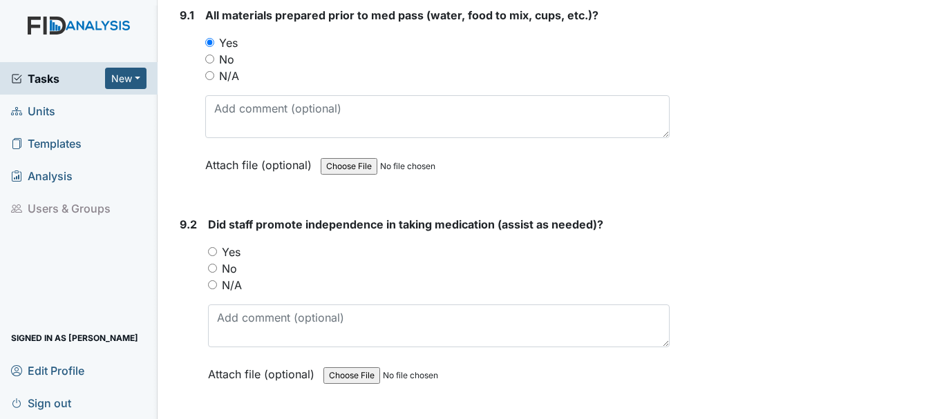
scroll to position [15479, 0]
click at [213, 249] on input "Yes" at bounding box center [212, 251] width 9 height 9
radio input "true"
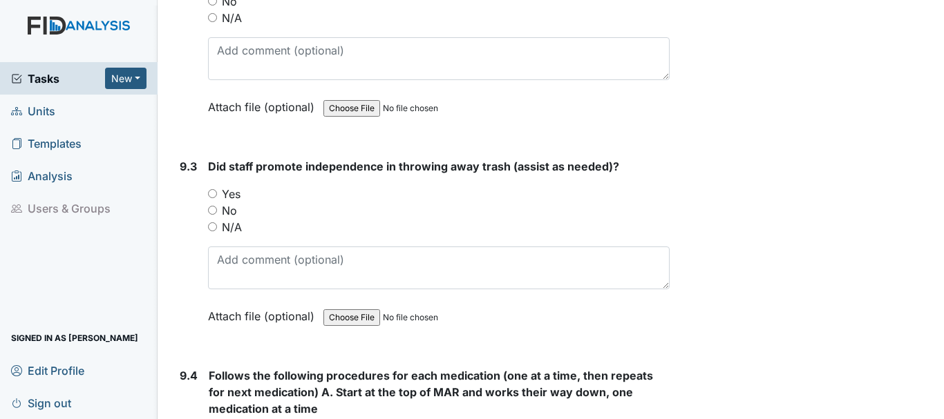
scroll to position [15755, 0]
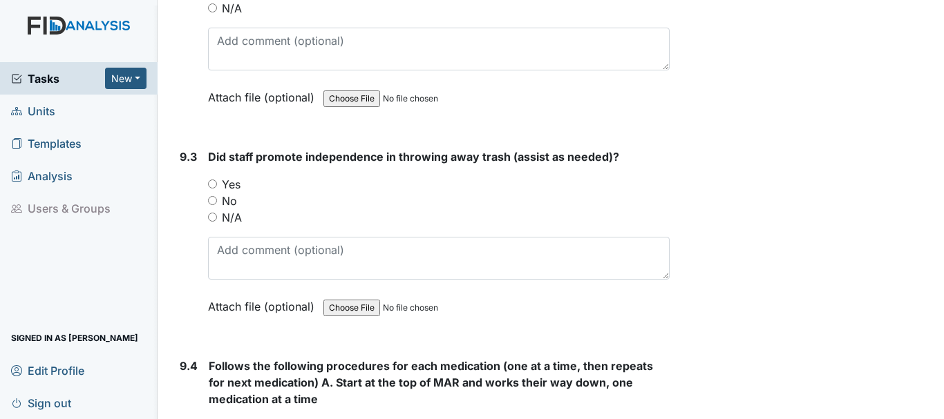
click at [213, 188] on input "Yes" at bounding box center [212, 184] width 9 height 9
radio input "true"
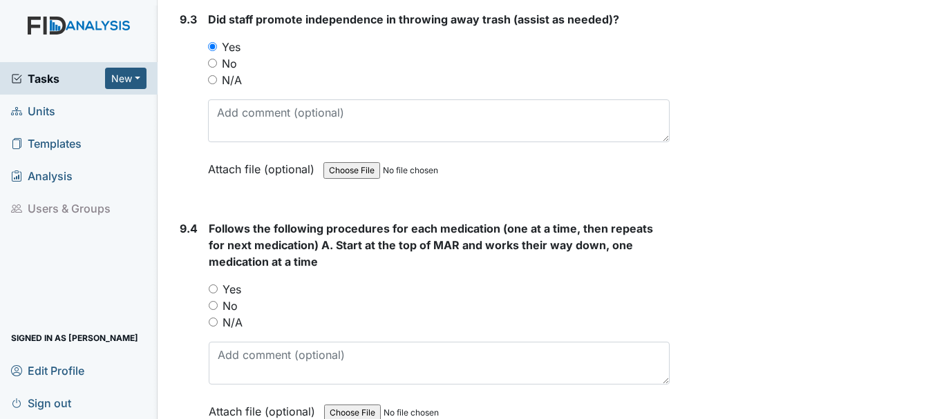
scroll to position [15894, 0]
click at [211, 284] on input "Yes" at bounding box center [213, 288] width 9 height 9
radio input "true"
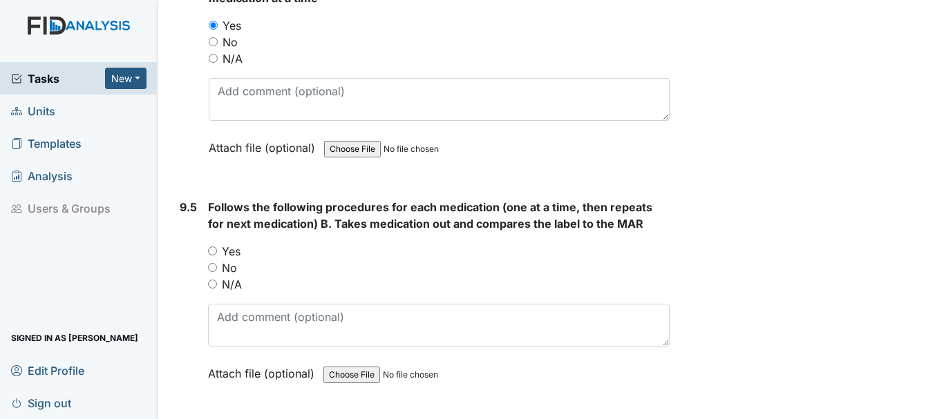
scroll to position [16239, 0]
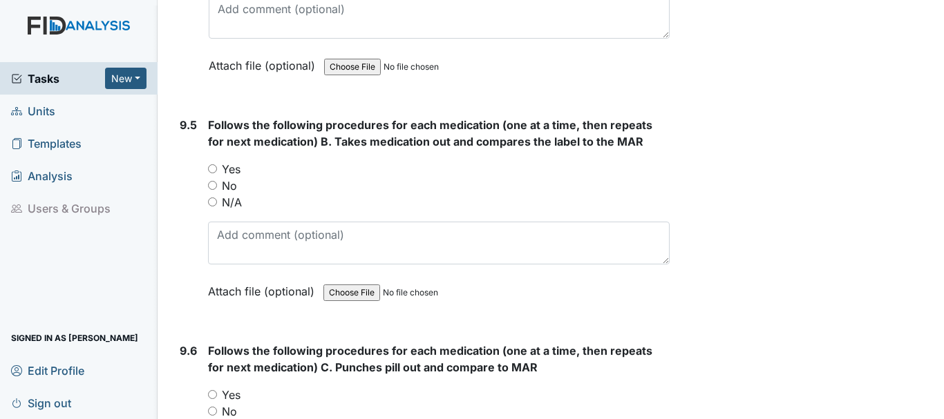
click at [211, 169] on input "Yes" at bounding box center [212, 168] width 9 height 9
radio input "true"
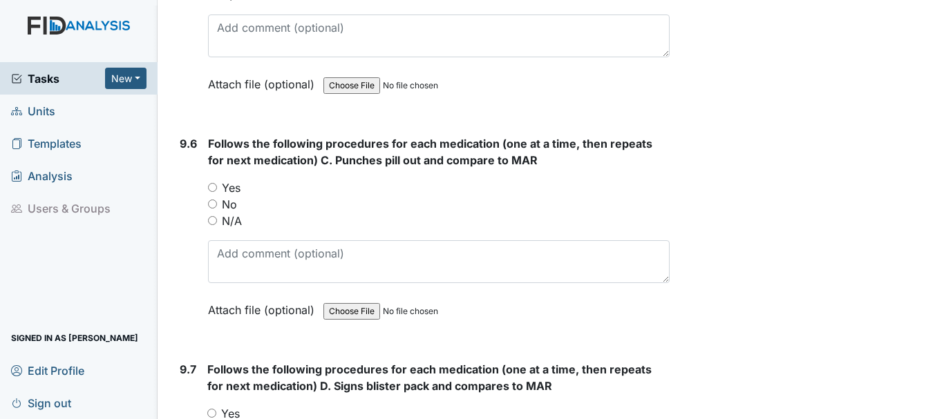
click at [212, 187] on input "Yes" at bounding box center [212, 187] width 9 height 9
radio input "true"
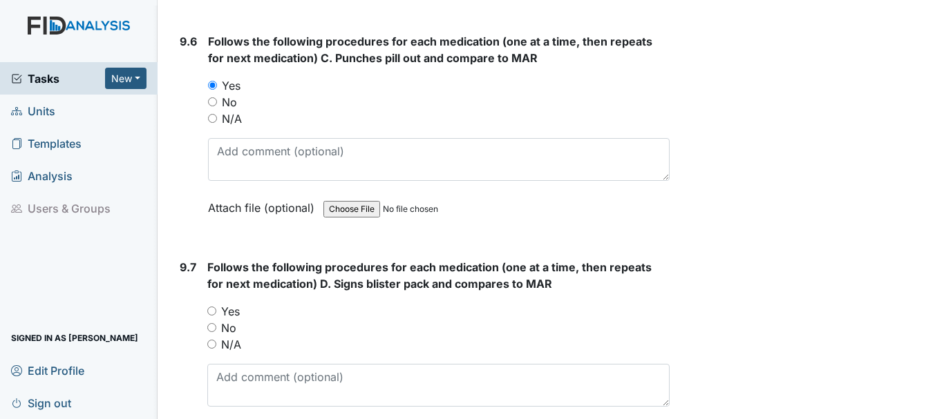
scroll to position [16654, 0]
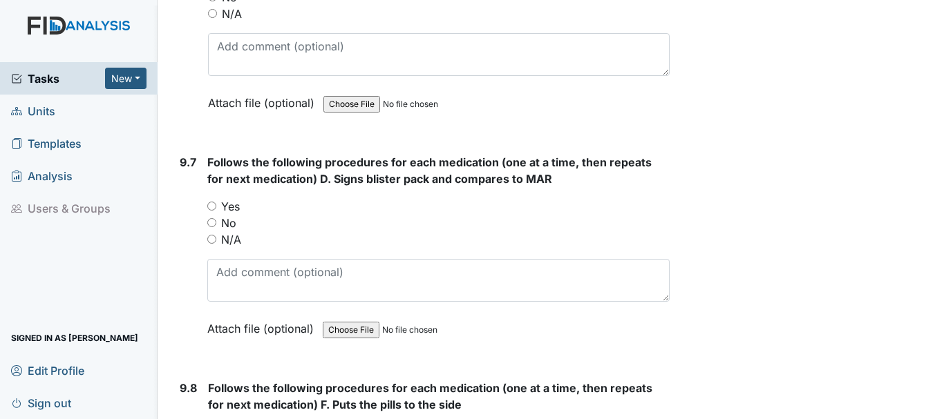
click at [208, 207] on input "Yes" at bounding box center [211, 206] width 9 height 9
radio input "true"
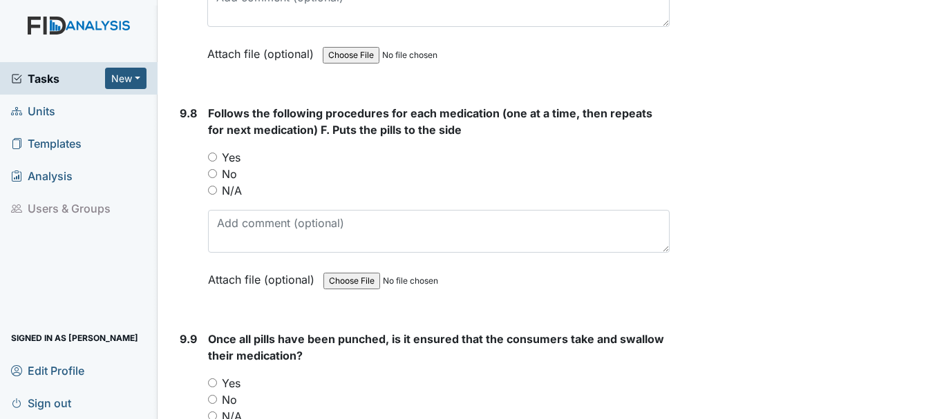
scroll to position [16930, 0]
click at [210, 159] on input "Yes" at bounding box center [212, 155] width 9 height 9
radio input "true"
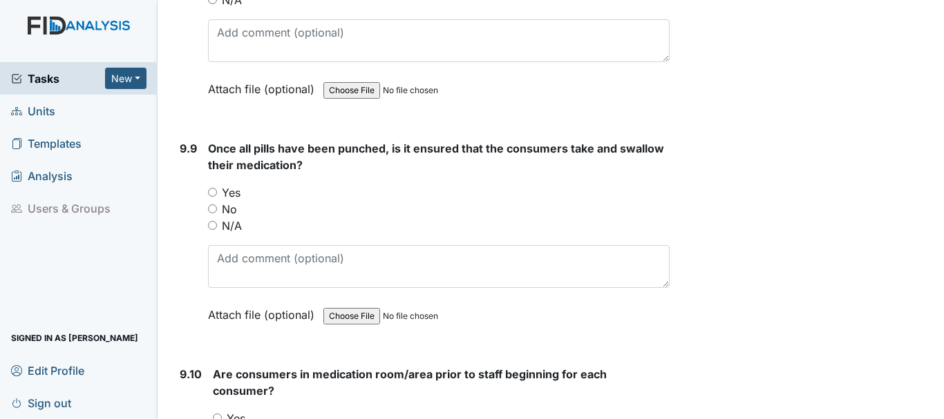
scroll to position [17137, 0]
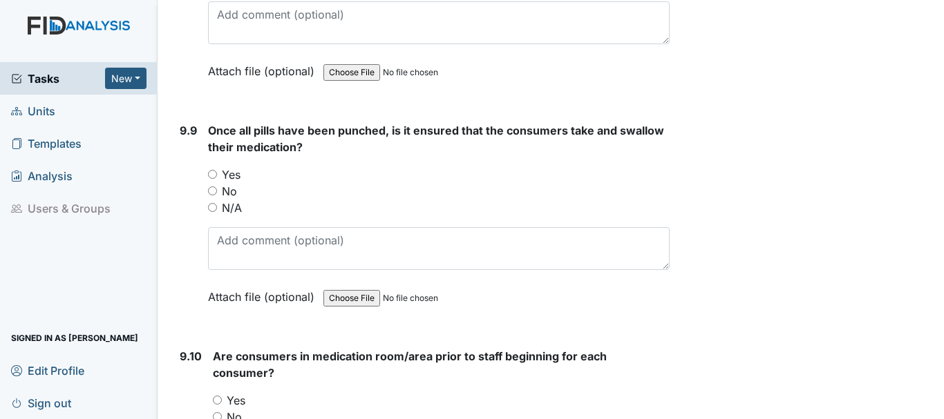
click at [212, 171] on input "Yes" at bounding box center [212, 174] width 9 height 9
radio input "true"
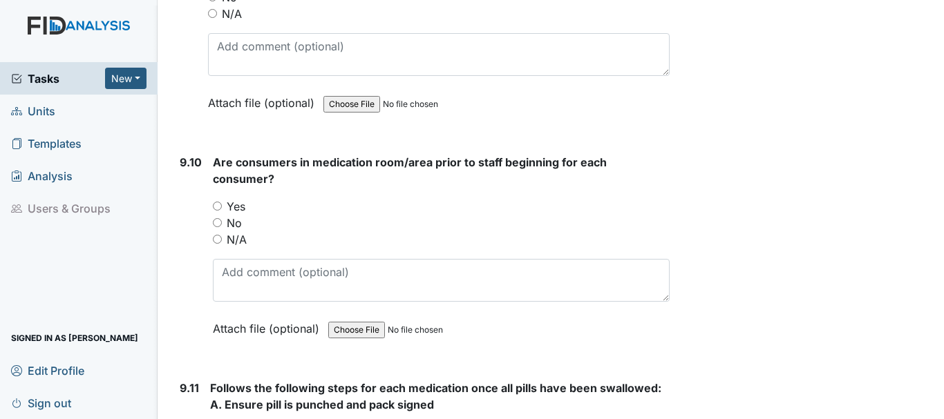
scroll to position [17414, 0]
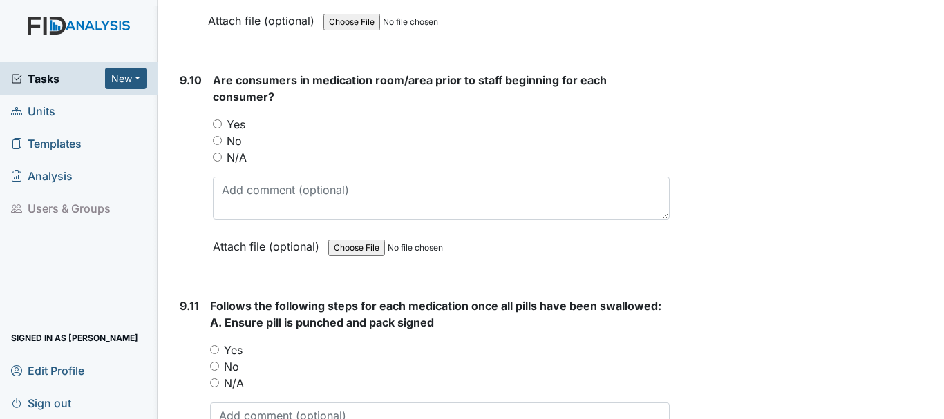
click at [219, 122] on input "Yes" at bounding box center [217, 124] width 9 height 9
radio input "true"
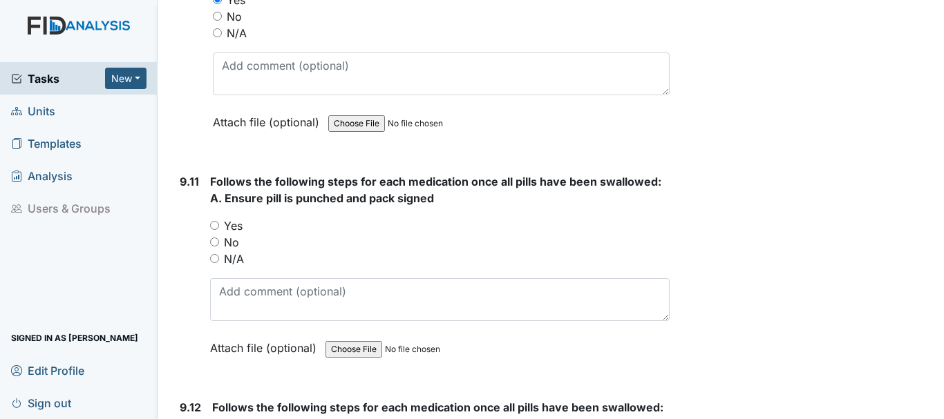
scroll to position [17552, 0]
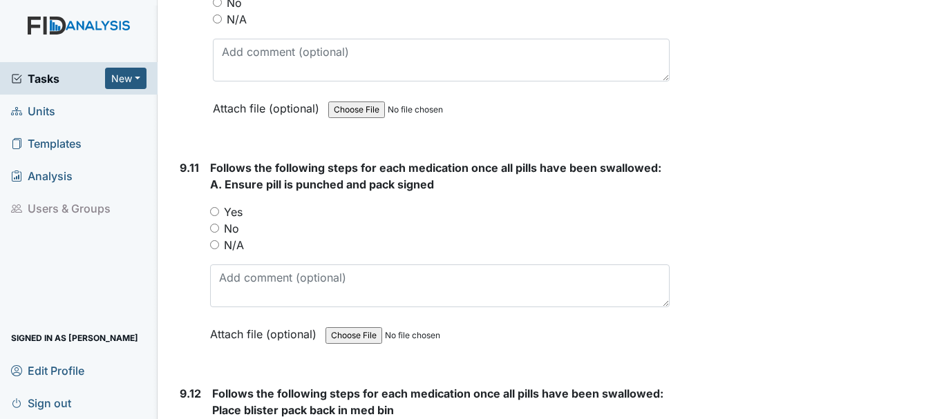
click at [213, 213] on input "Yes" at bounding box center [214, 211] width 9 height 9
radio input "true"
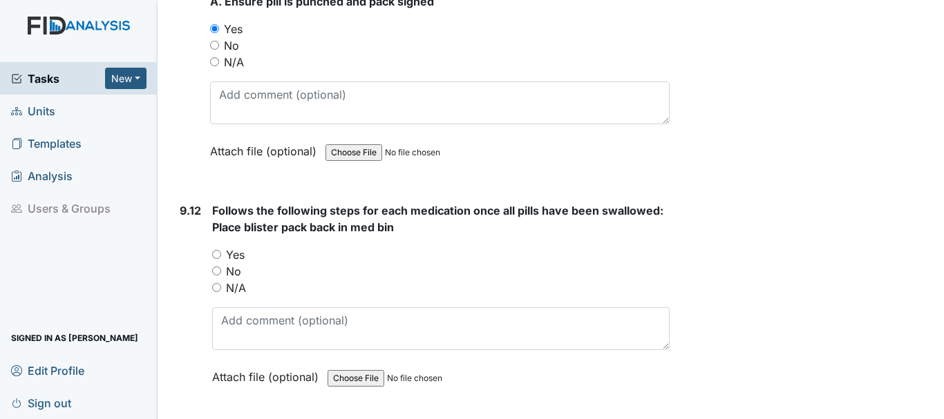
scroll to position [17759, 0]
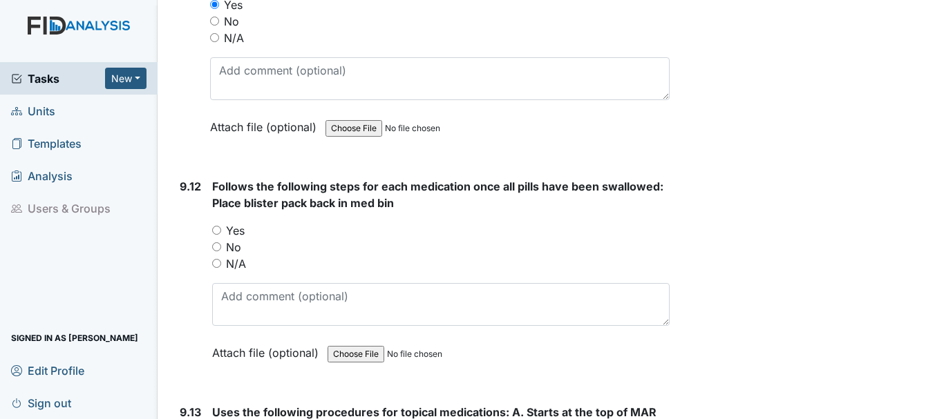
drag, startPoint x: 215, startPoint y: 227, endPoint x: 236, endPoint y: 227, distance: 21.4
click at [216, 227] on input "Yes" at bounding box center [216, 230] width 9 height 9
radio input "true"
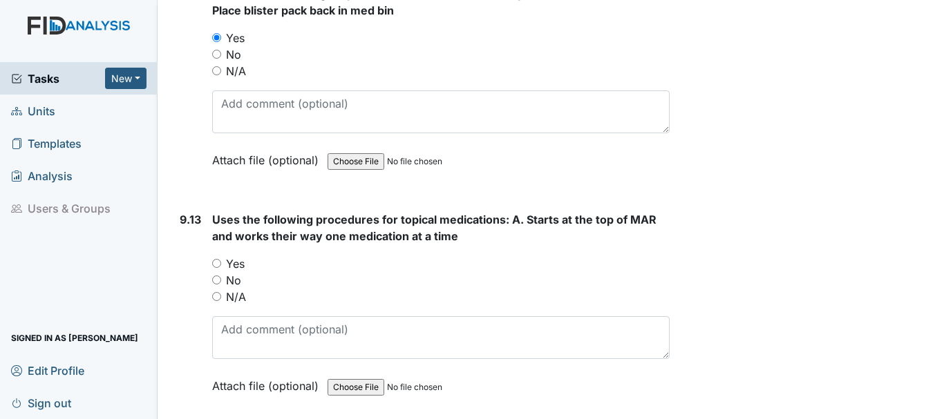
scroll to position [18036, 0]
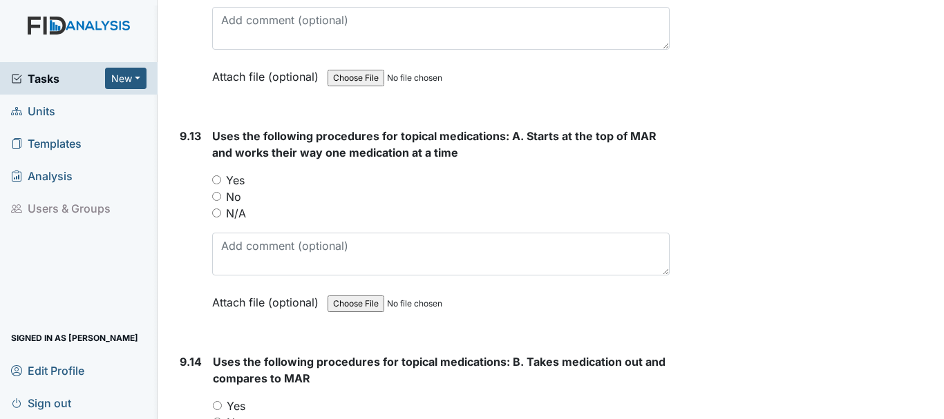
drag, startPoint x: 214, startPoint y: 180, endPoint x: 315, endPoint y: 177, distance: 100.9
click at [215, 180] on input "Yes" at bounding box center [216, 180] width 9 height 9
radio input "true"
click at [218, 210] on input "N/A" at bounding box center [216, 213] width 9 height 9
radio input "true"
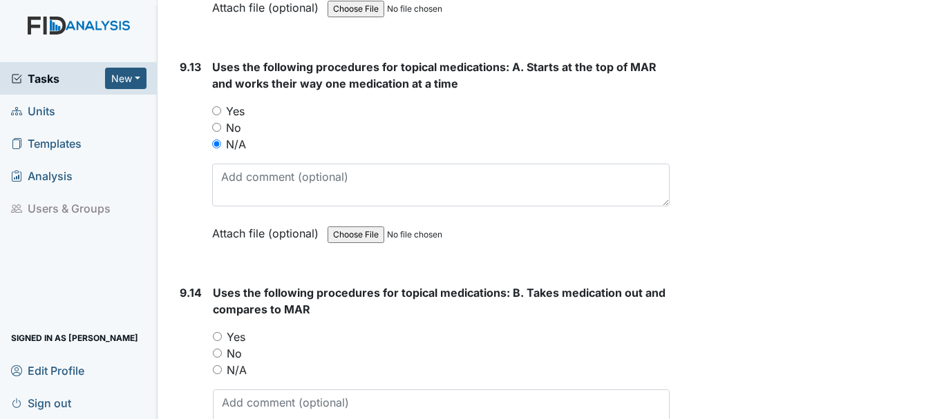
scroll to position [18243, 0]
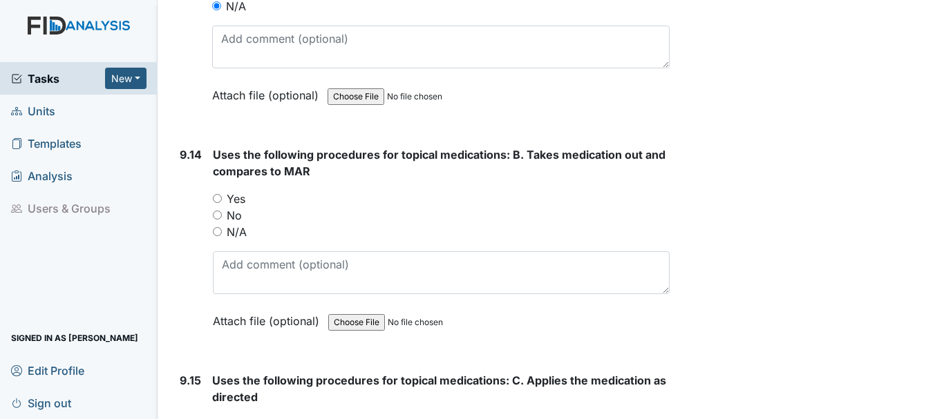
click at [217, 198] on input "Yes" at bounding box center [217, 198] width 9 height 9
radio input "true"
click at [216, 229] on input "N/A" at bounding box center [217, 231] width 9 height 9
radio input "true"
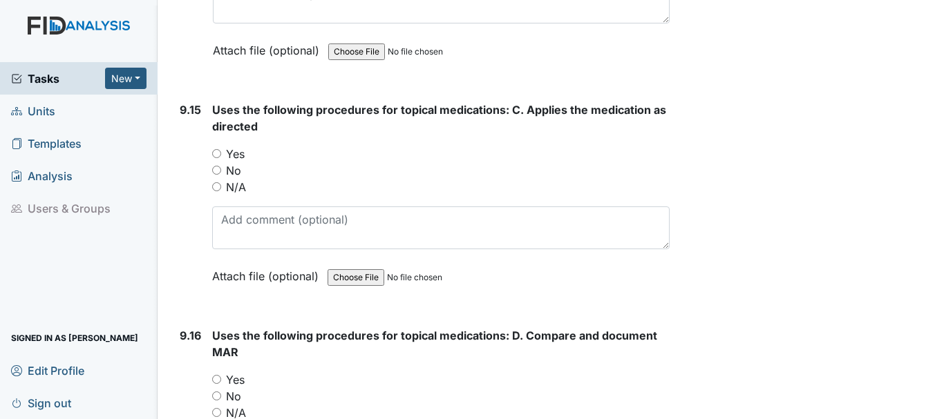
scroll to position [18519, 0]
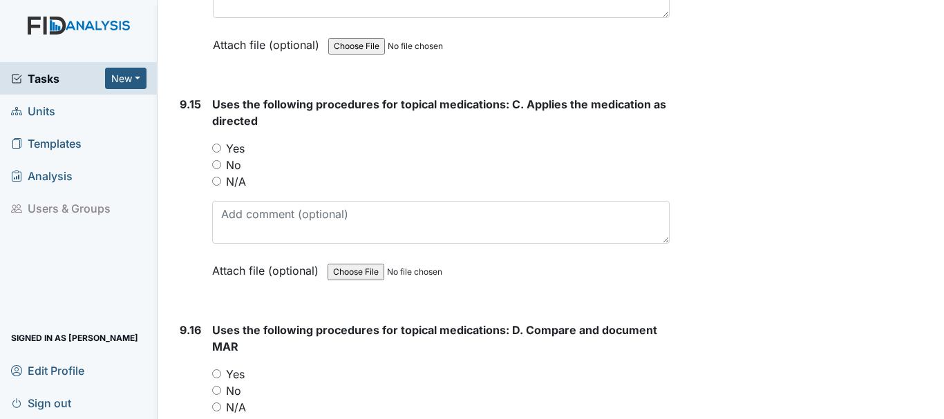
click at [216, 180] on input "N/A" at bounding box center [216, 181] width 9 height 9
radio input "true"
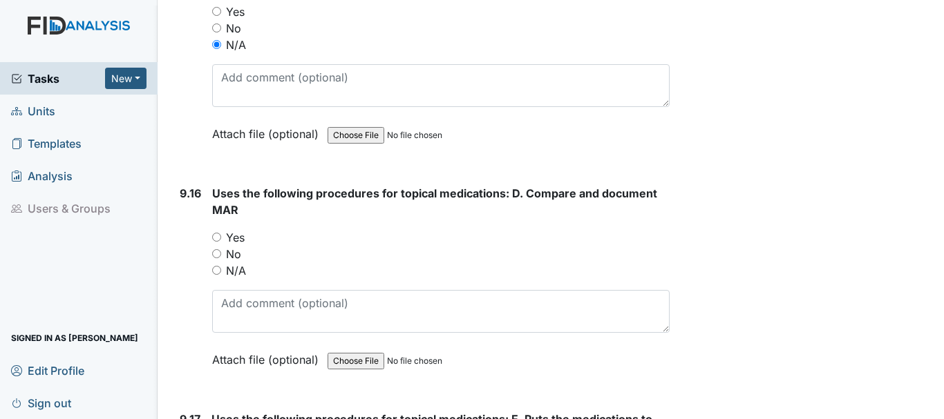
scroll to position [18658, 0]
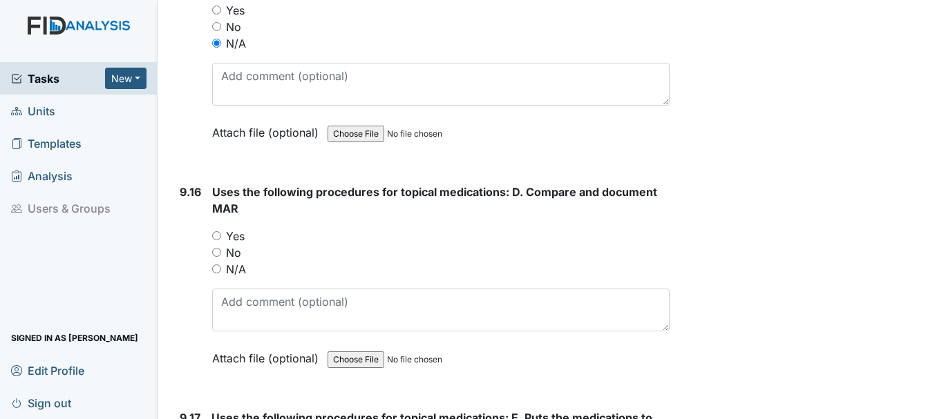
click at [218, 267] on input "N/A" at bounding box center [216, 269] width 9 height 9
radio input "true"
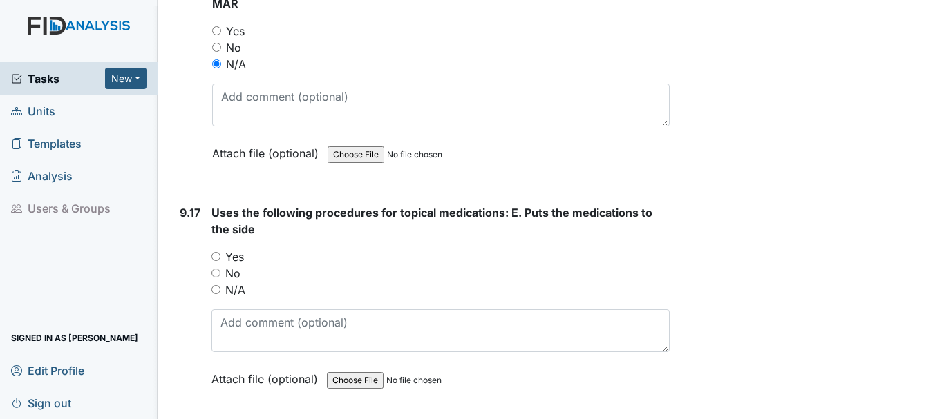
scroll to position [18934, 0]
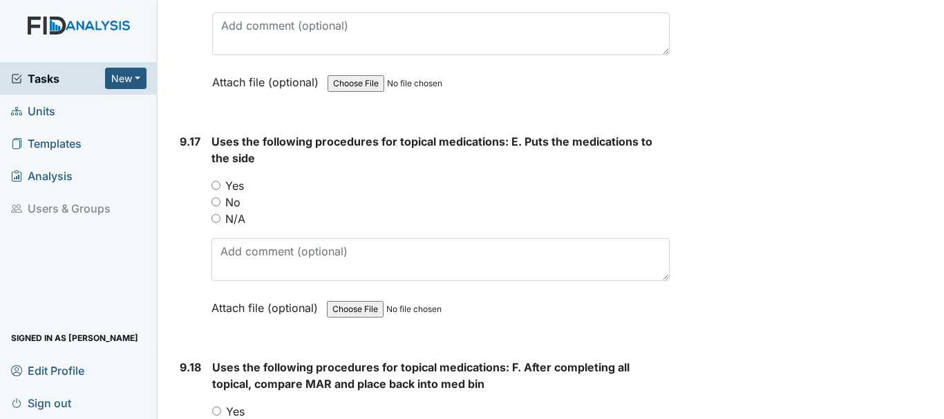
click at [214, 217] on input "N/A" at bounding box center [215, 218] width 9 height 9
radio input "true"
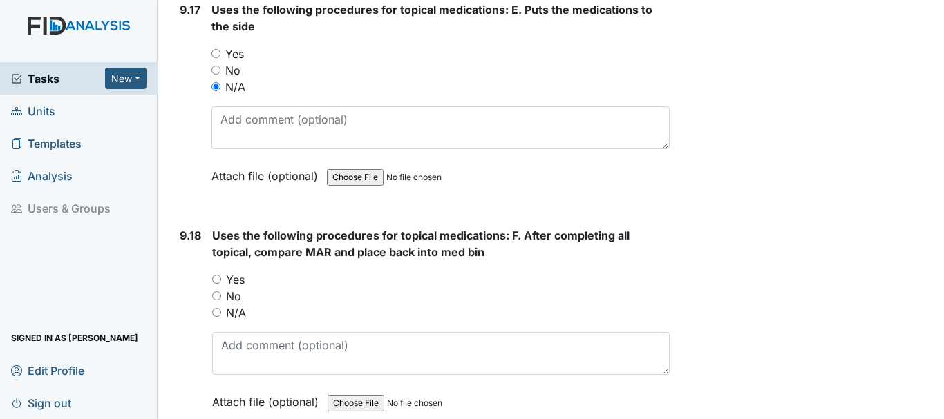
scroll to position [19072, 0]
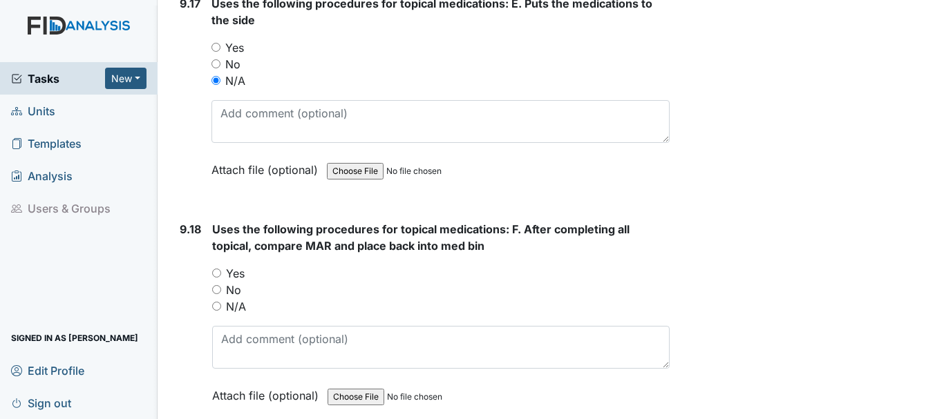
click at [216, 306] on input "N/A" at bounding box center [216, 306] width 9 height 9
radio input "true"
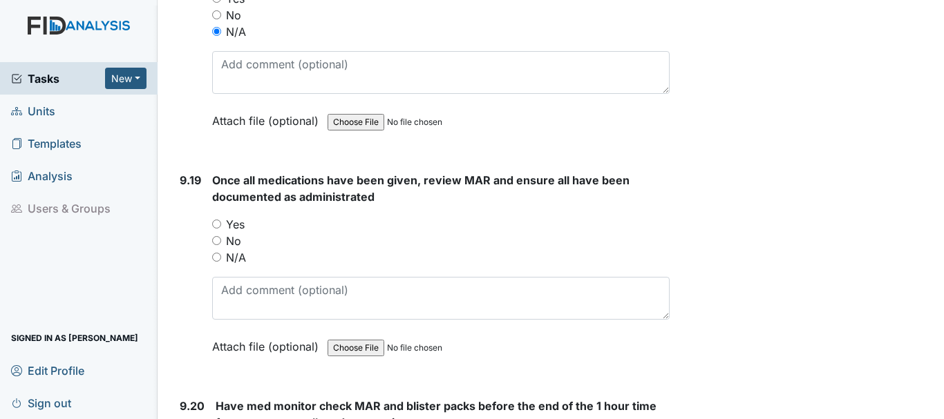
scroll to position [19349, 0]
click at [214, 221] on input "Yes" at bounding box center [216, 222] width 9 height 9
radio input "true"
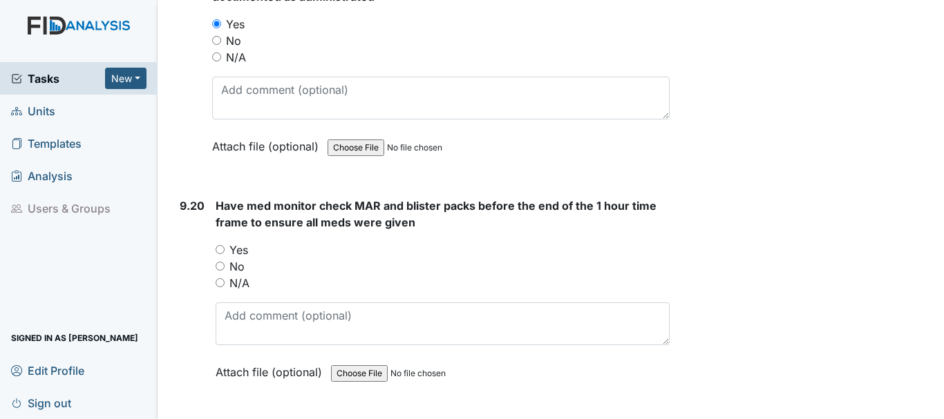
scroll to position [19556, 0]
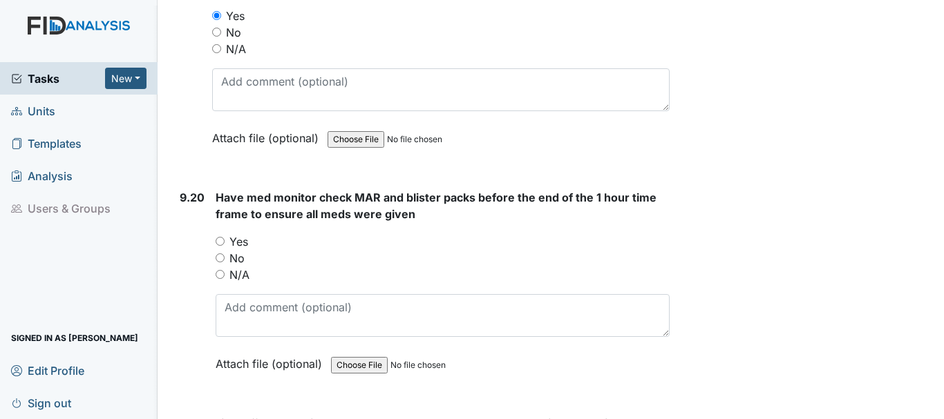
drag, startPoint x: 224, startPoint y: 243, endPoint x: 299, endPoint y: 243, distance: 75.3
click at [223, 243] on input "Yes" at bounding box center [220, 241] width 9 height 9
radio input "true"
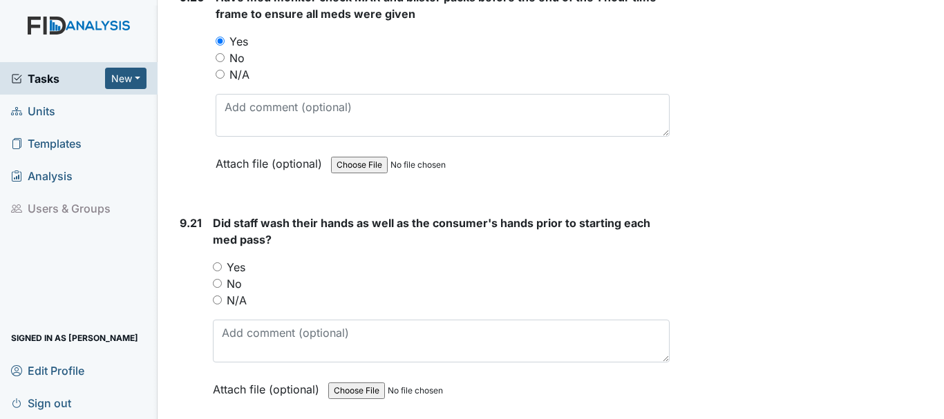
scroll to position [19763, 0]
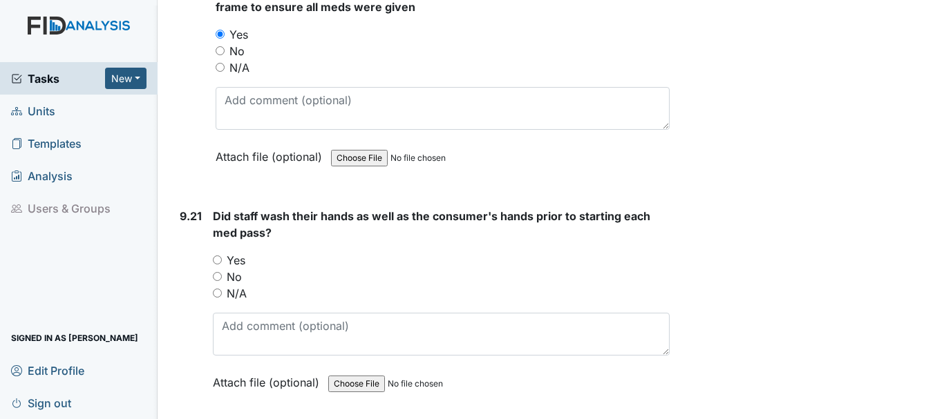
click at [217, 259] on input "Yes" at bounding box center [217, 260] width 9 height 9
radio input "true"
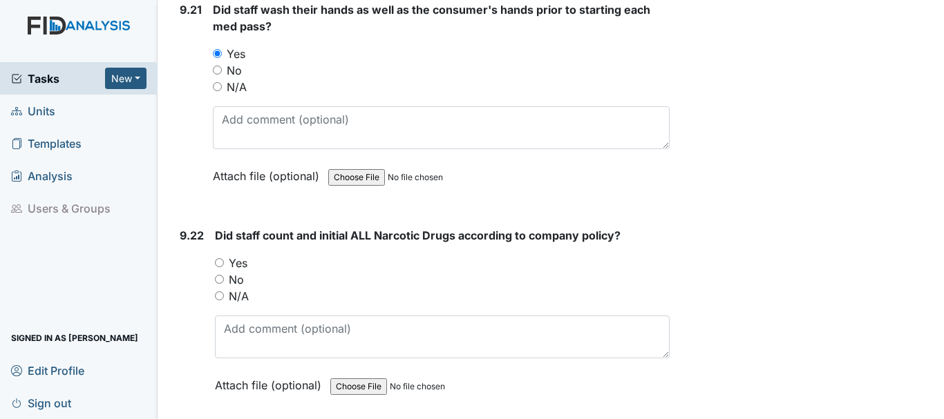
scroll to position [19971, 0]
click at [220, 258] on input "Yes" at bounding box center [219, 262] width 9 height 9
radio input "true"
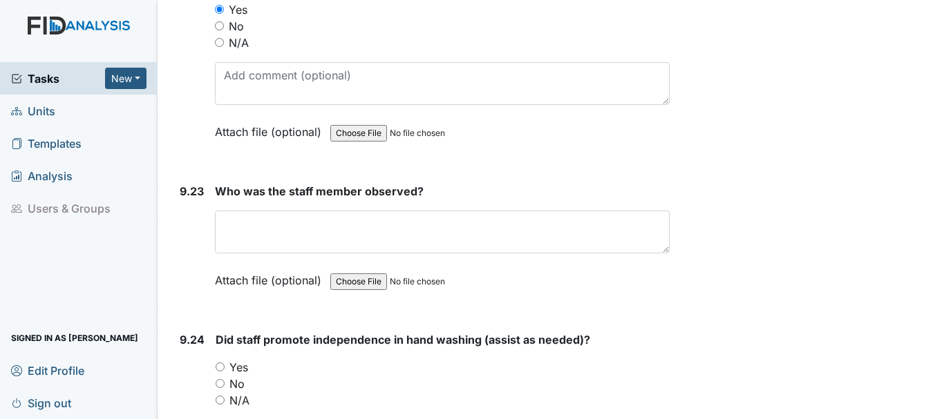
scroll to position [20247, 0]
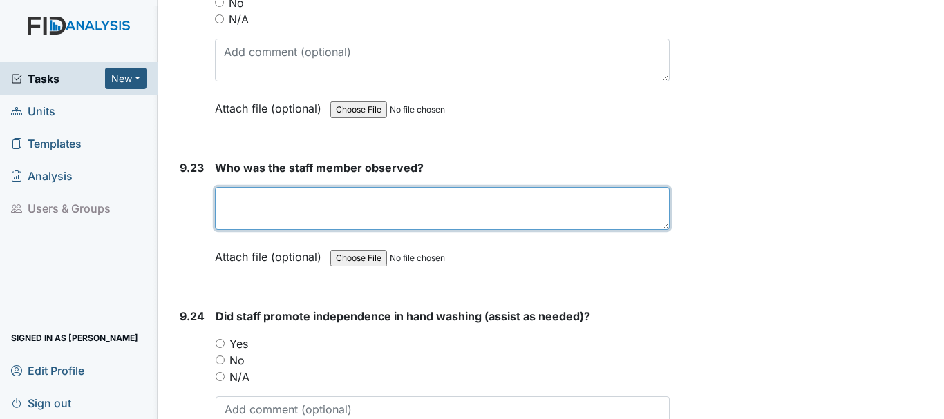
click at [308, 212] on textarea at bounding box center [442, 208] width 455 height 43
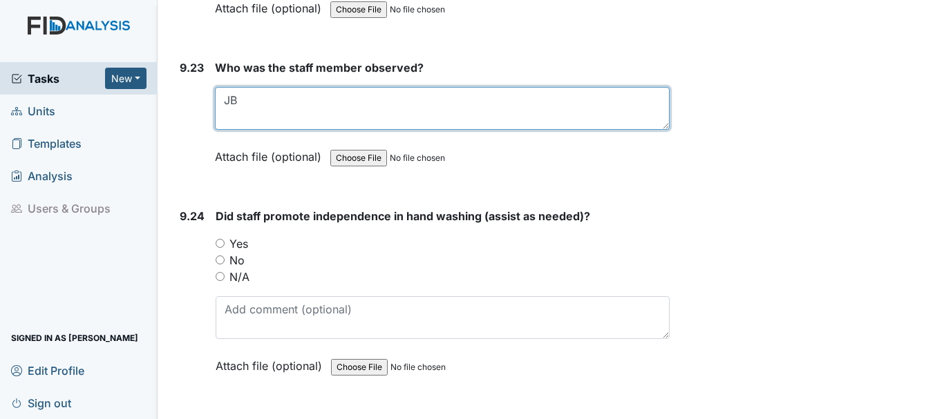
scroll to position [20385, 0]
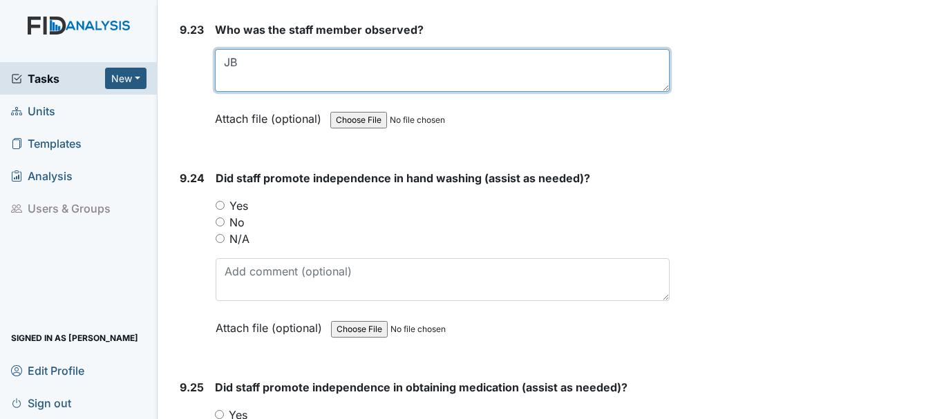
type textarea "JB"
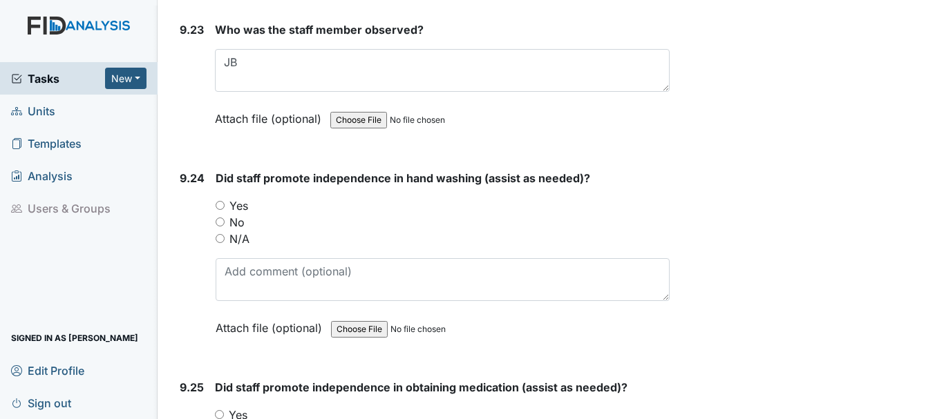
click at [221, 205] on input "Yes" at bounding box center [220, 205] width 9 height 9
radio input "true"
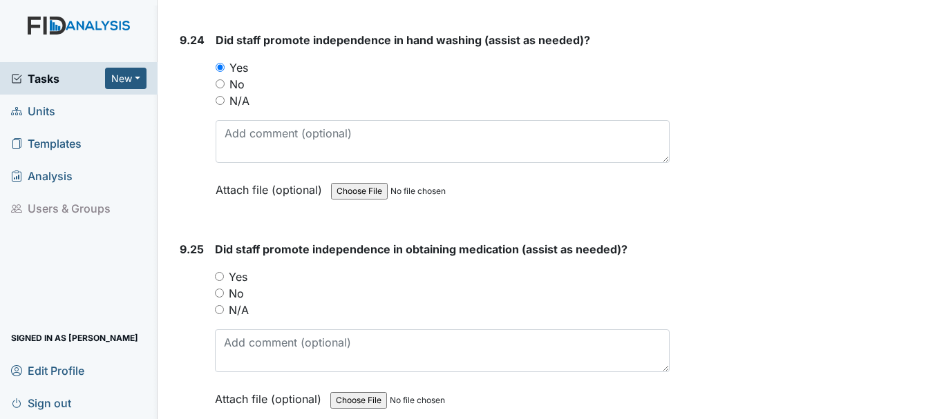
click at [219, 276] on input "Yes" at bounding box center [219, 276] width 9 height 9
radio input "true"
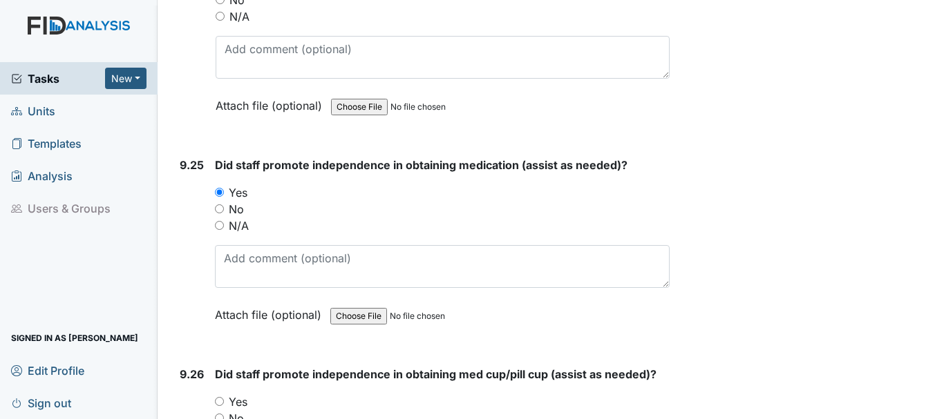
scroll to position [20731, 0]
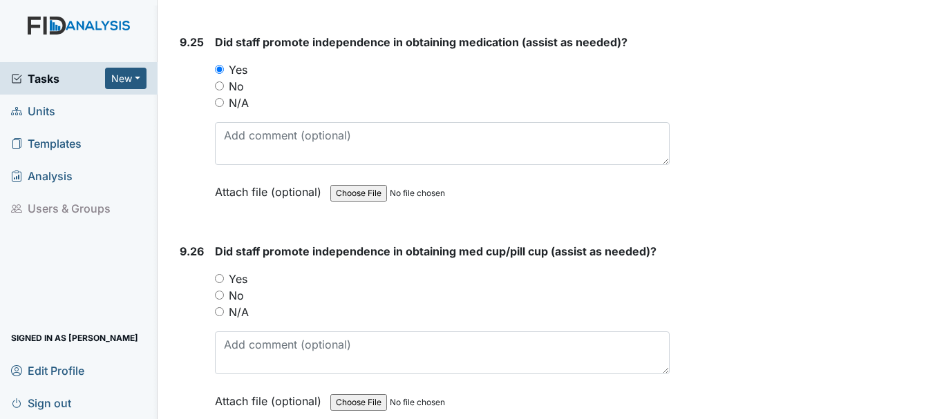
click at [218, 278] on input "Yes" at bounding box center [219, 278] width 9 height 9
radio input "true"
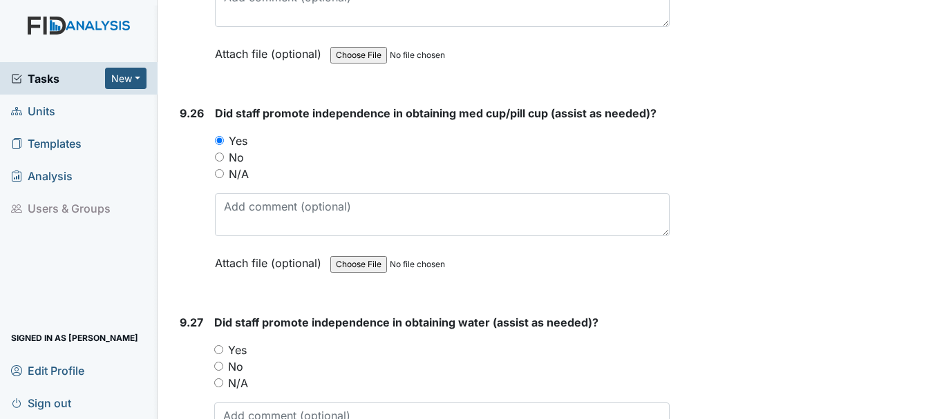
scroll to position [21007, 0]
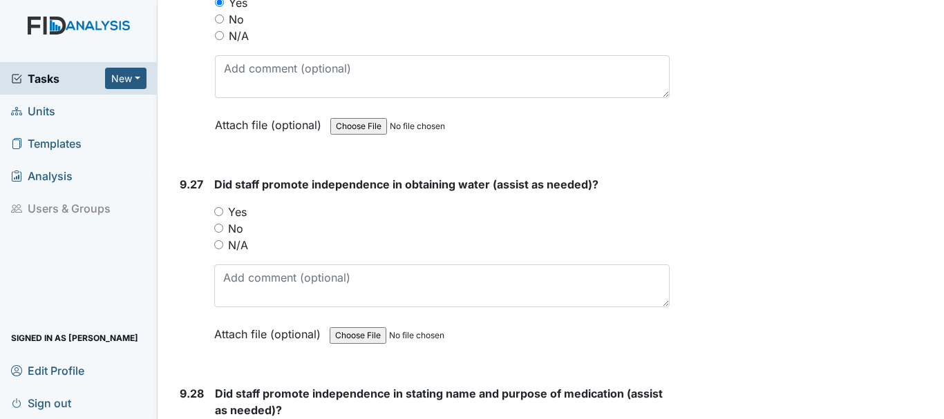
click at [217, 210] on input "Yes" at bounding box center [218, 211] width 9 height 9
radio input "true"
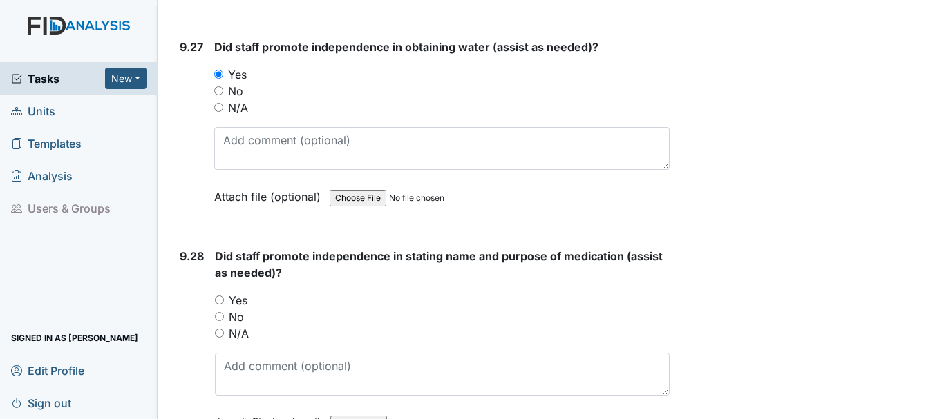
scroll to position [21145, 0]
click at [218, 299] on input "Yes" at bounding box center [219, 299] width 9 height 9
radio input "true"
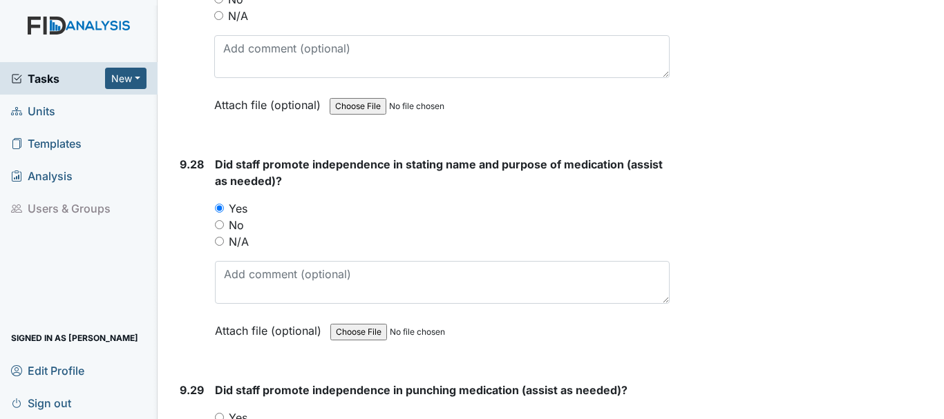
scroll to position [21422, 0]
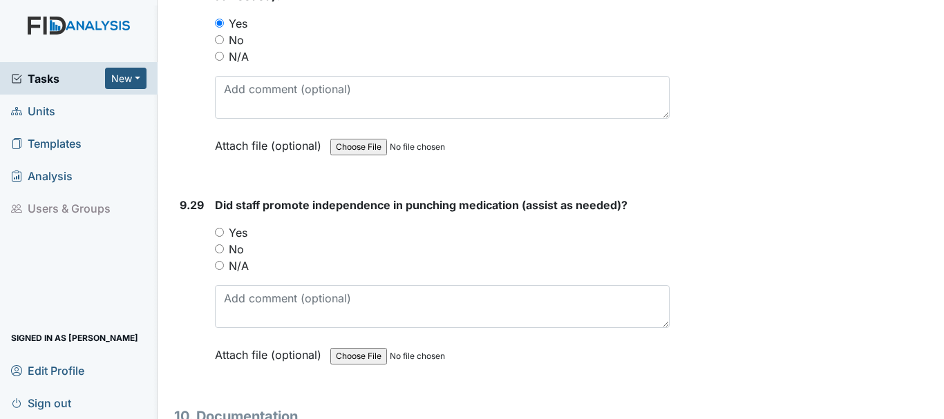
click at [221, 231] on input "Yes" at bounding box center [219, 232] width 9 height 9
radio input "true"
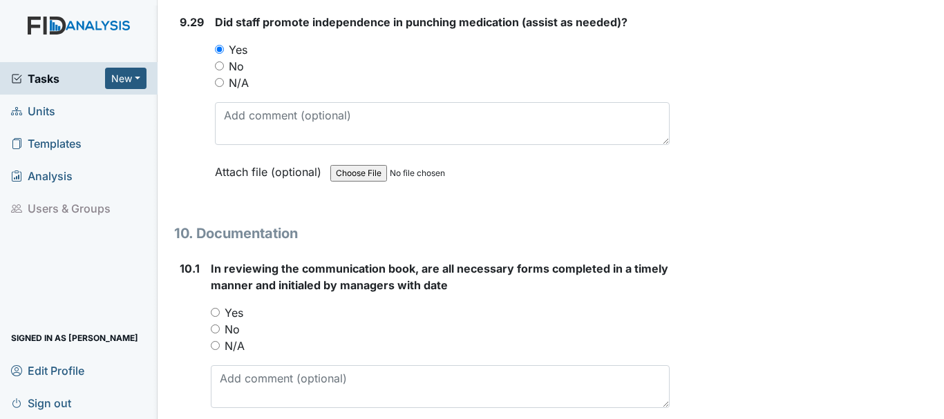
scroll to position [21629, 0]
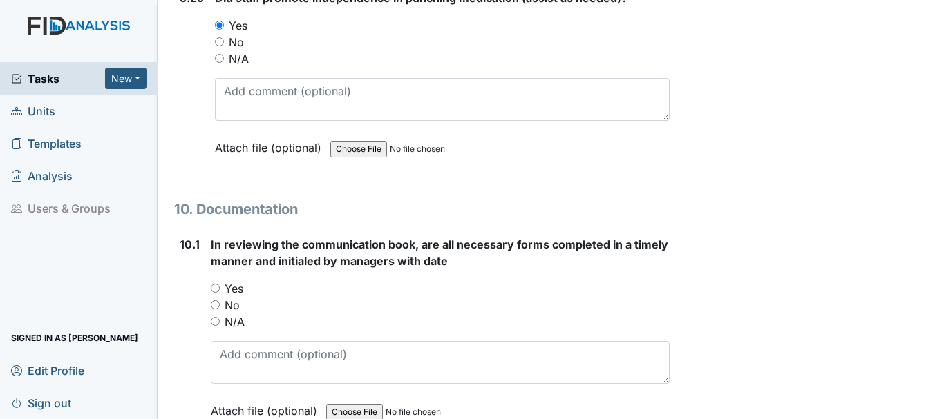
click at [218, 286] on input "Yes" at bounding box center [215, 288] width 9 height 9
radio input "true"
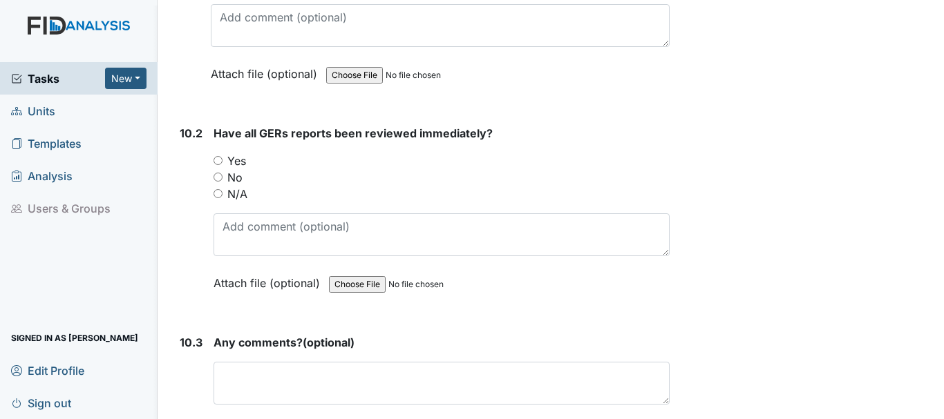
scroll to position [21974, 0]
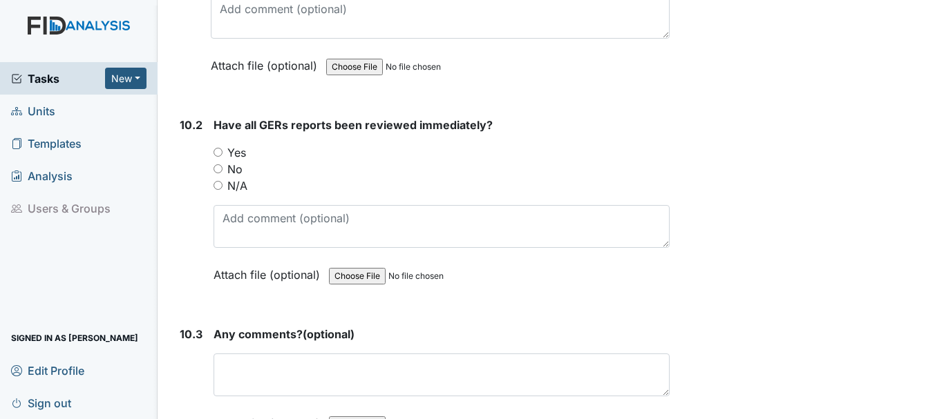
click at [218, 151] on input "Yes" at bounding box center [218, 152] width 9 height 9
radio input "true"
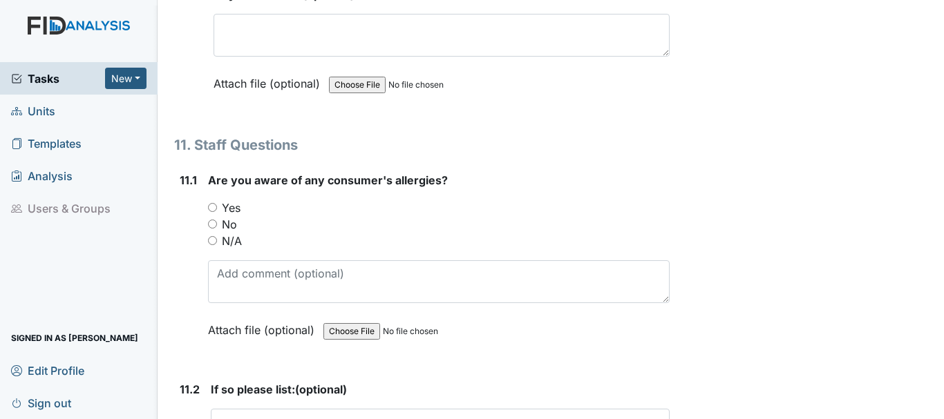
scroll to position [22320, 0]
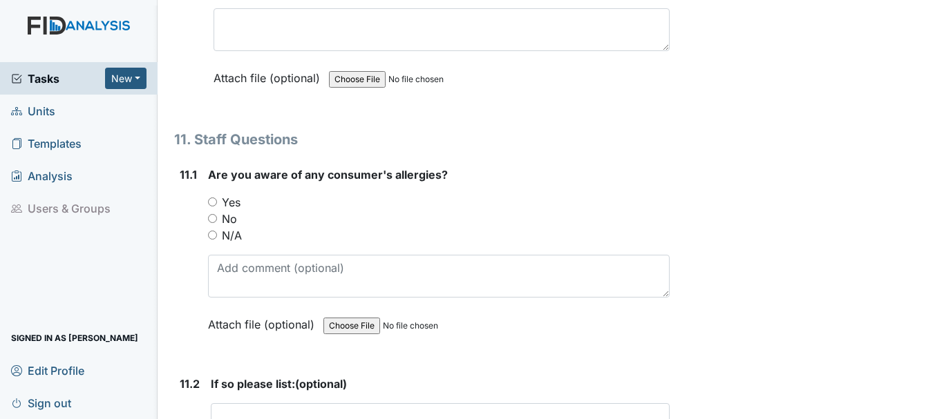
click at [214, 200] on input "Yes" at bounding box center [212, 202] width 9 height 9
radio input "true"
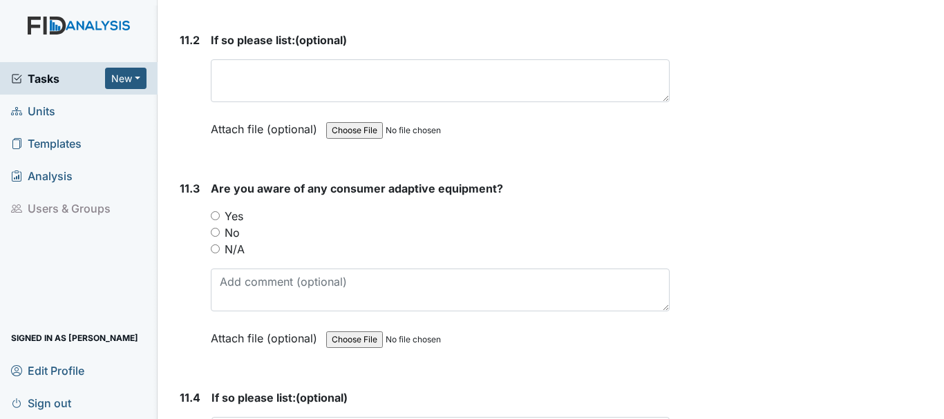
scroll to position [22666, 0]
click at [216, 212] on input "Yes" at bounding box center [215, 214] width 9 height 9
radio input "true"
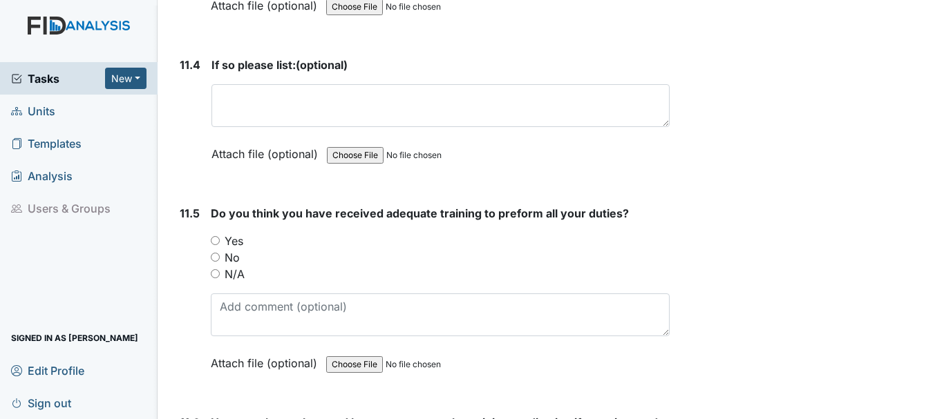
scroll to position [23080, 0]
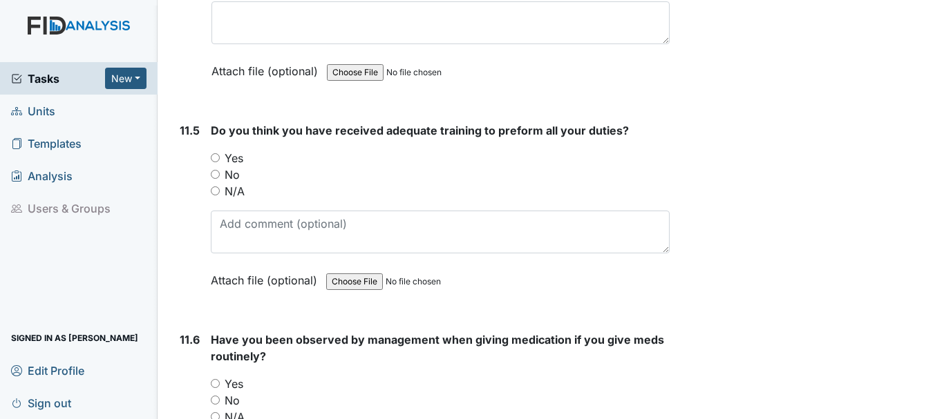
click at [216, 158] on input "Yes" at bounding box center [215, 157] width 9 height 9
radio input "true"
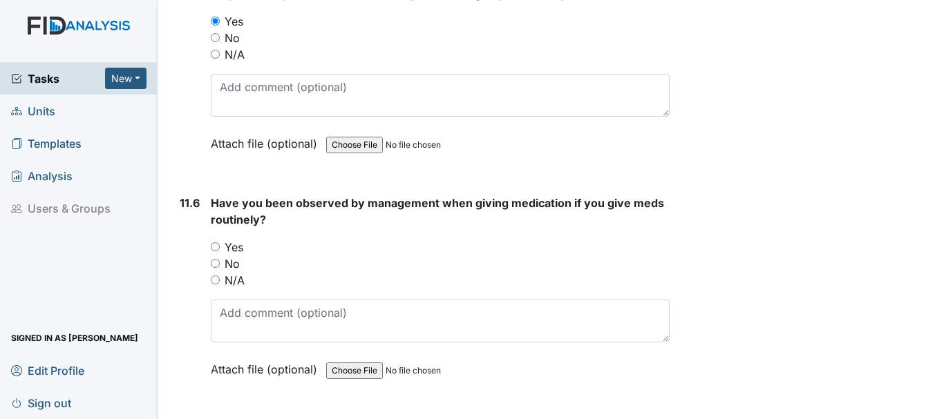
scroll to position [23218, 0]
click at [216, 244] on input "Yes" at bounding box center [215, 245] width 9 height 9
radio input "true"
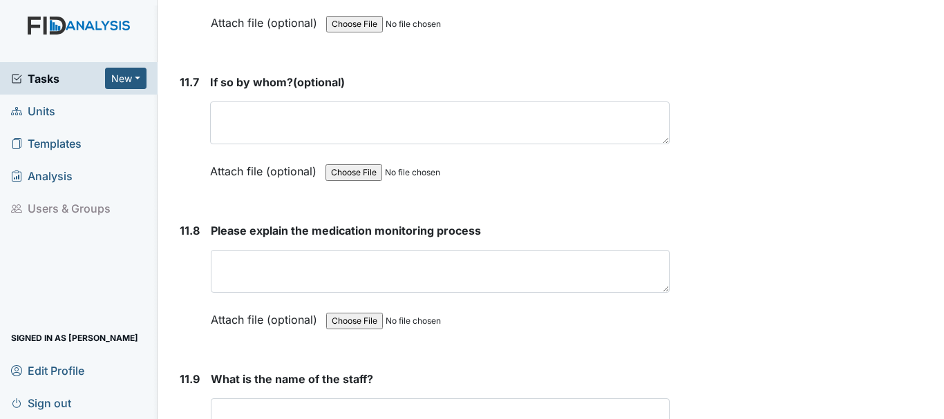
scroll to position [23633, 0]
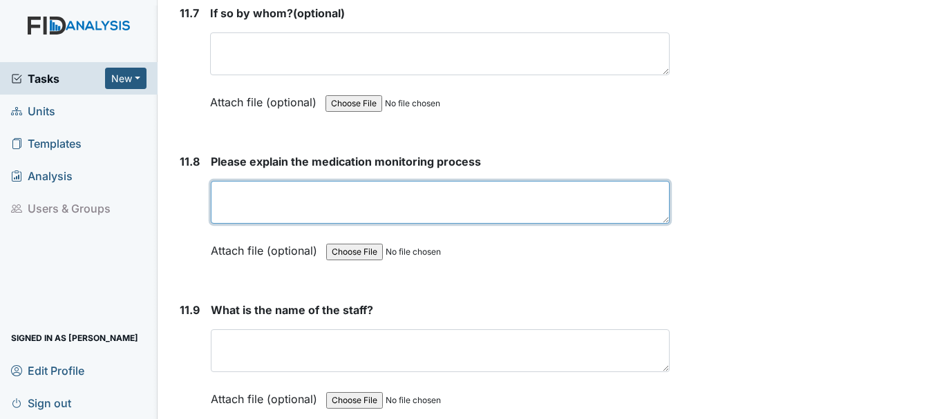
click at [250, 199] on textarea at bounding box center [440, 202] width 459 height 43
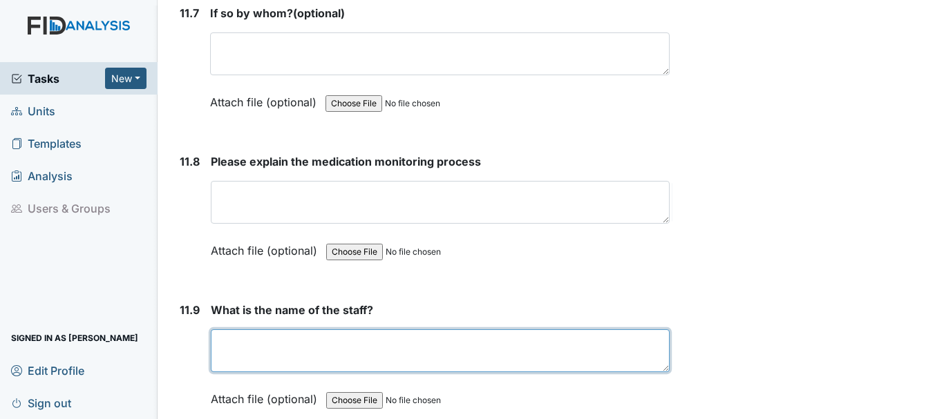
click at [297, 360] on textarea at bounding box center [440, 351] width 459 height 43
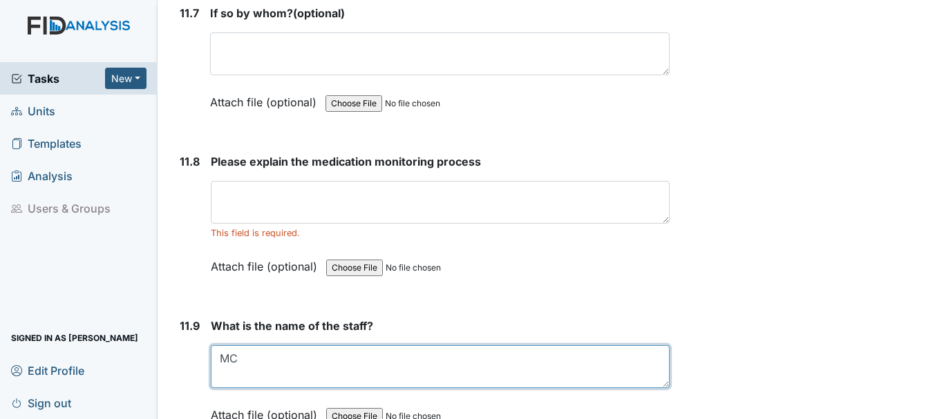
type textarea "MC"
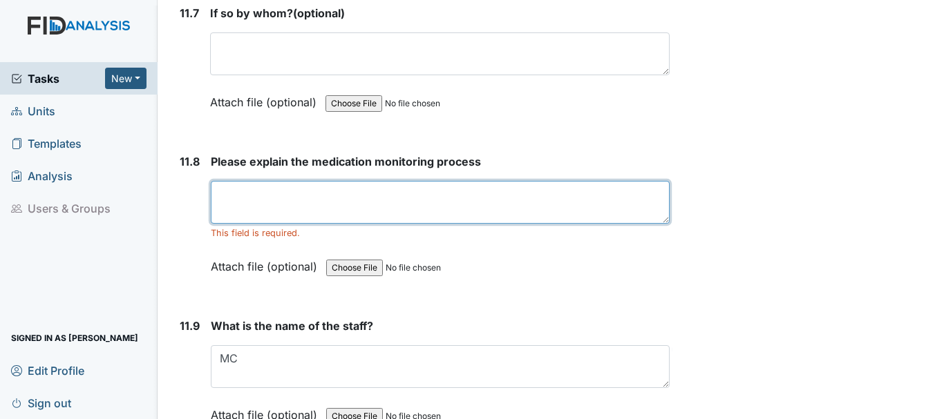
click at [243, 210] on textarea at bounding box center [440, 202] width 459 height 43
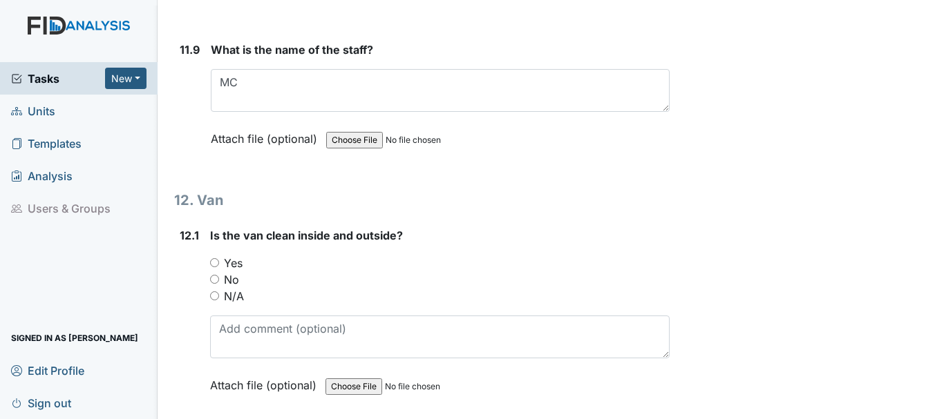
scroll to position [23978, 0]
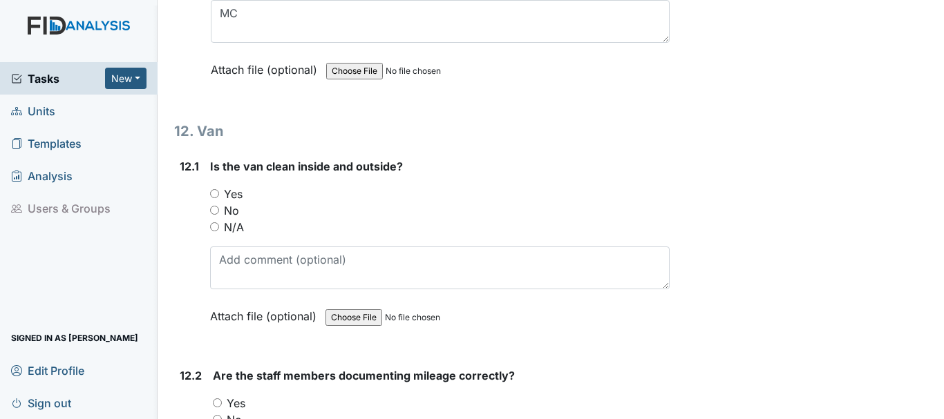
type textarea "clean hands sign med sheet check mar and blister pack to make sure that correct…"
click at [214, 196] on input "Yes" at bounding box center [214, 193] width 9 height 9
radio input "true"
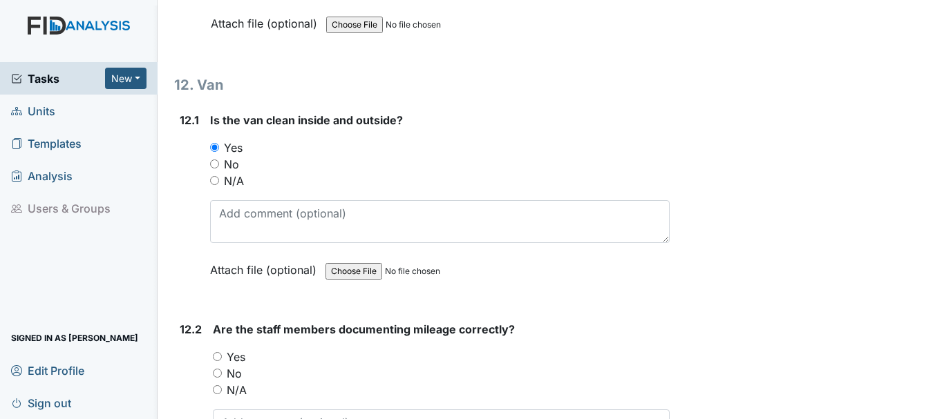
scroll to position [24117, 0]
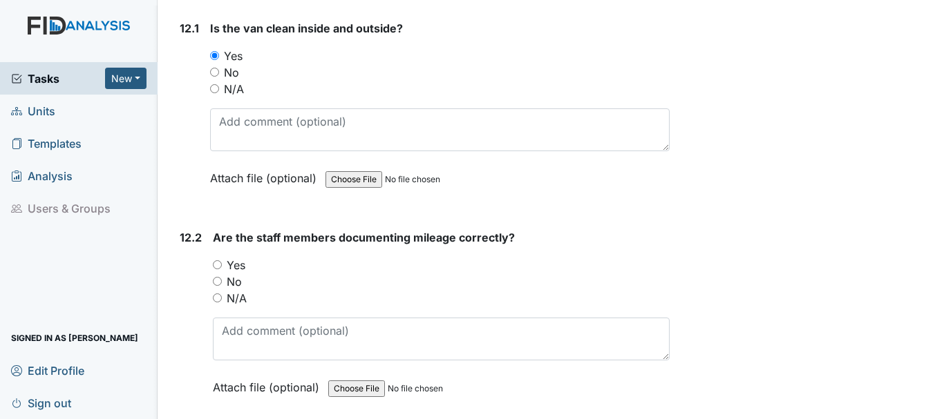
click at [216, 265] on input "Yes" at bounding box center [217, 265] width 9 height 9
radio input "true"
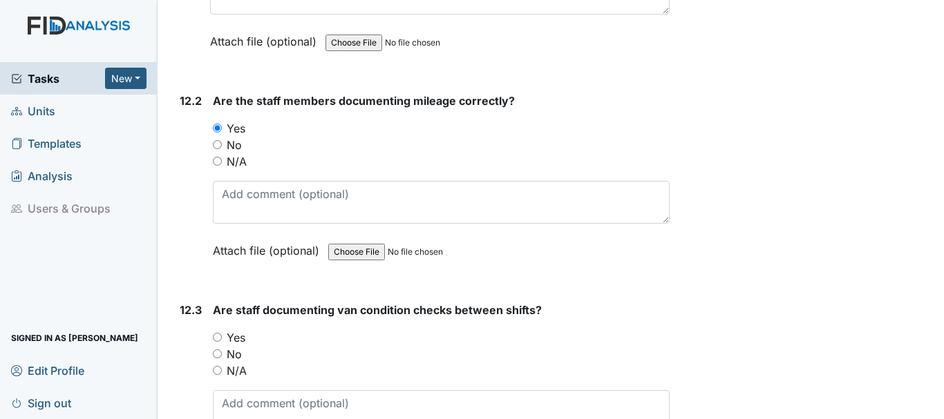
scroll to position [24255, 0]
click at [215, 337] on input "Yes" at bounding box center [217, 336] width 9 height 9
radio input "true"
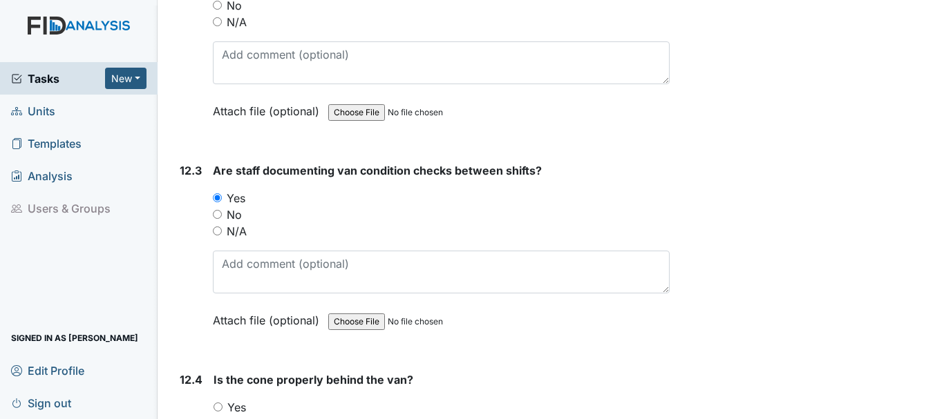
scroll to position [24462, 0]
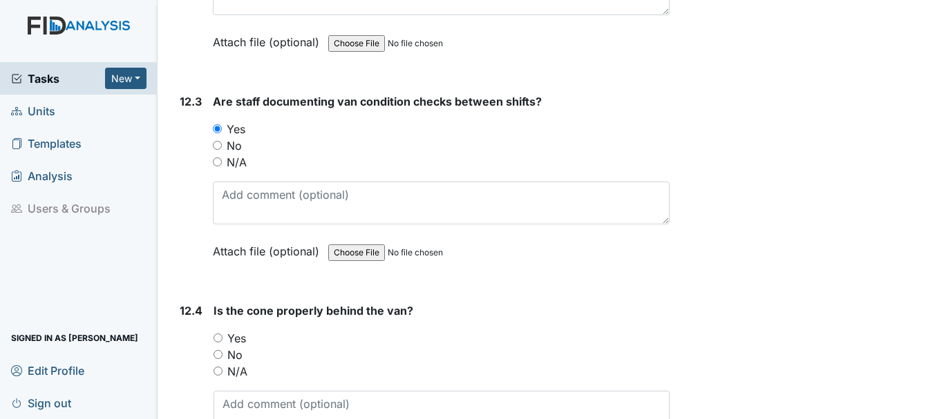
click at [218, 336] on input "Yes" at bounding box center [218, 338] width 9 height 9
radio input "true"
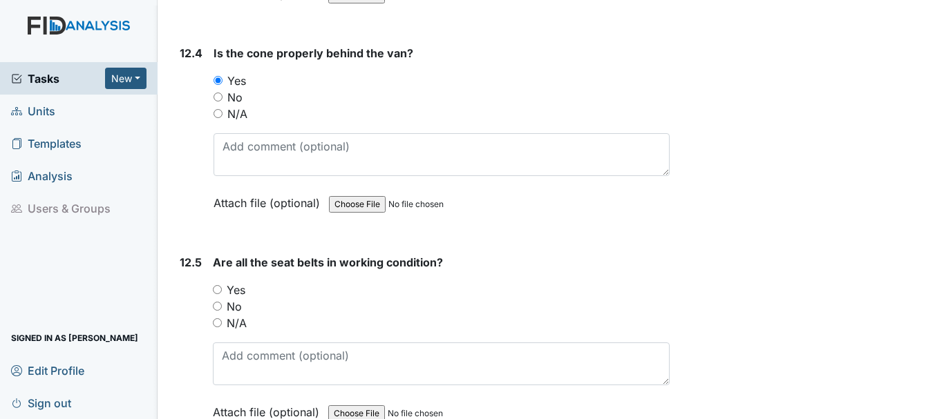
scroll to position [24739, 0]
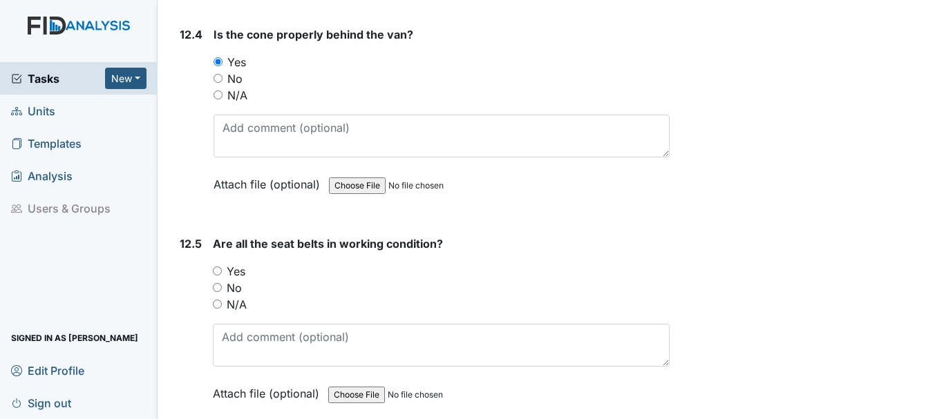
click at [221, 273] on input "Yes" at bounding box center [217, 271] width 9 height 9
radio input "true"
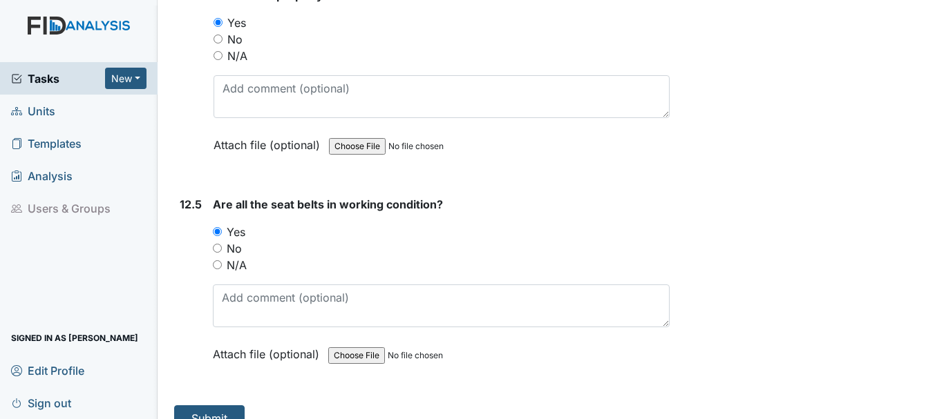
scroll to position [24801, 0]
